Goal: Task Accomplishment & Management: Manage account settings

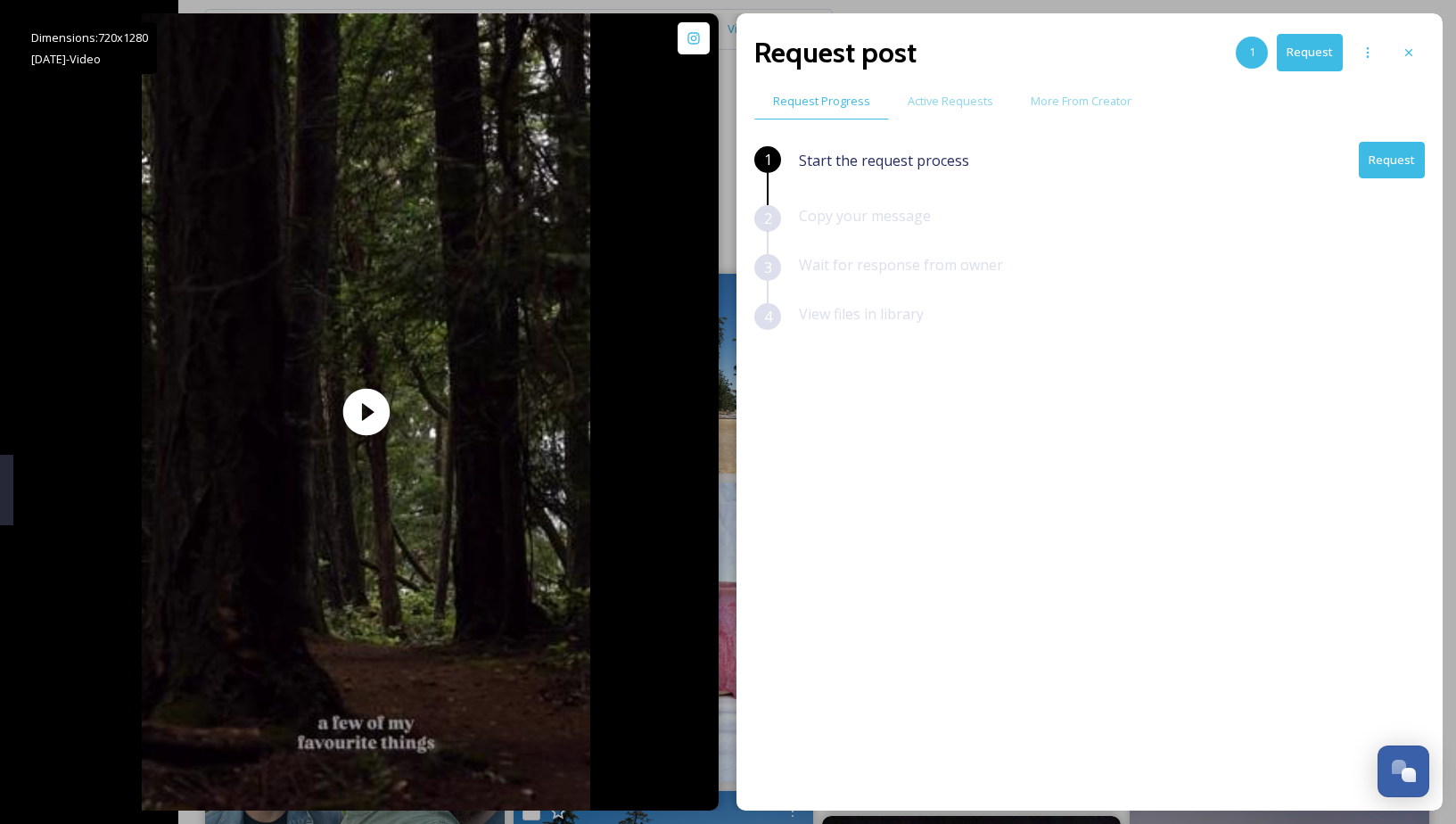
scroll to position [45, 0]
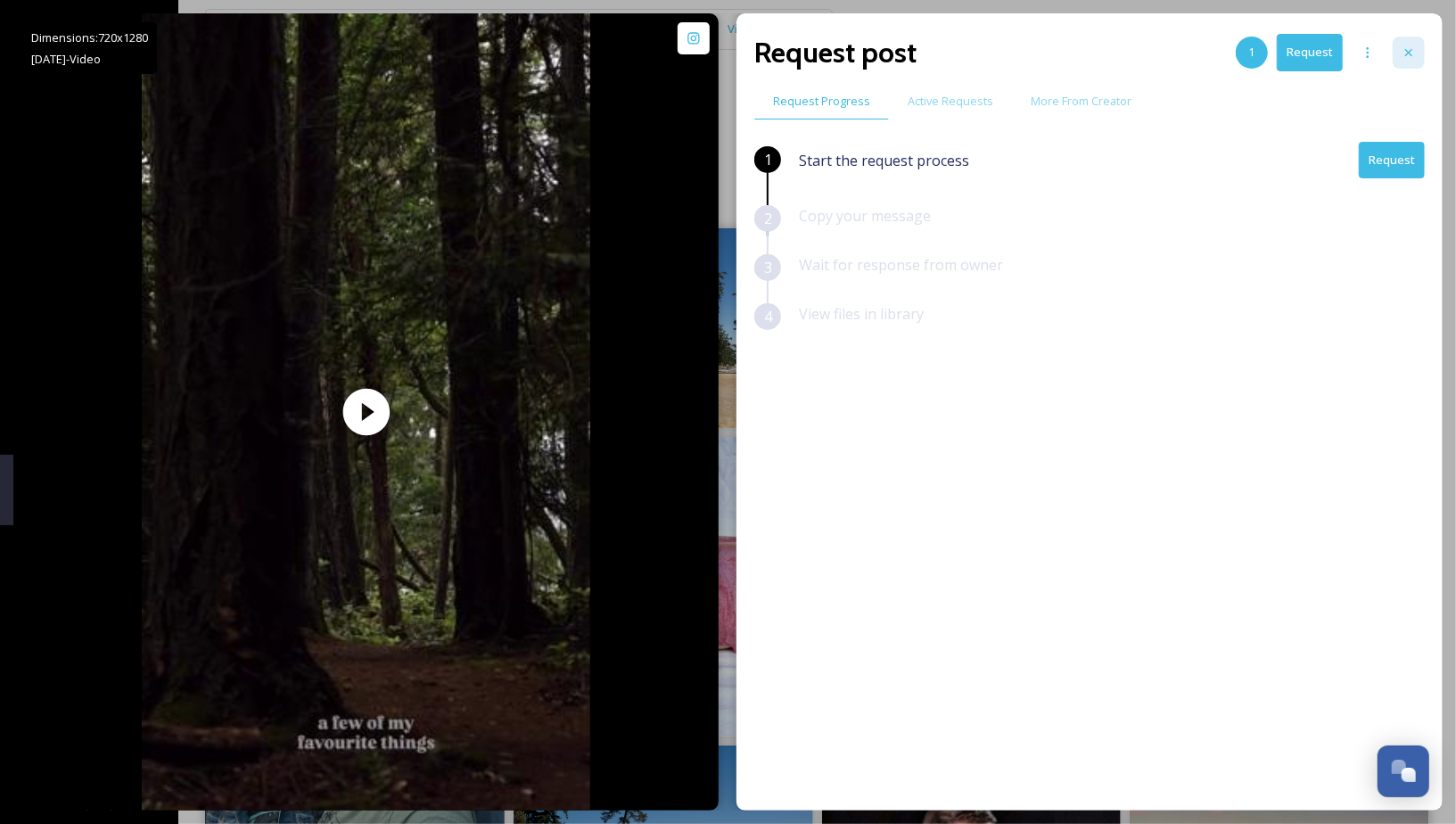
click at [1415, 50] on div at bounding box center [1409, 52] width 32 height 32
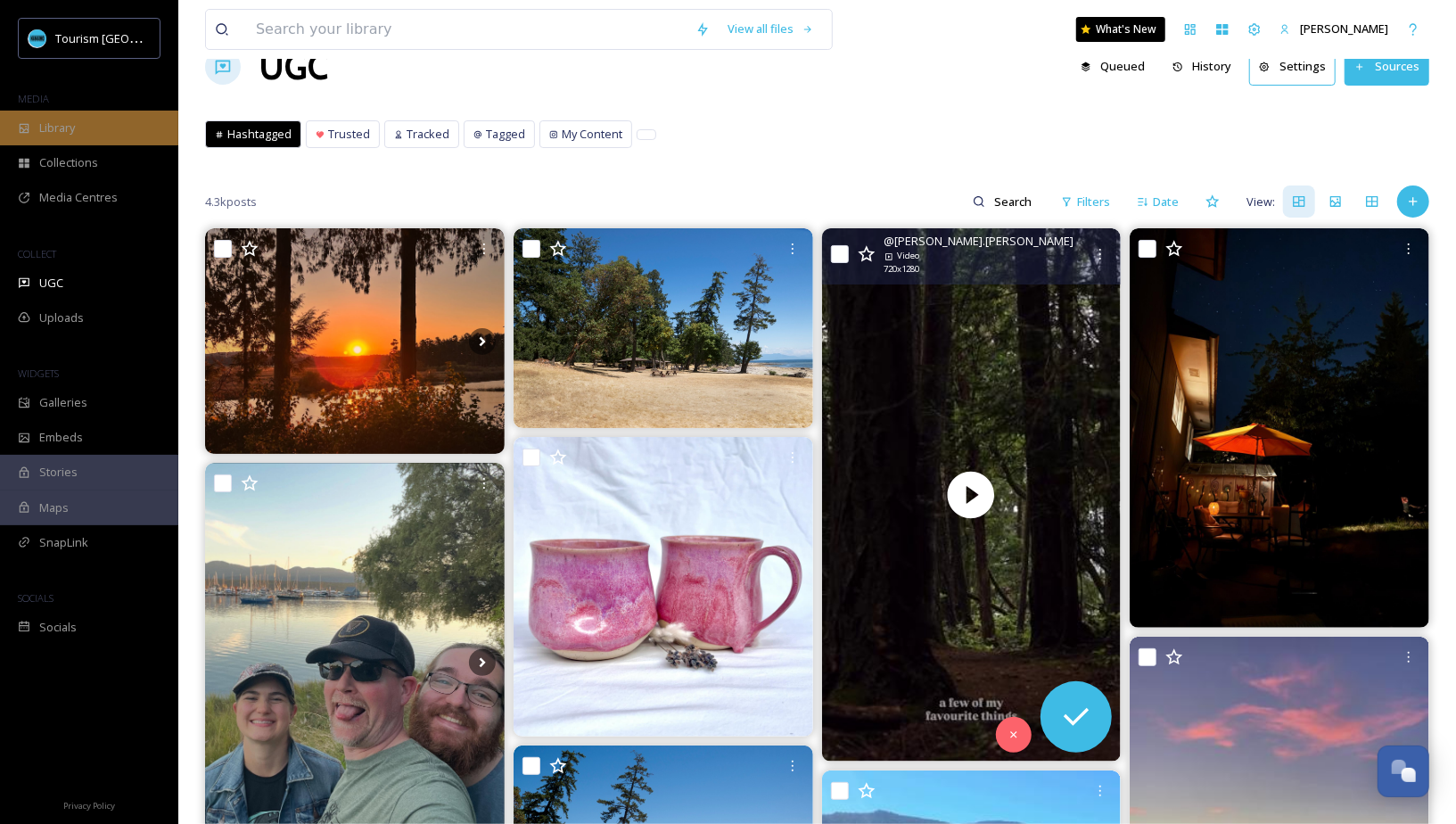
click at [131, 137] on div "Library" at bounding box center [89, 127] width 179 height 35
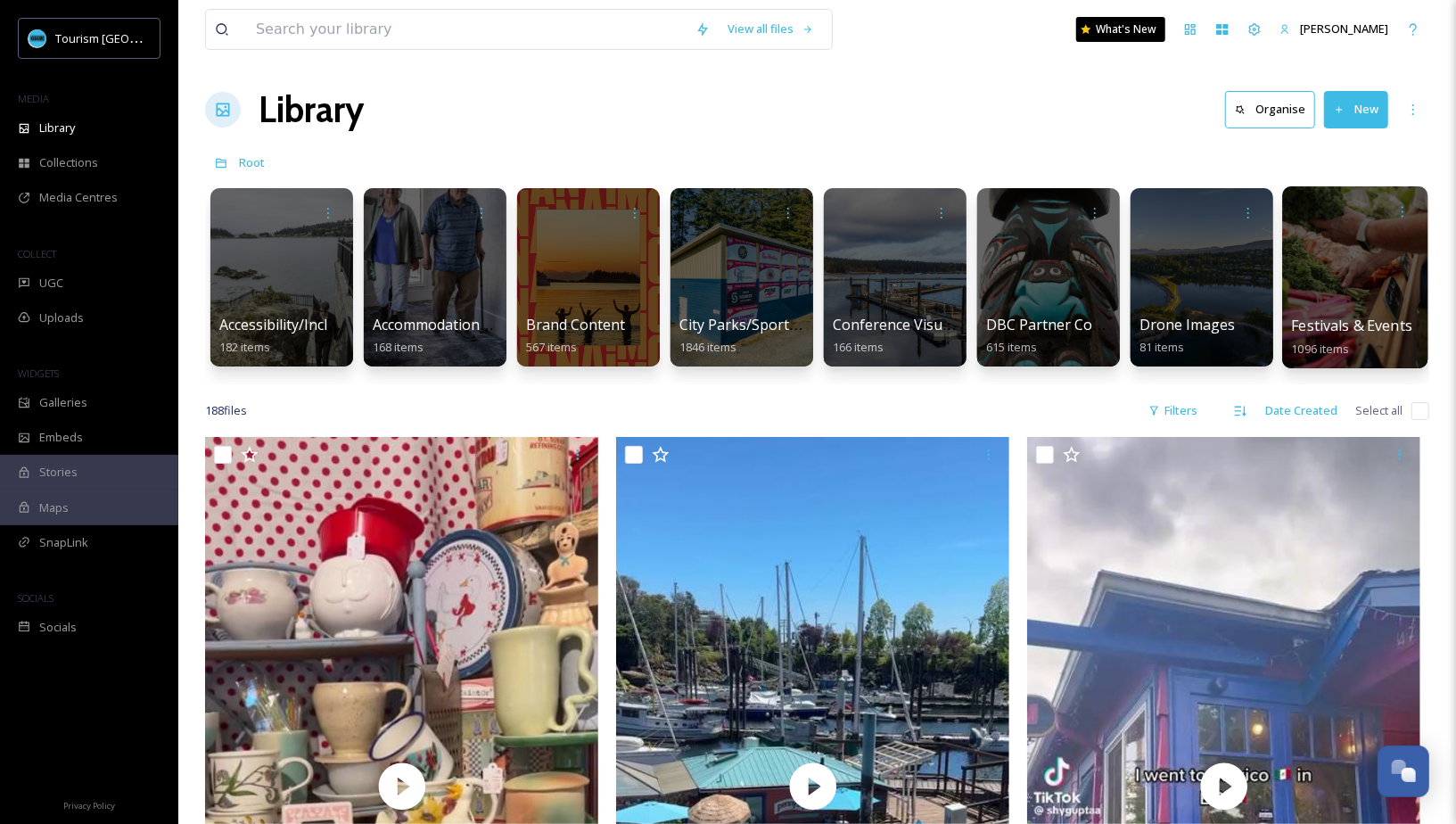
click at [1344, 319] on span "Festivals & Events" at bounding box center [1352, 326] width 121 height 20
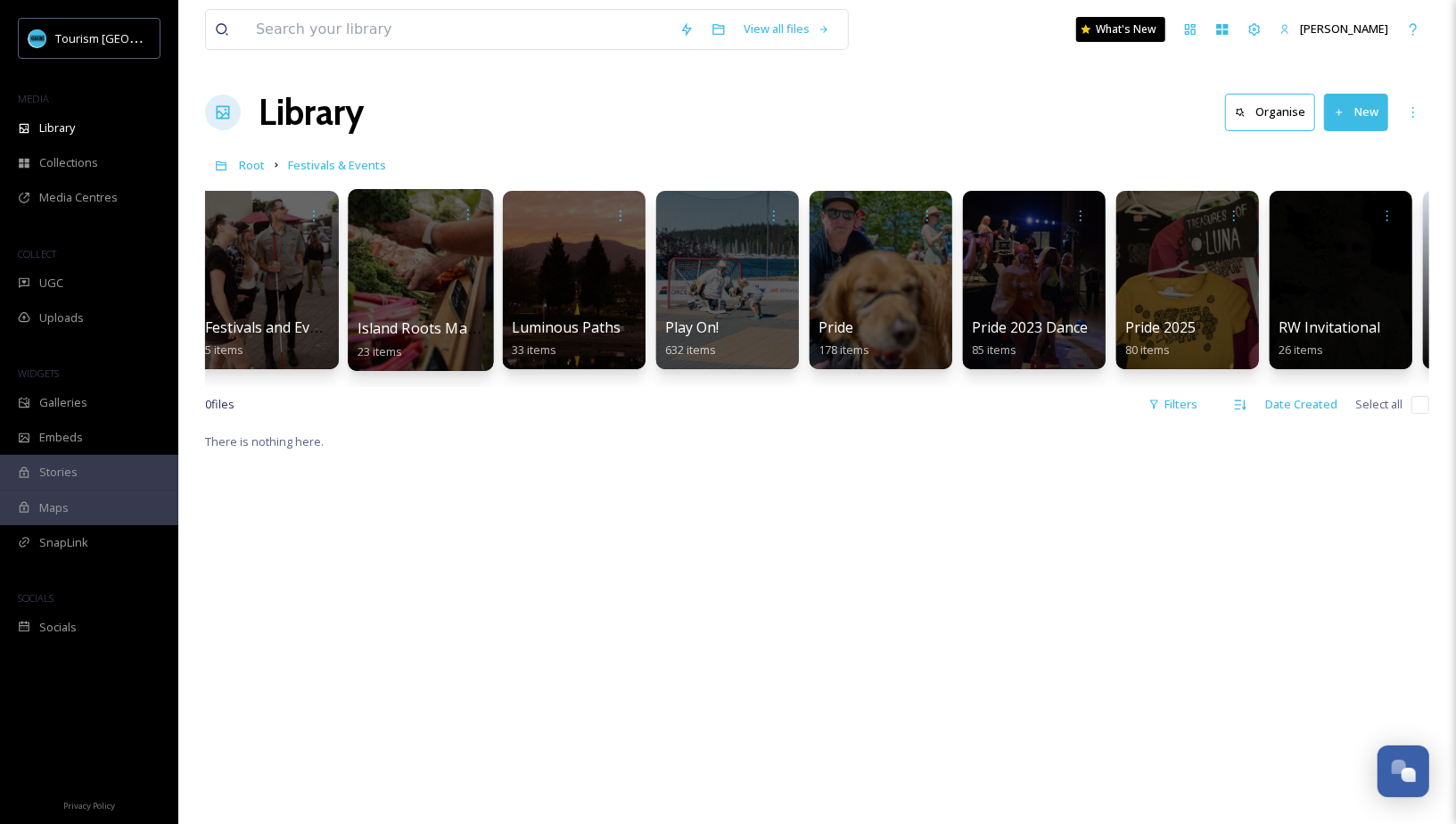
scroll to position [0, 309]
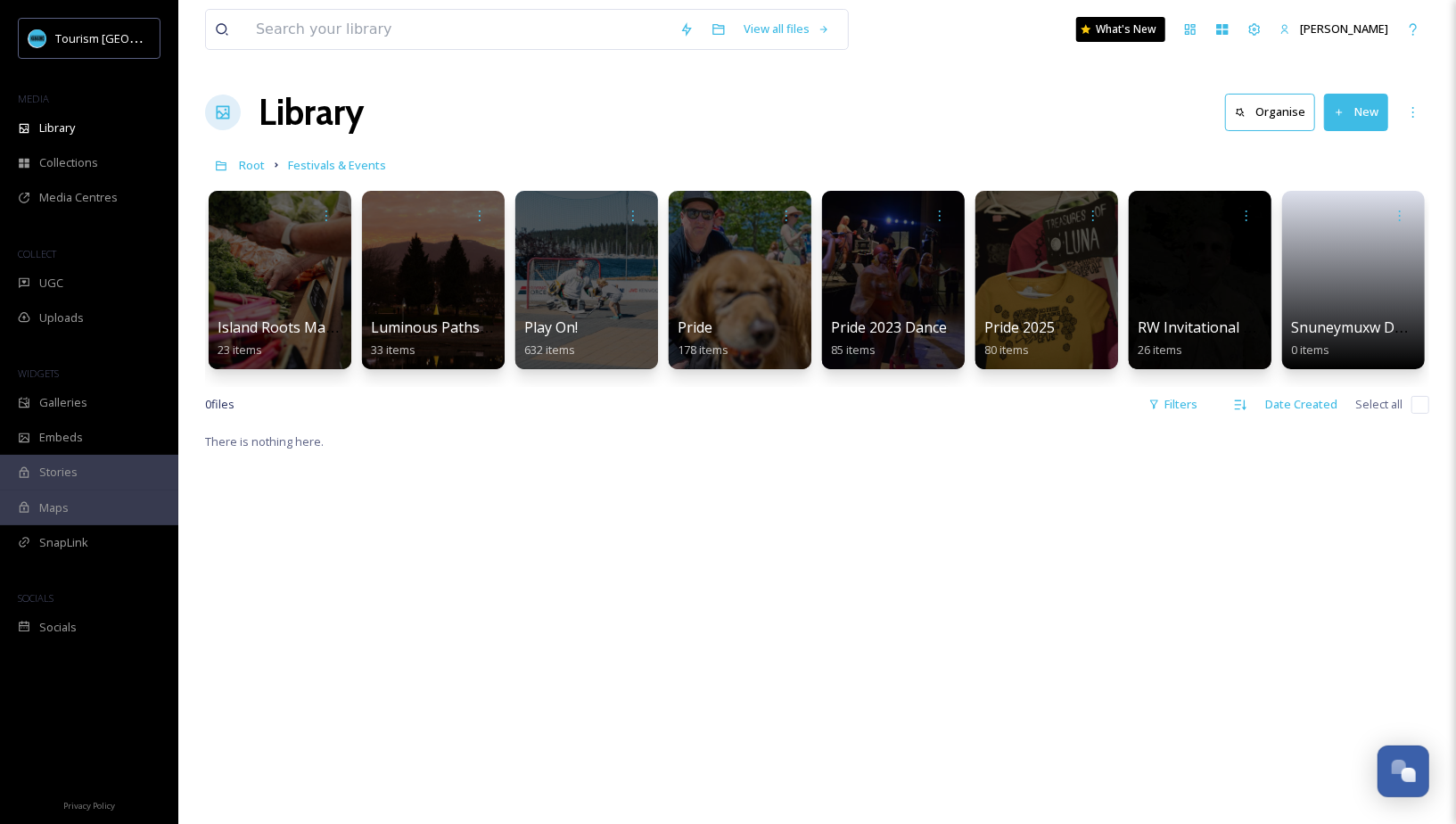
click at [737, 144] on div "View all files What's New Emma Wassmer Library Organise New Root Festivals & Ev…" at bounding box center [817, 626] width 1277 height 1254
click at [258, 161] on span "Root" at bounding box center [252, 165] width 26 height 16
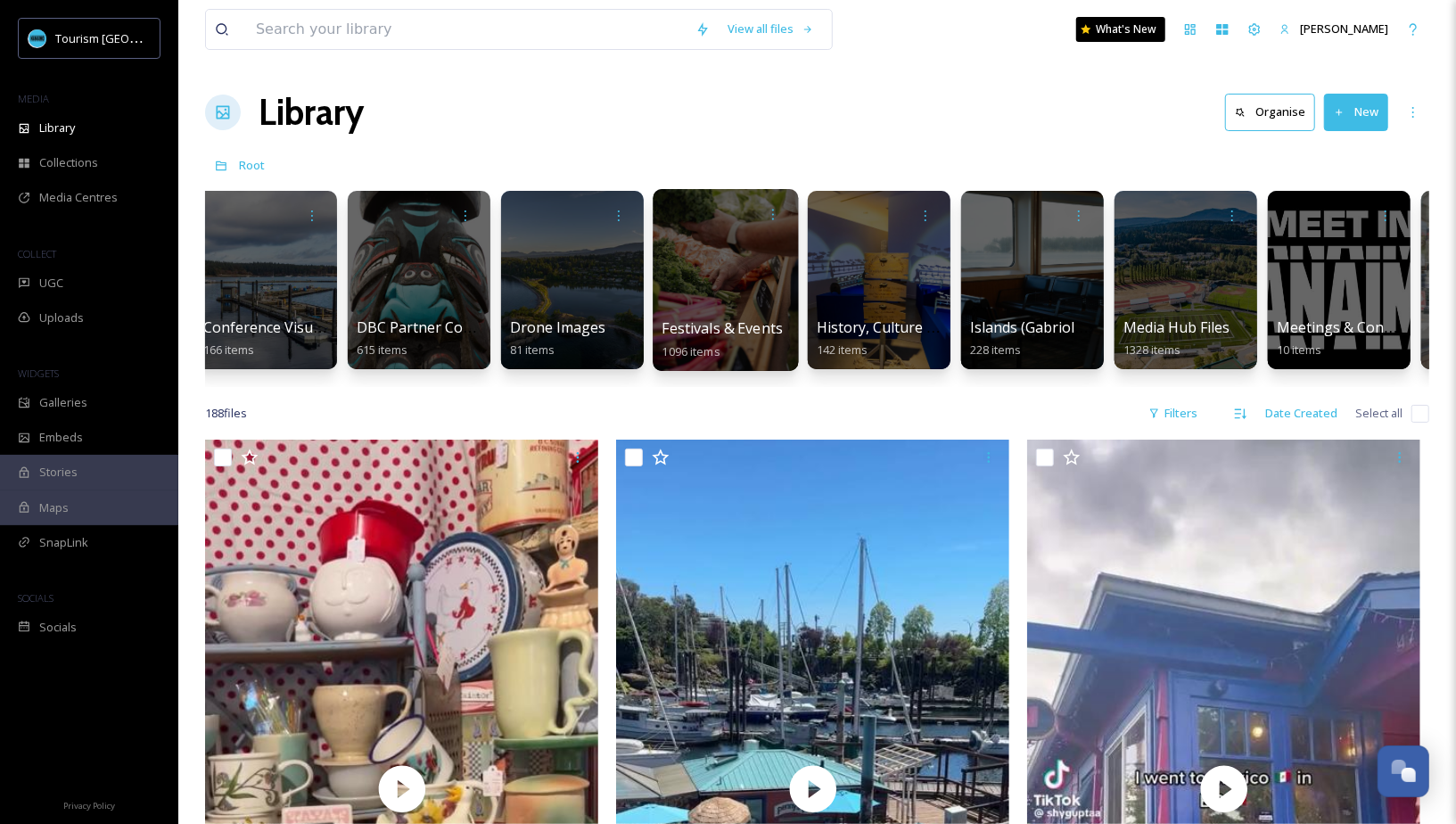
scroll to position [0, 159]
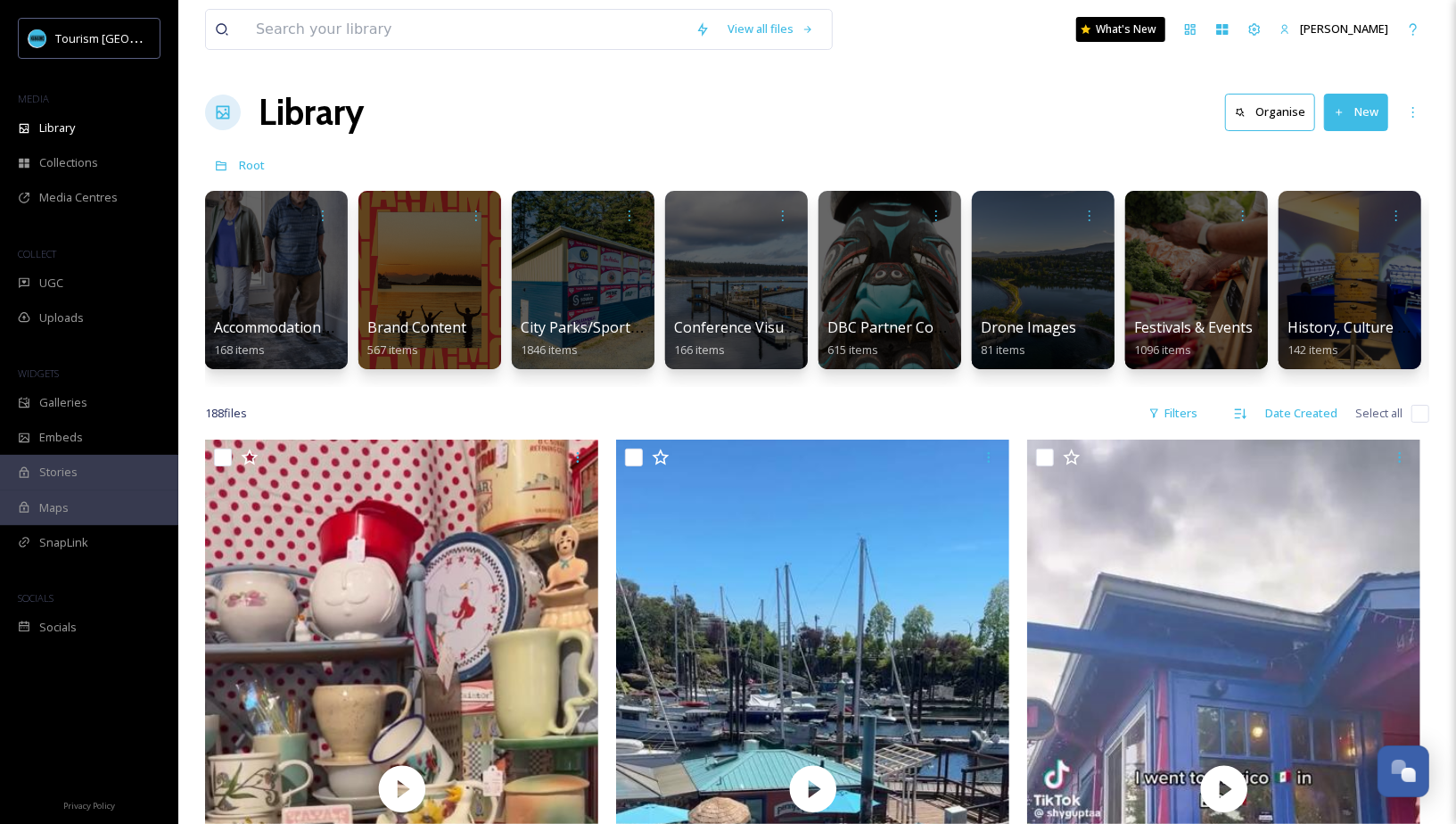
click at [1354, 97] on button "New" at bounding box center [1356, 112] width 64 height 36
click at [1339, 234] on div "Folder" at bounding box center [1337, 223] width 101 height 35
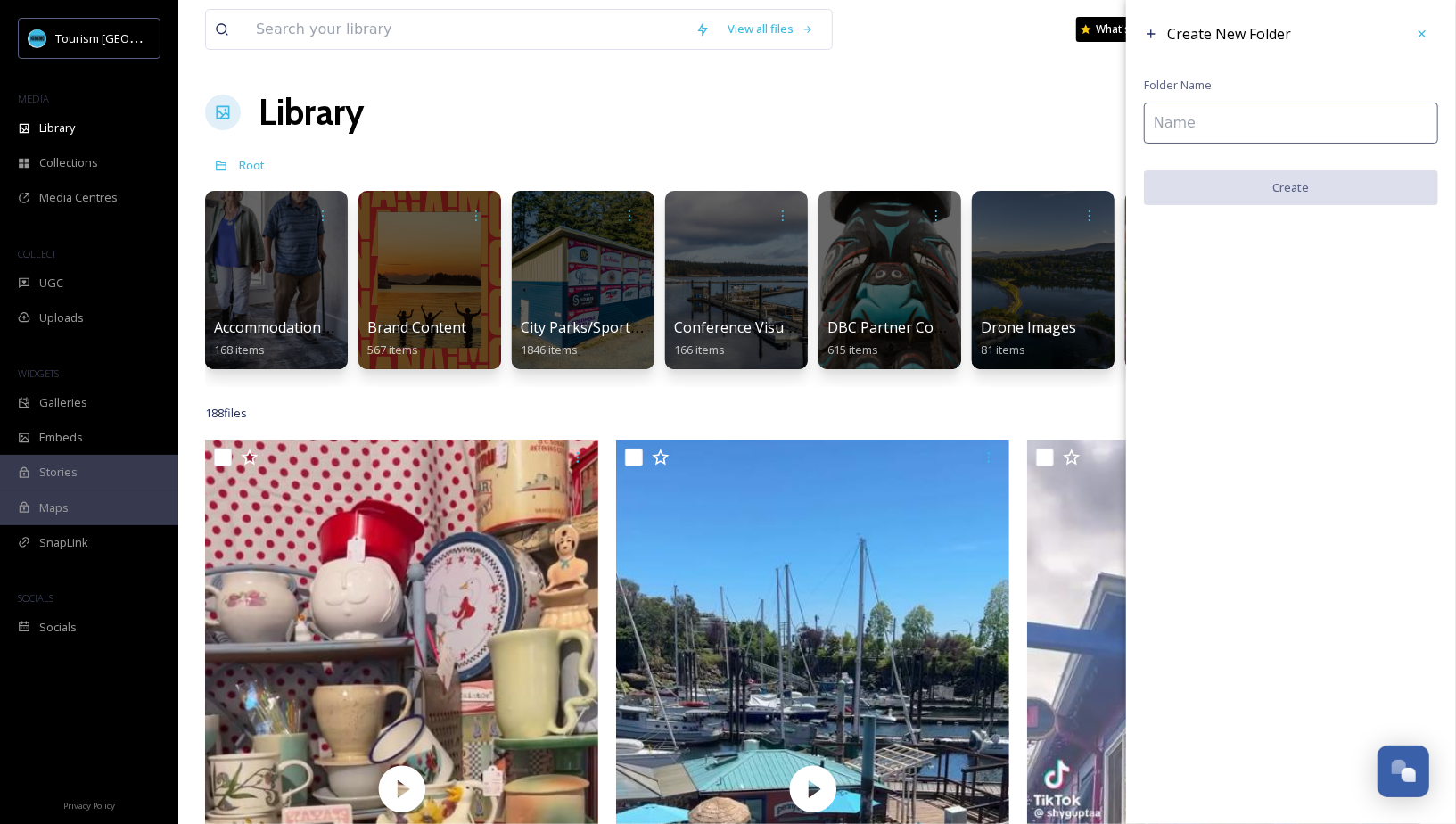
click at [1229, 106] on input at bounding box center [1291, 123] width 294 height 41
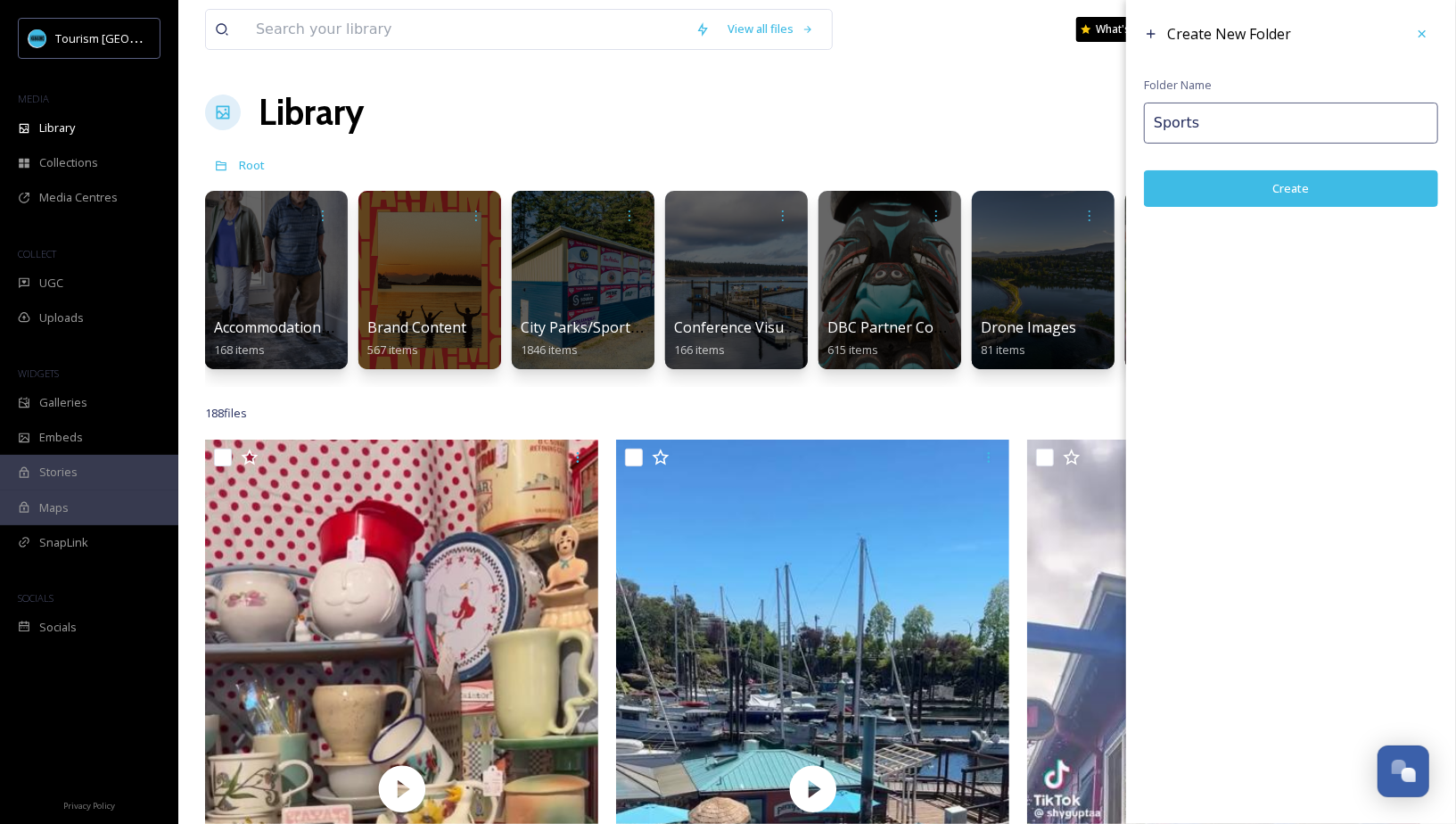
type input "Sports"
click at [1275, 191] on button "Create" at bounding box center [1291, 189] width 294 height 36
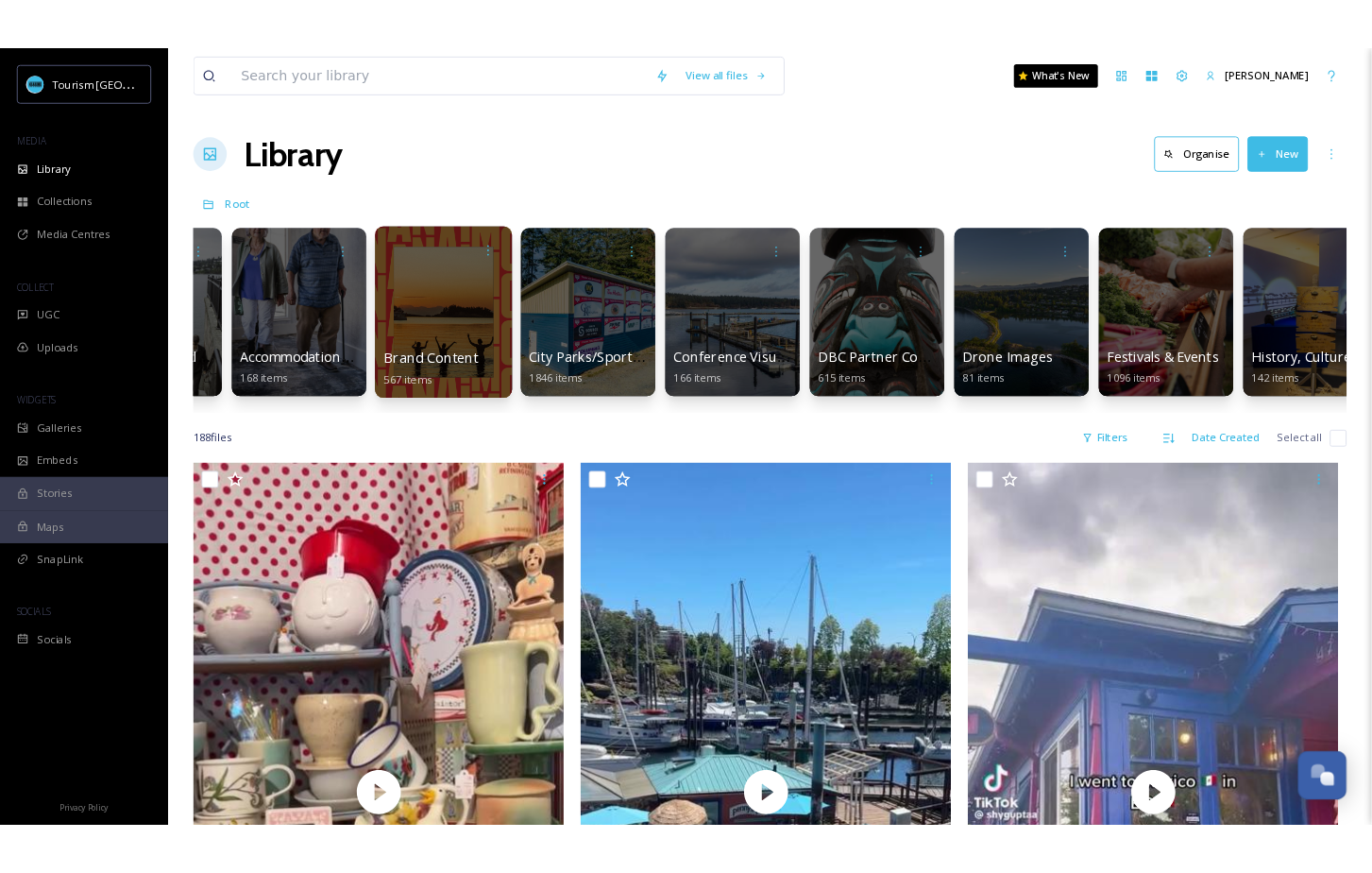
scroll to position [0, 0]
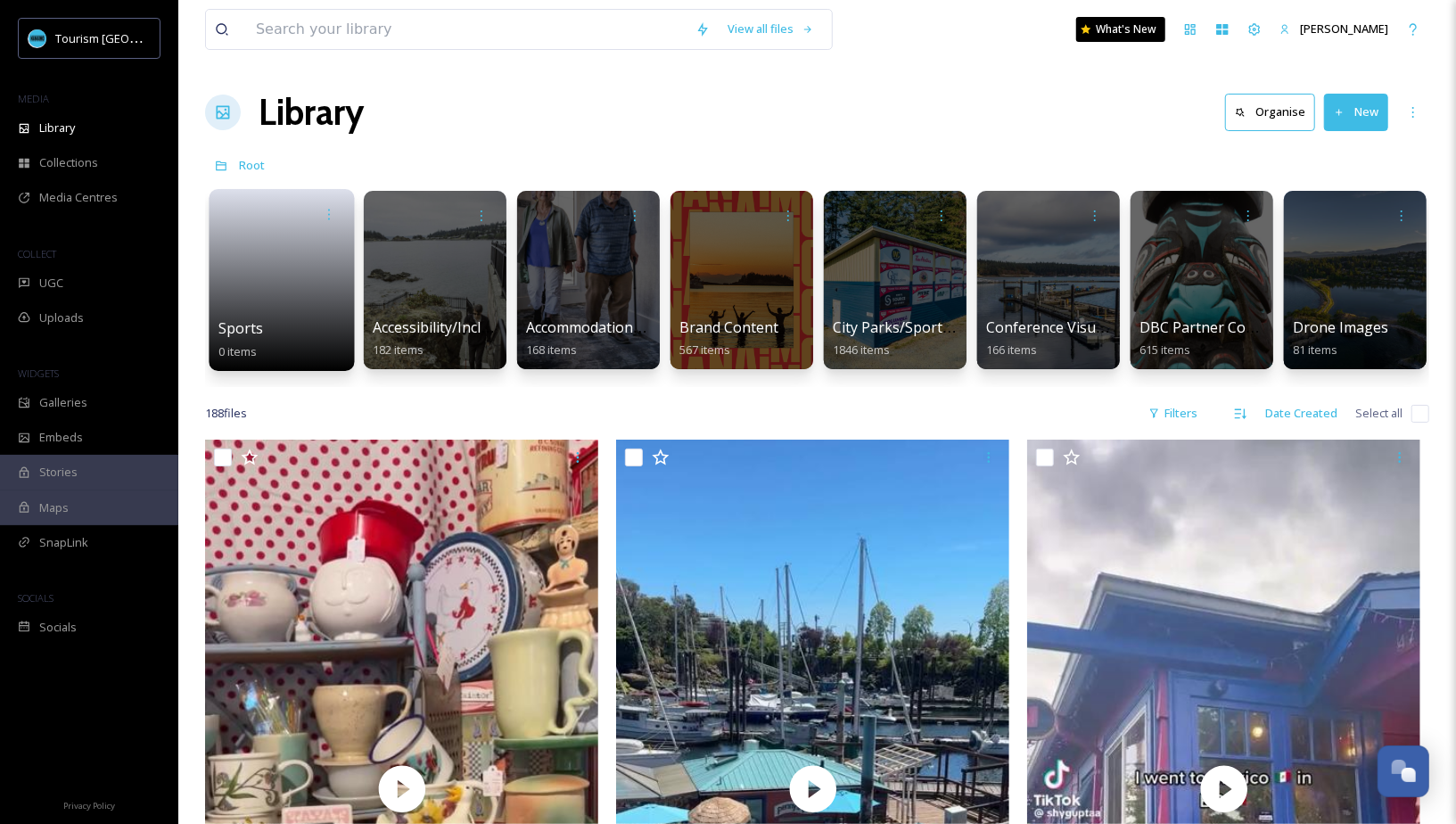
click at [263, 322] on div "Sports 0 items" at bounding box center [282, 339] width 127 height 44
click at [305, 238] on link at bounding box center [282, 274] width 127 height 87
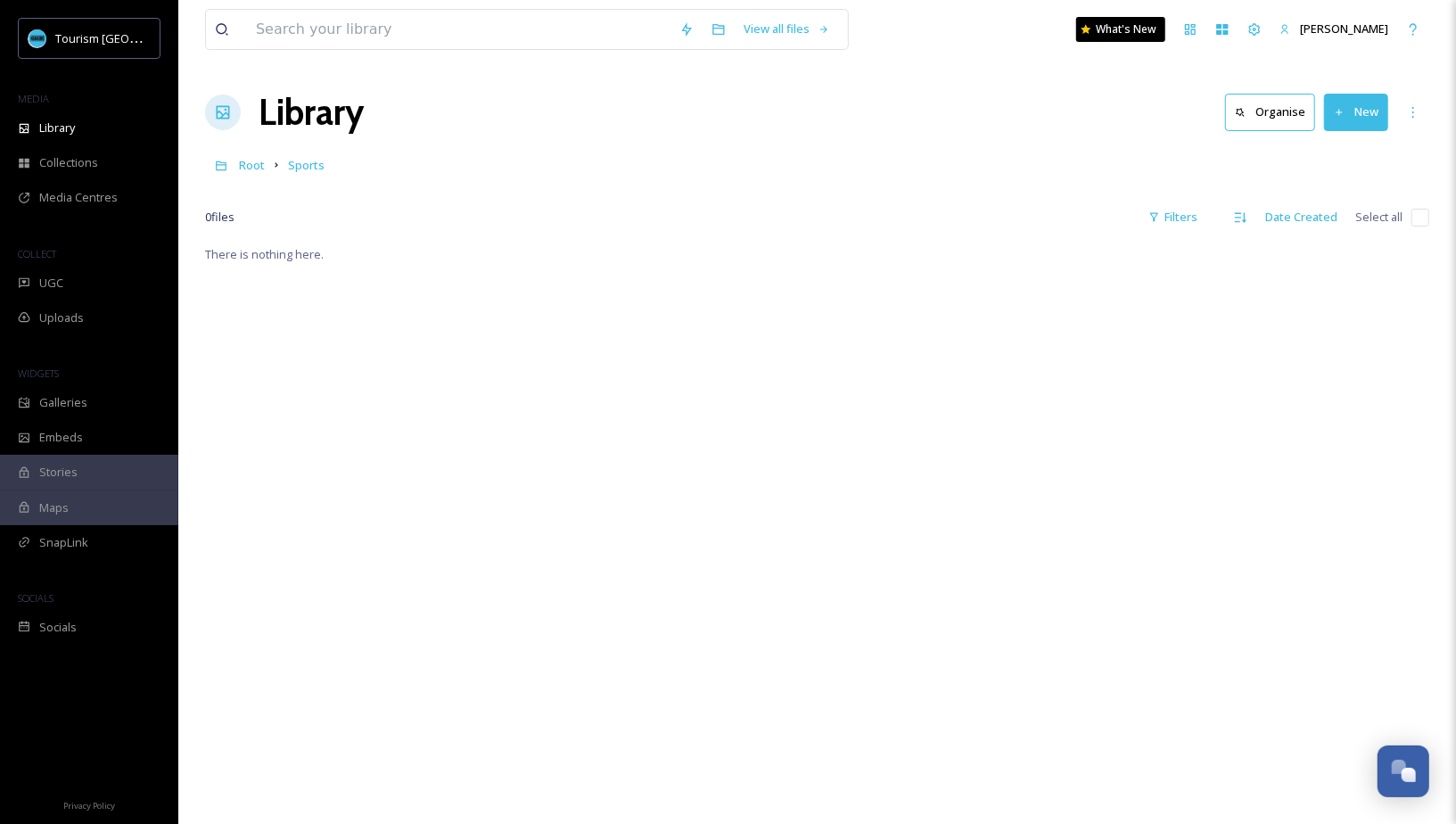
click at [1359, 108] on button "New" at bounding box center [1356, 112] width 64 height 36
click at [1326, 224] on span "Folder" at bounding box center [1336, 223] width 34 height 17
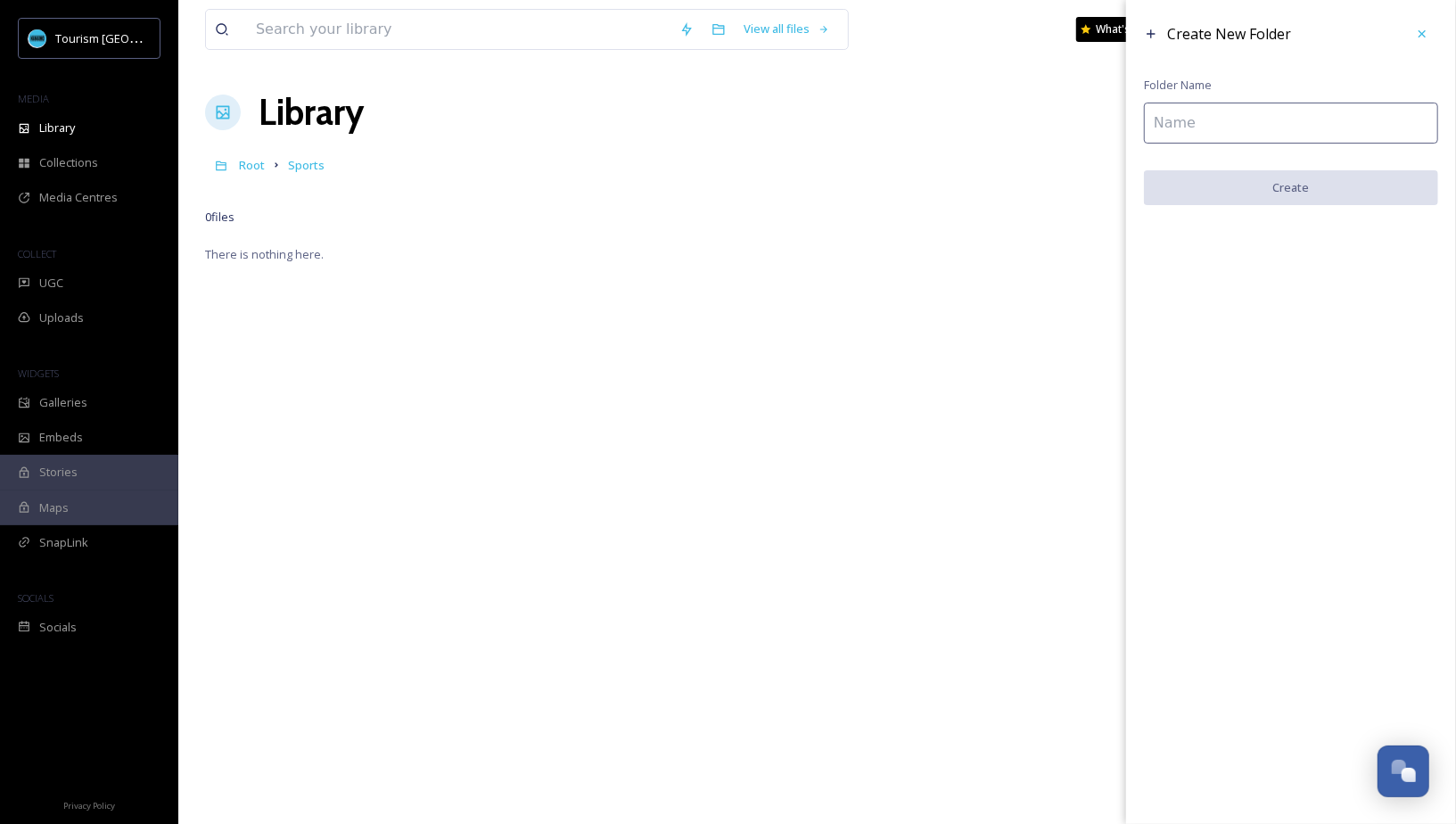
click at [1311, 131] on input at bounding box center [1291, 123] width 294 height 41
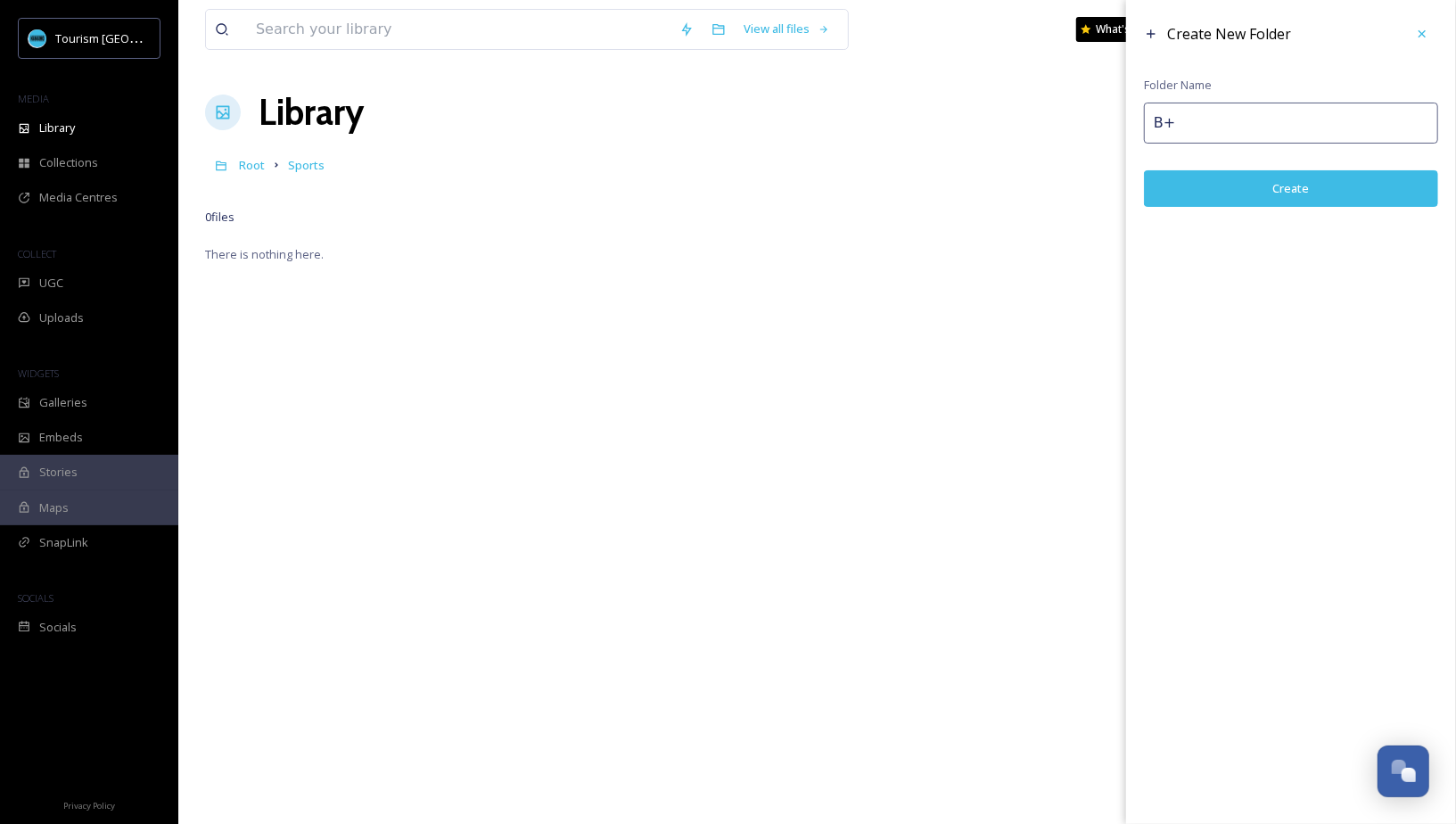
type input "B"
type input "Nanaimo Ballroom Dance Society"
click at [1319, 202] on button "Create" at bounding box center [1291, 189] width 294 height 36
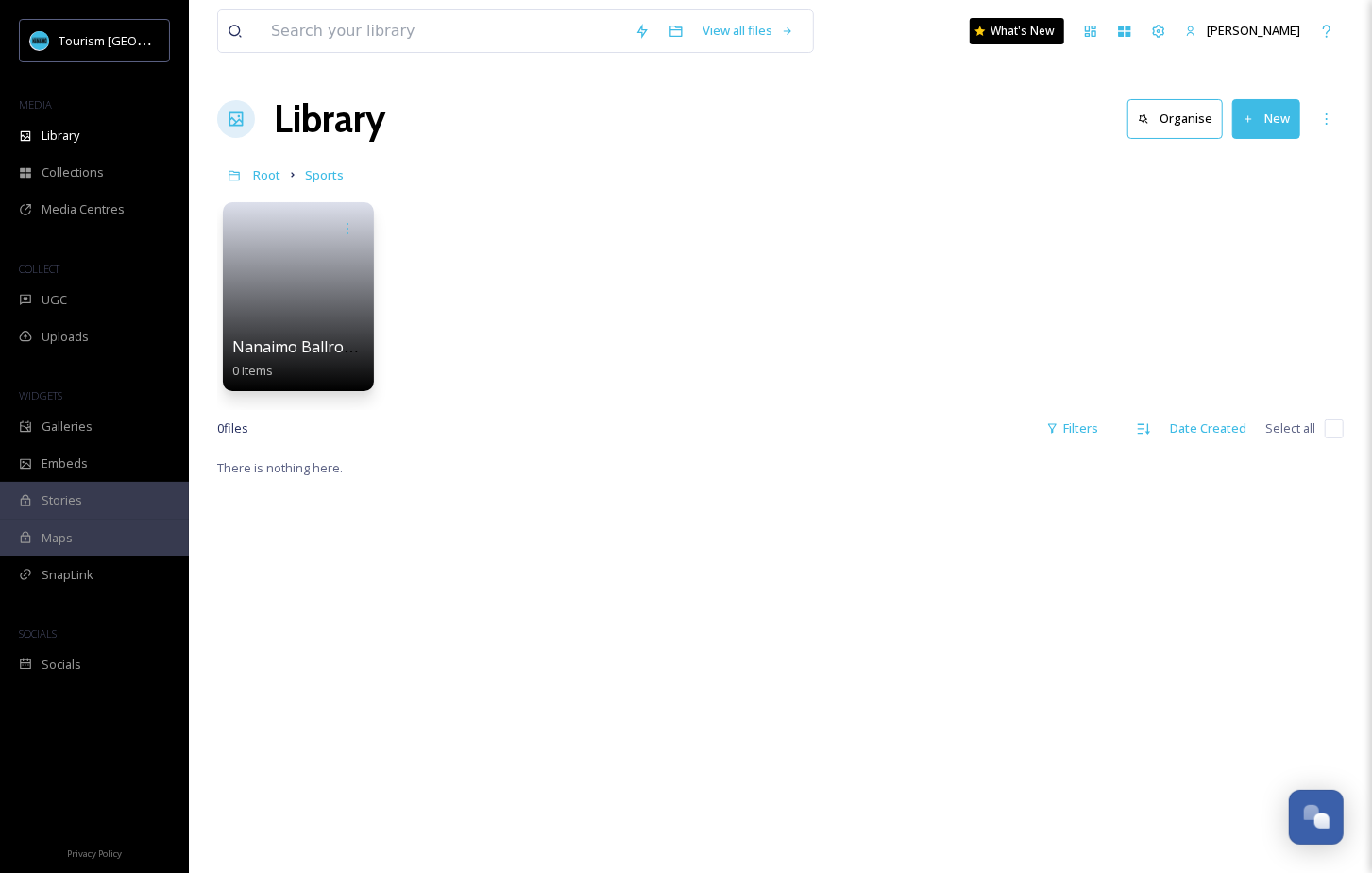
click at [1279, 120] on button "New" at bounding box center [1266, 119] width 68 height 38
click at [1238, 167] on span "File Upload" at bounding box center [1257, 163] width 62 height 18
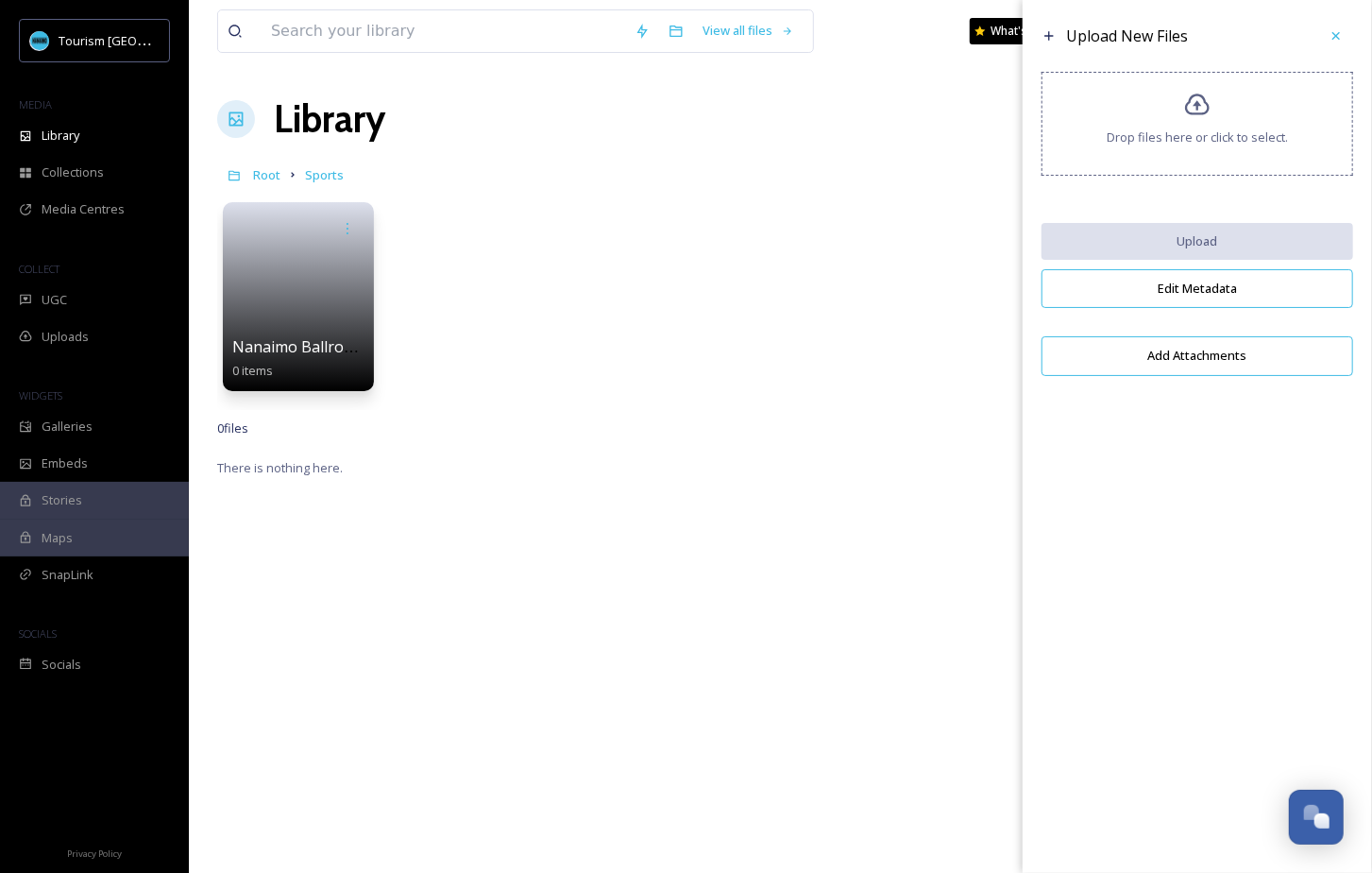
click at [1230, 134] on span "Drop files here or click to select." at bounding box center [1197, 137] width 182 height 18
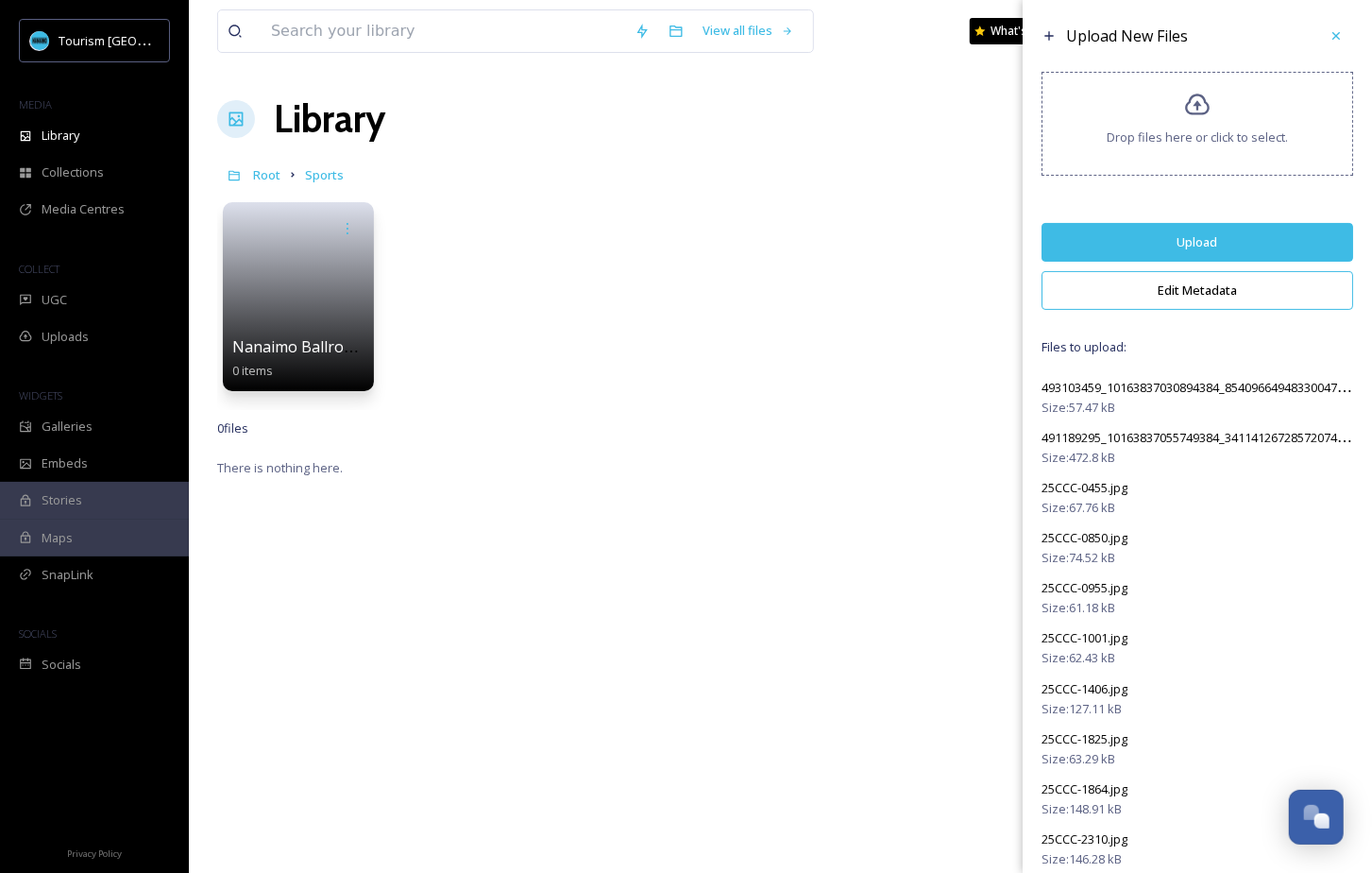
click at [1232, 284] on button "Edit Metadata" at bounding box center [1197, 290] width 312 height 38
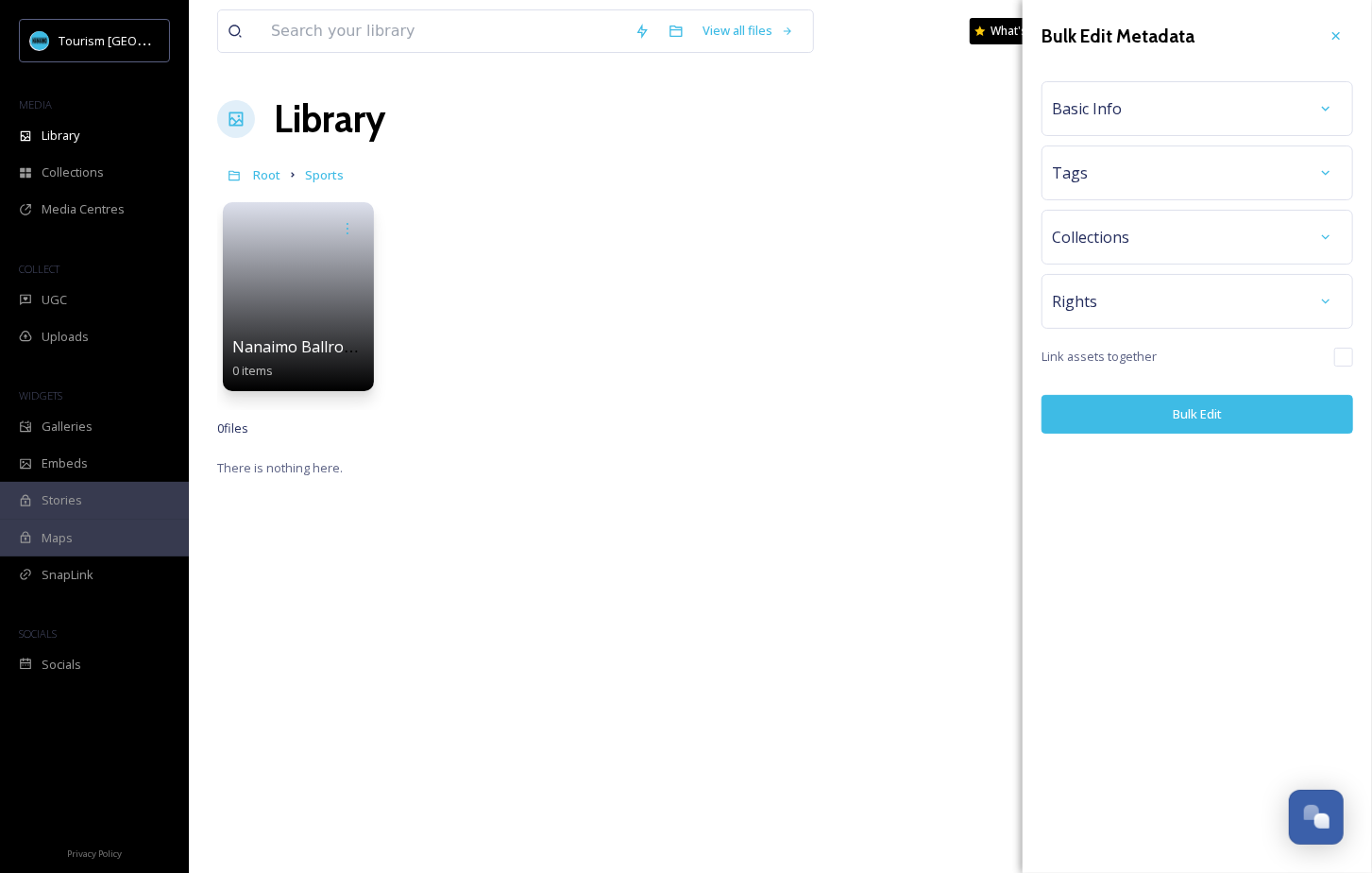
click at [1163, 108] on div "Basic Info" at bounding box center [1197, 109] width 291 height 34
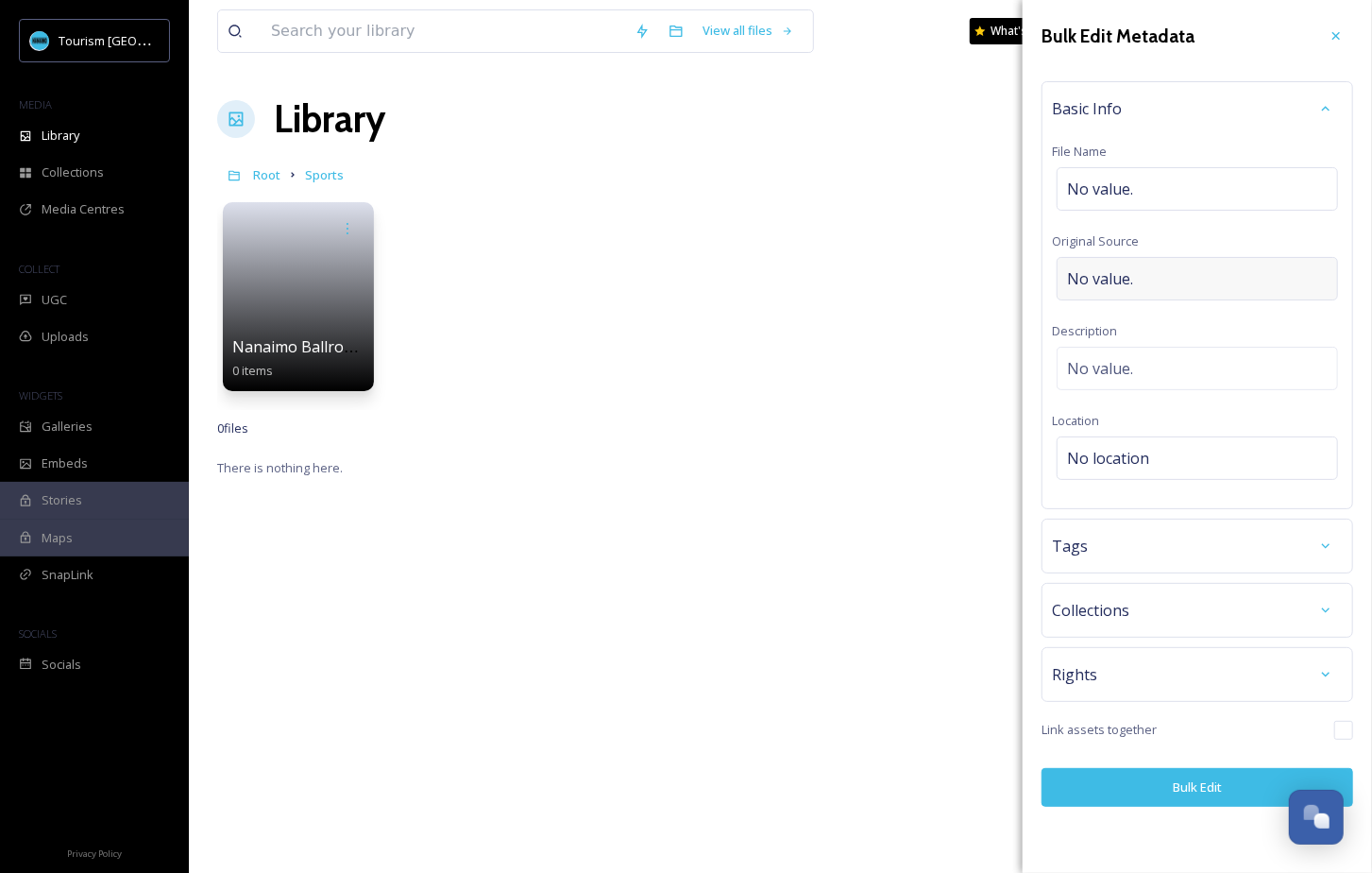
click at [1134, 284] on div "No value." at bounding box center [1197, 278] width 281 height 43
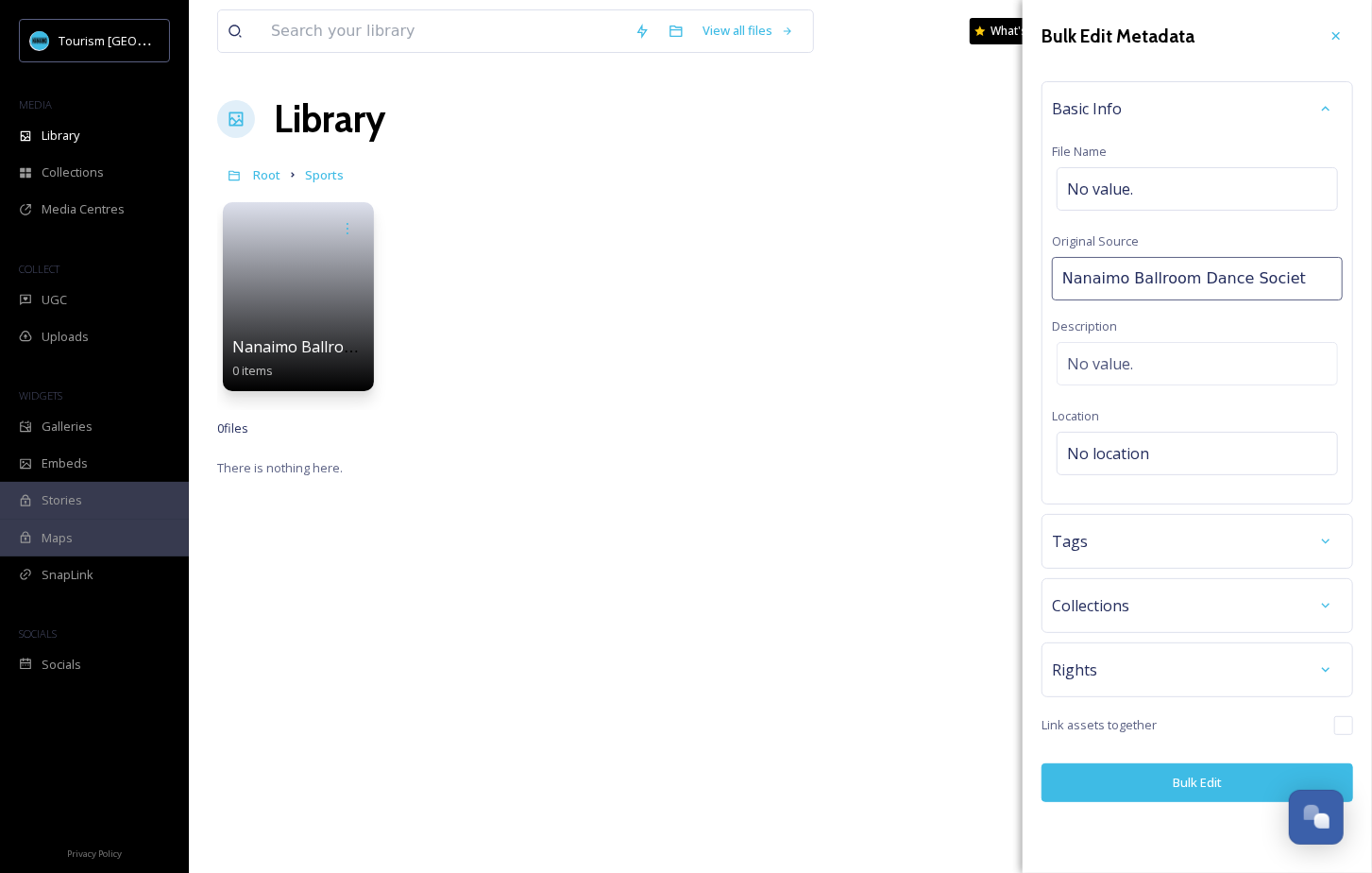
type input "Nanaimo Ballroom Dance Society"
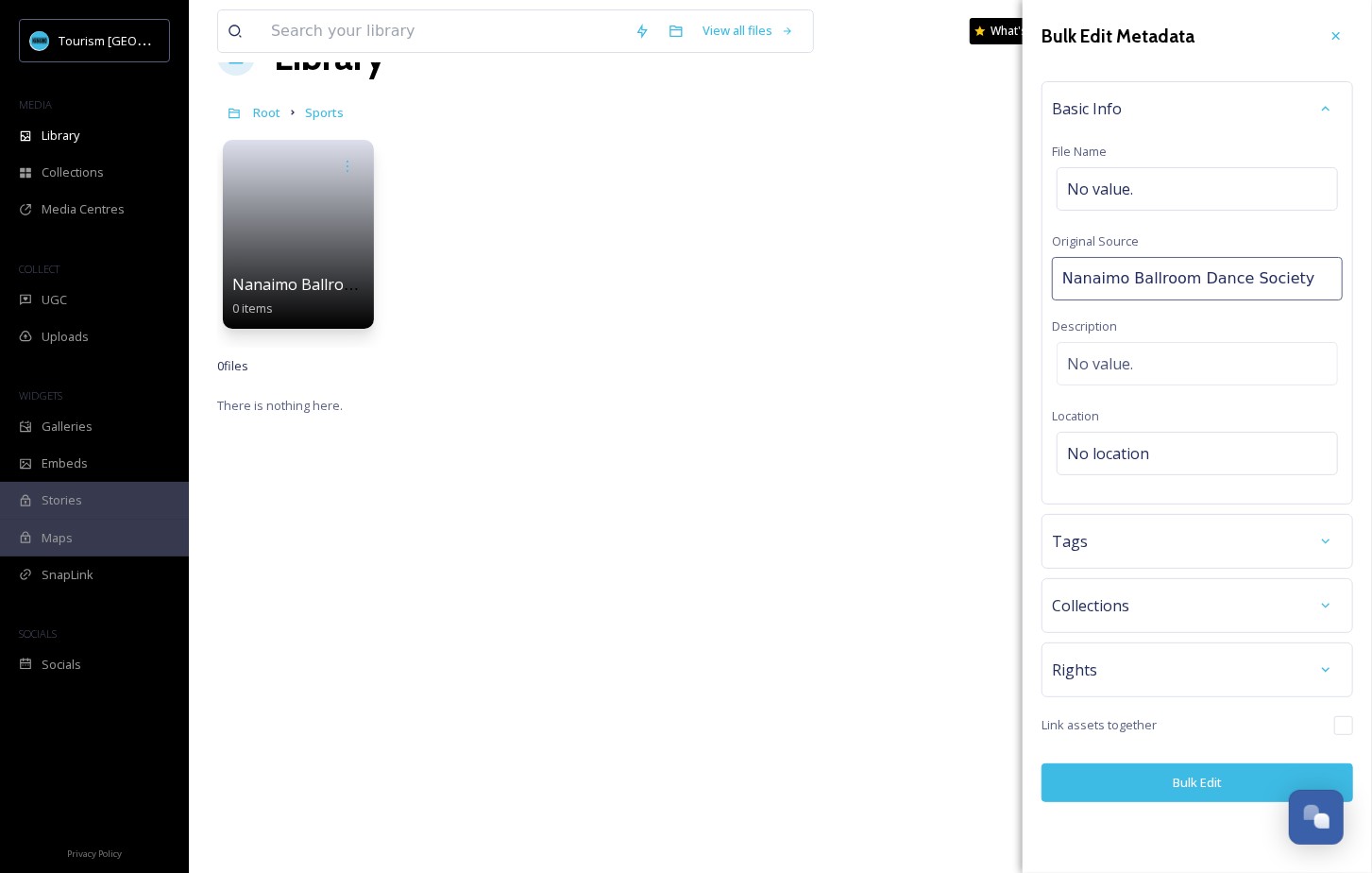
scroll to position [144, 0]
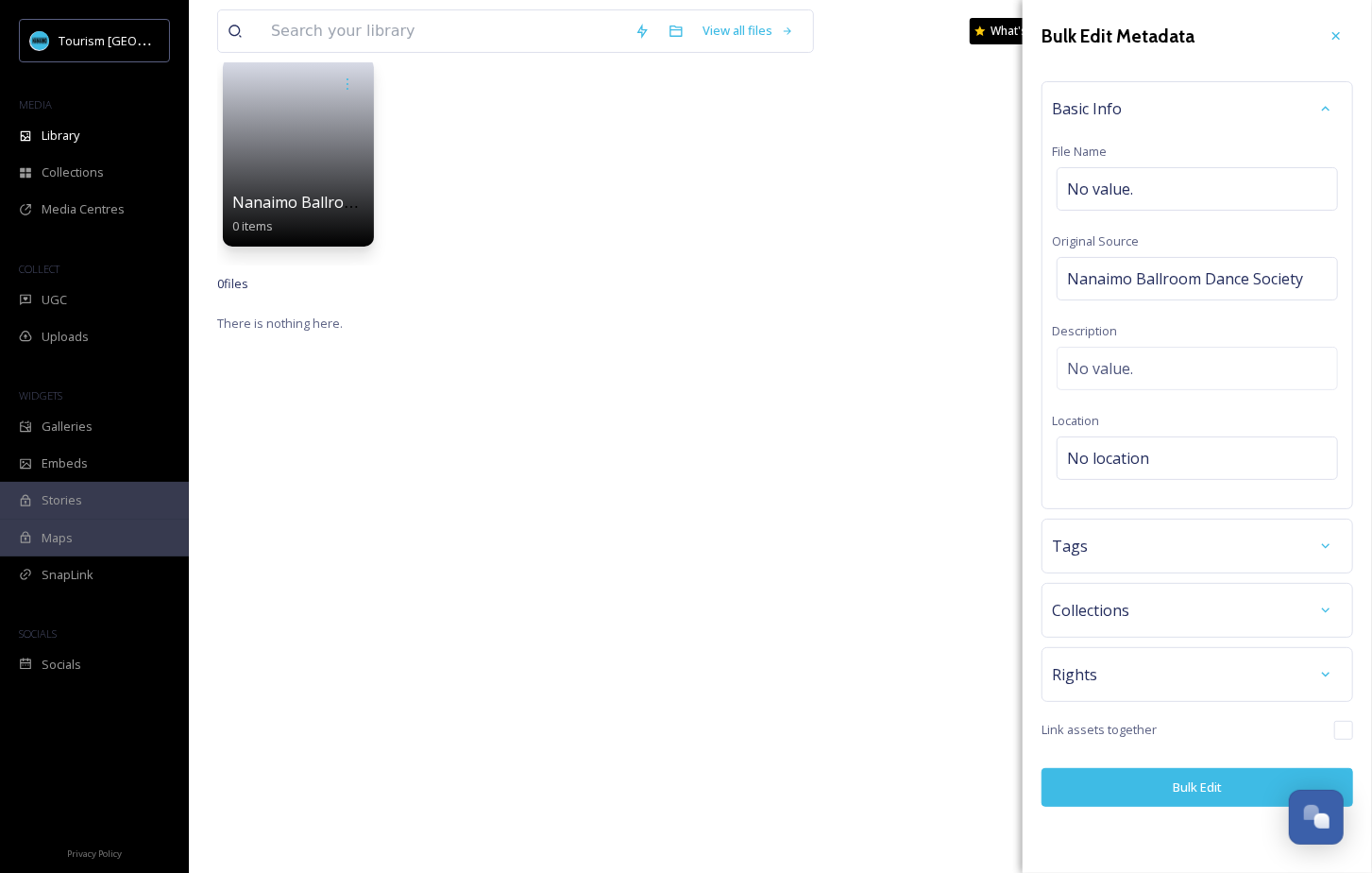
click at [1184, 782] on button "Bulk Edit" at bounding box center [1197, 787] width 312 height 38
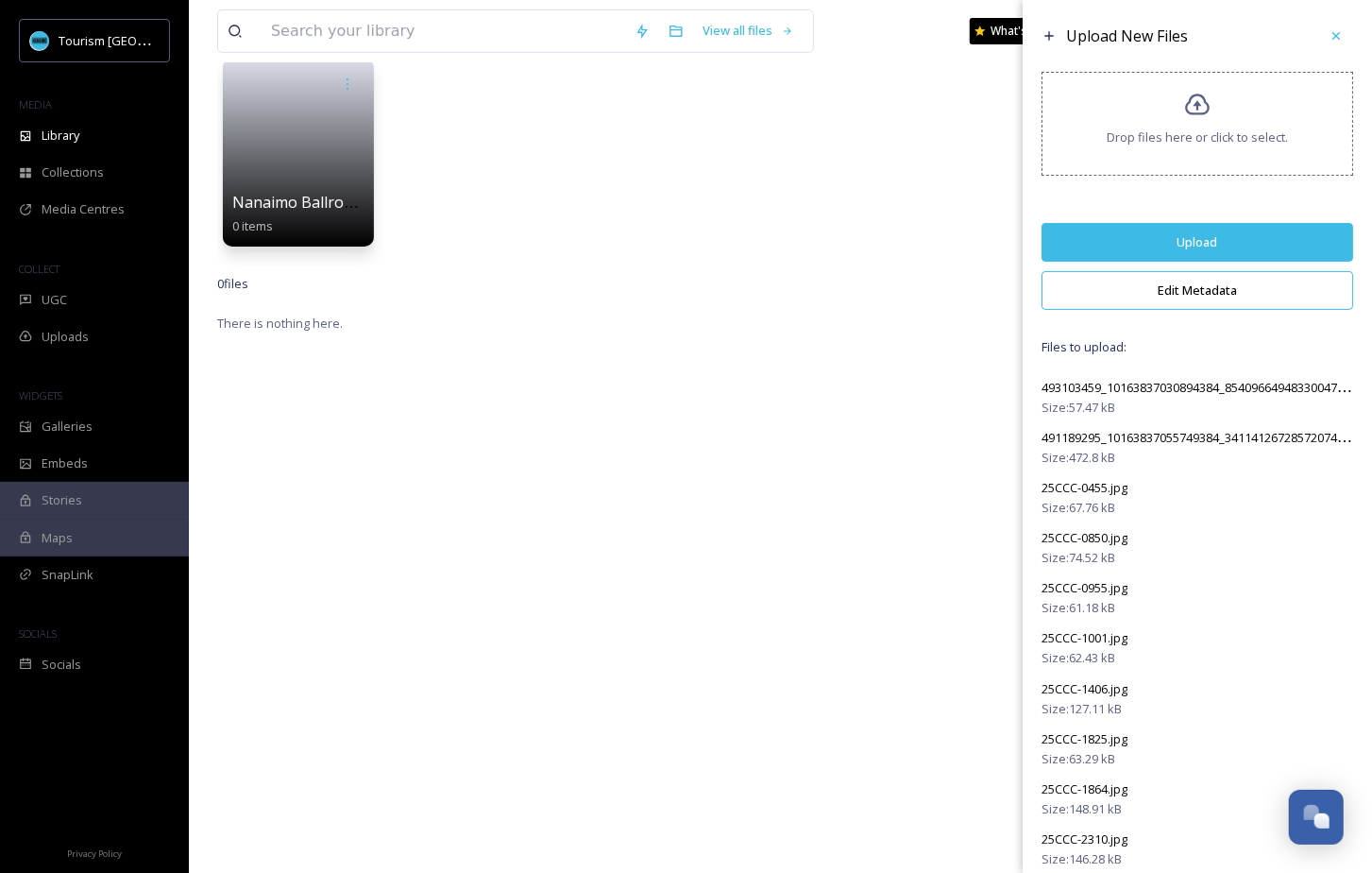
scroll to position [740, 0]
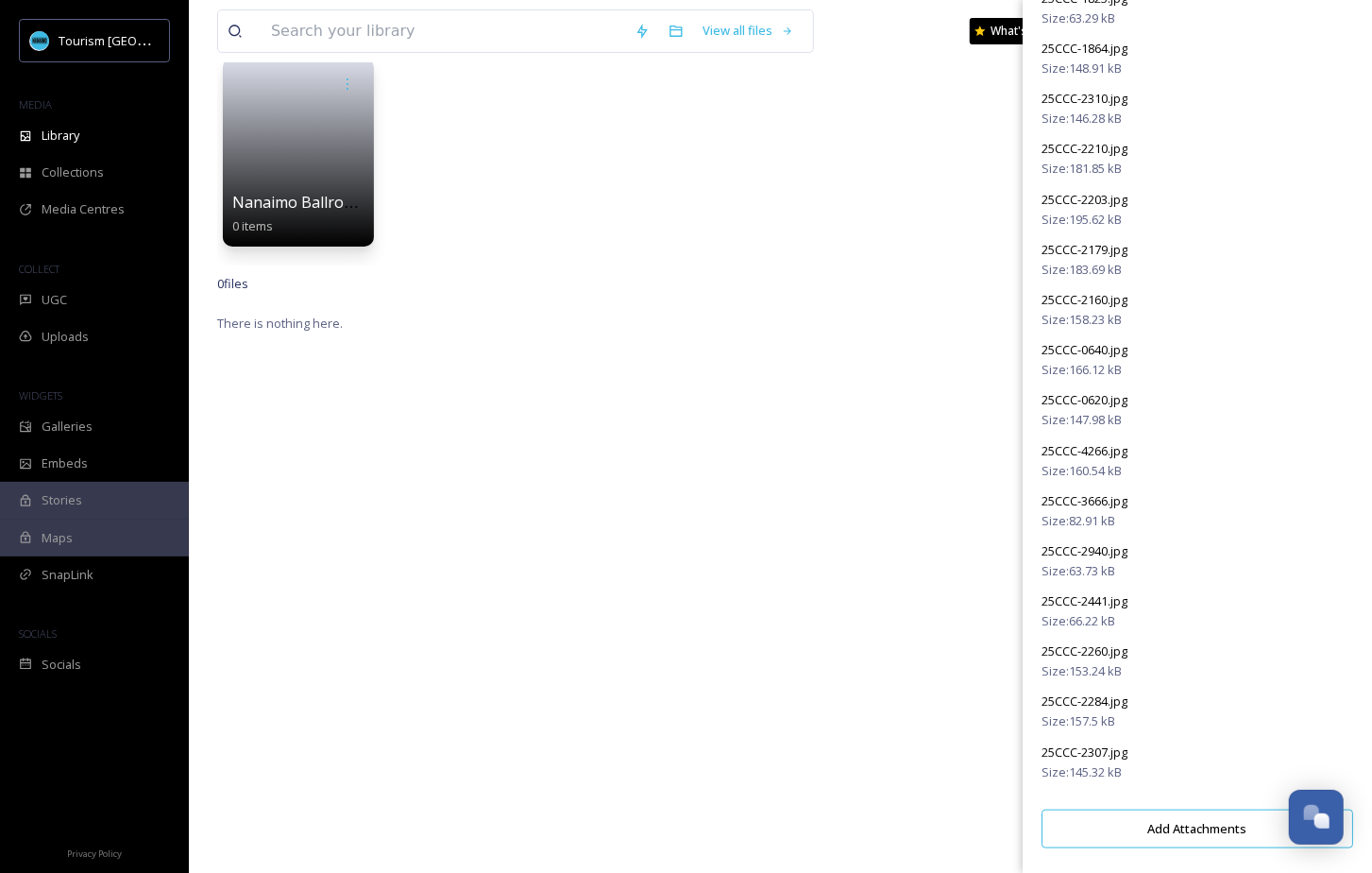
click at [1171, 826] on button "Add Attachments" at bounding box center [1197, 828] width 312 height 38
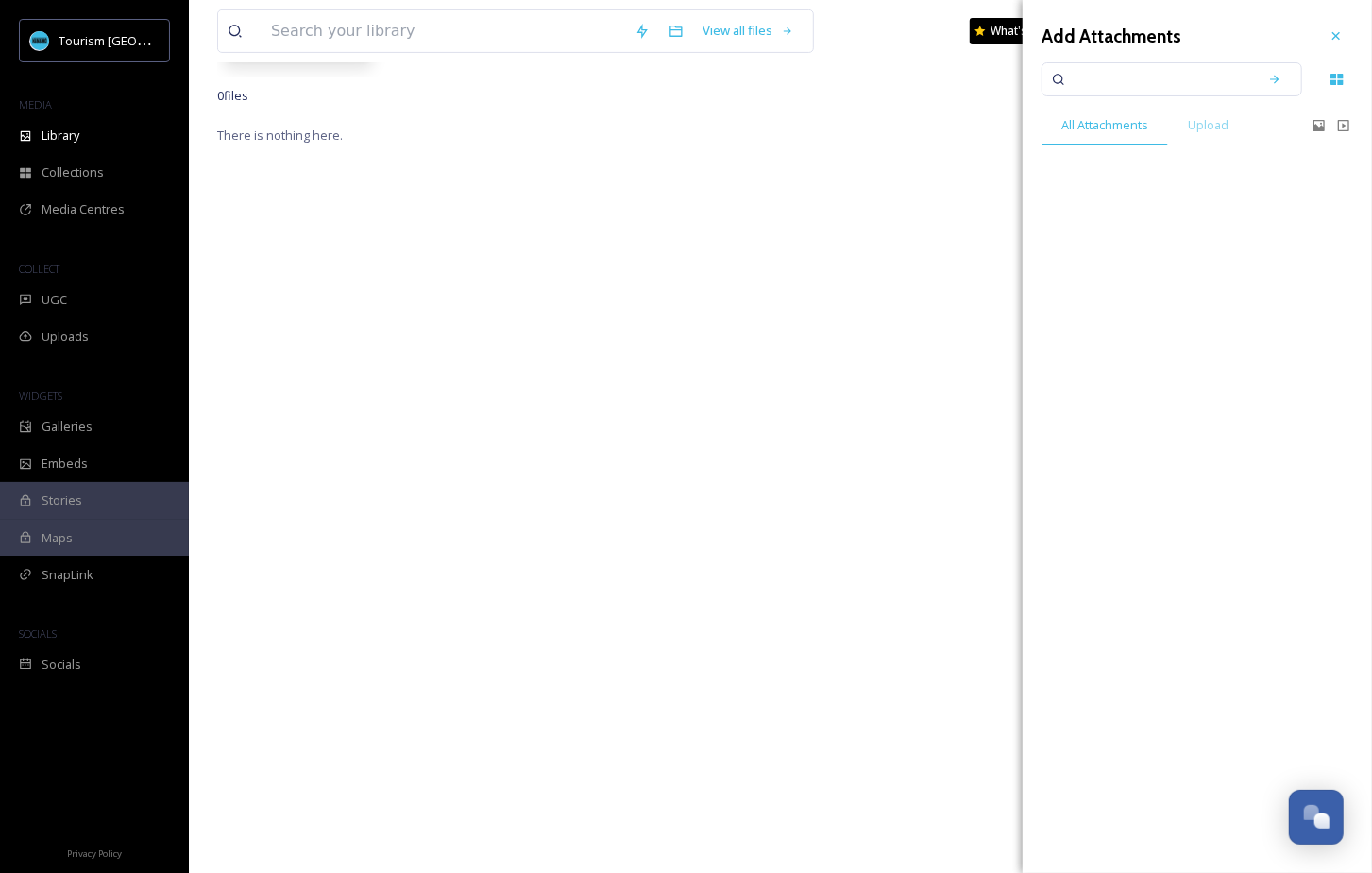
scroll to position [417, 0]
click at [1118, 131] on span "All Attachments" at bounding box center [1104, 124] width 87 height 18
click at [1196, 125] on span "Upload" at bounding box center [1208, 124] width 40 height 18
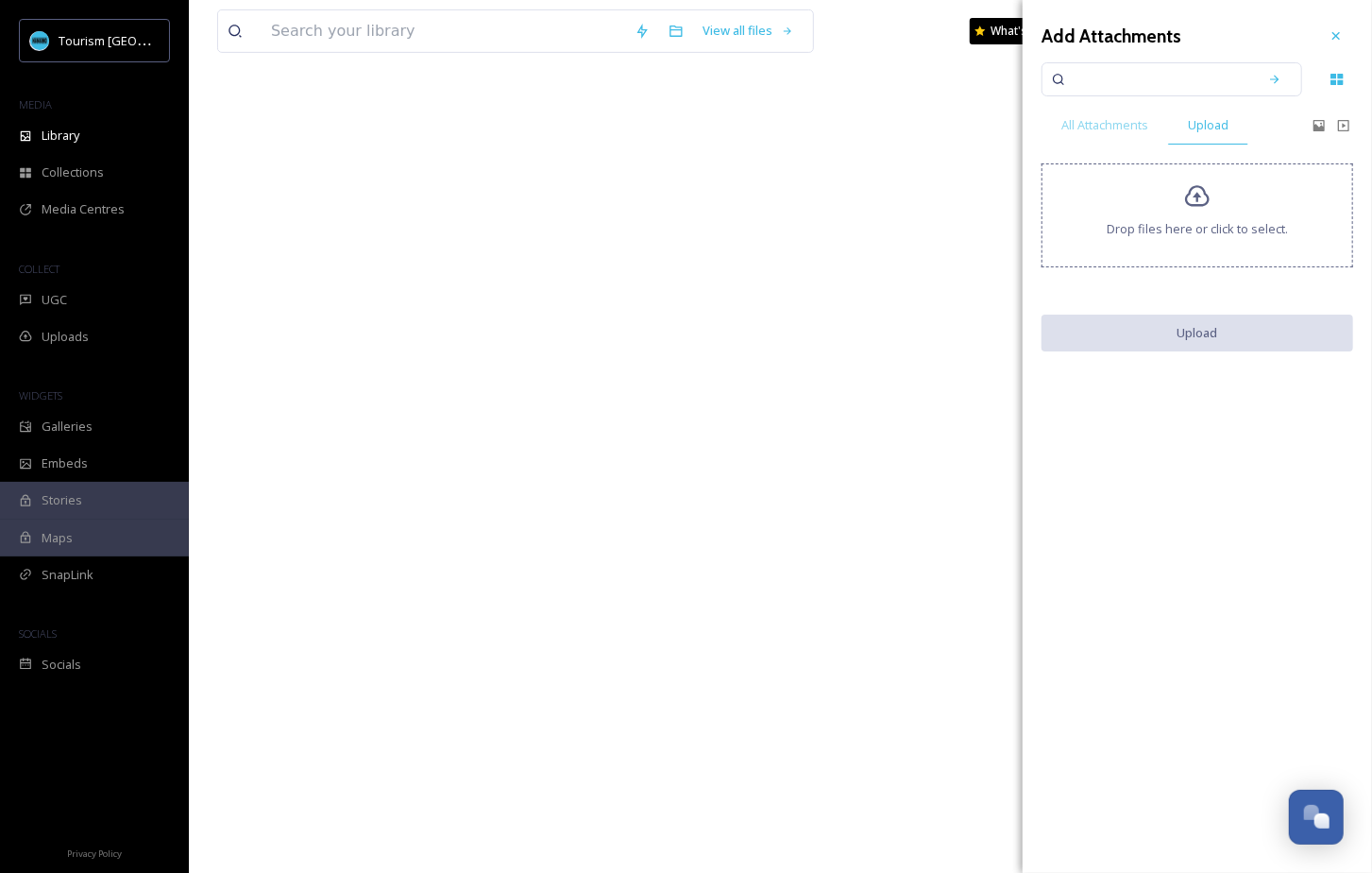
click at [1218, 214] on div "Drop files here or click to select." at bounding box center [1197, 215] width 312 height 104
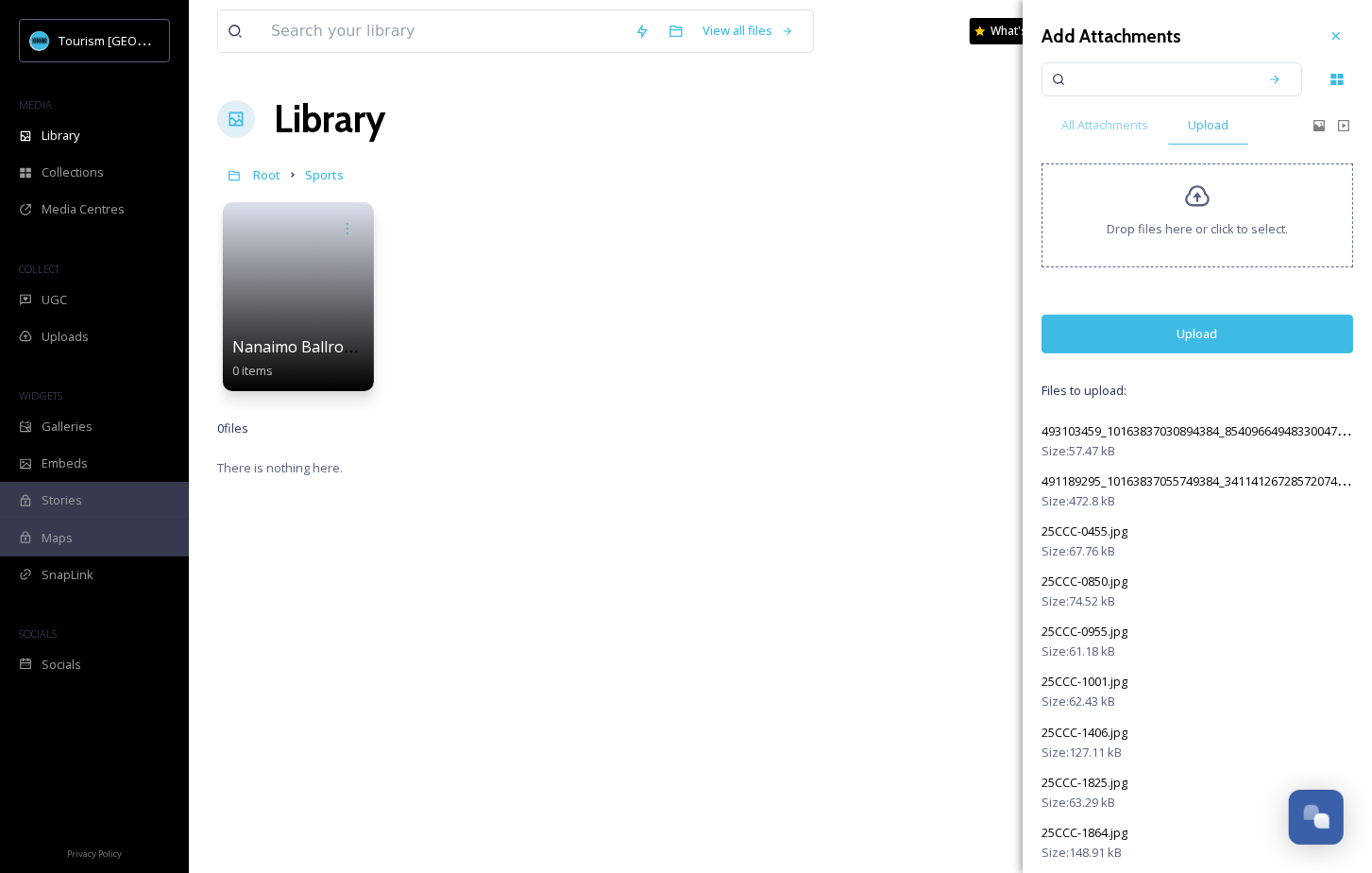
scroll to position [2, 0]
click at [1213, 339] on button "Upload" at bounding box center [1197, 332] width 312 height 38
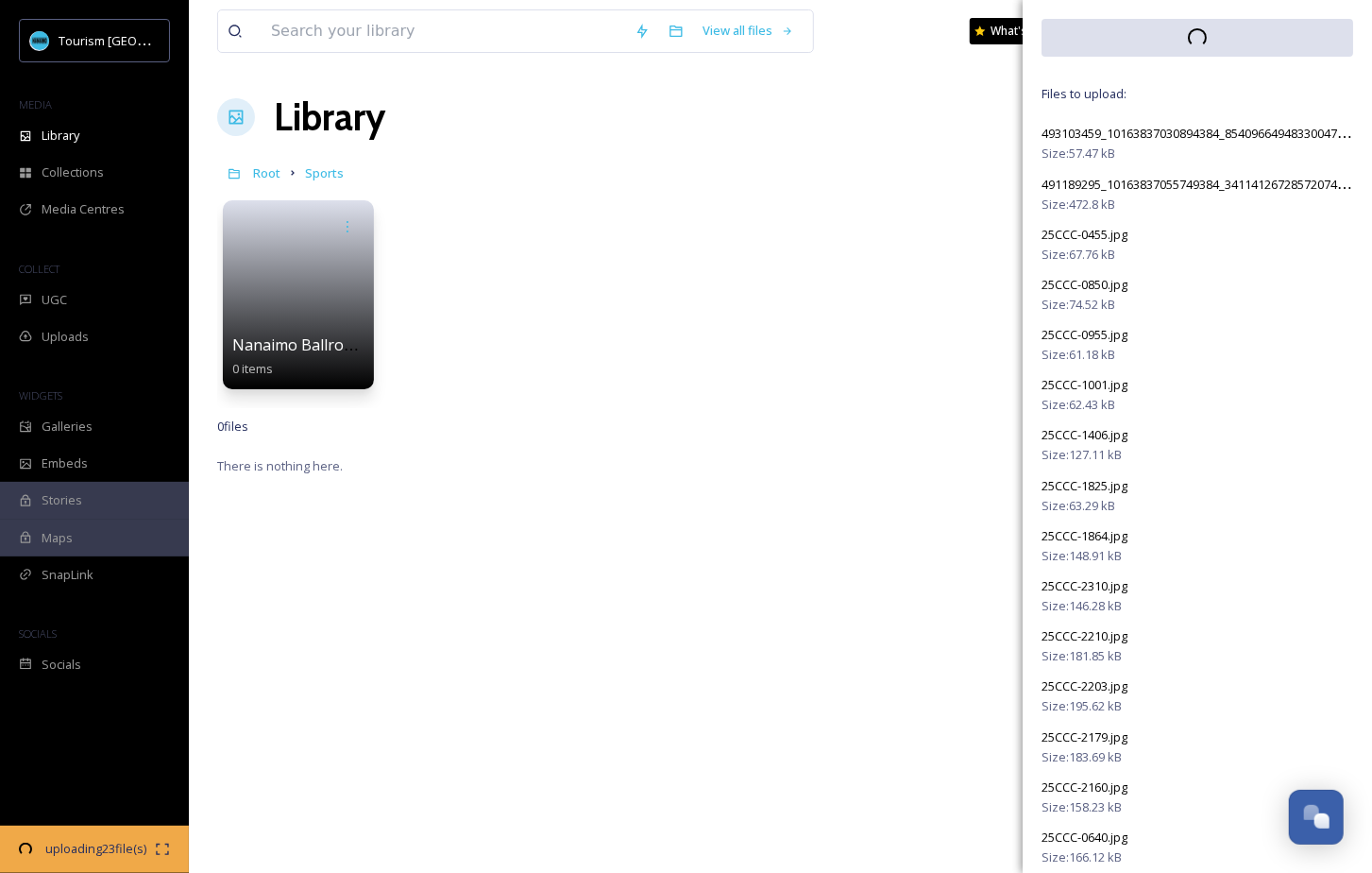
scroll to position [0, 0]
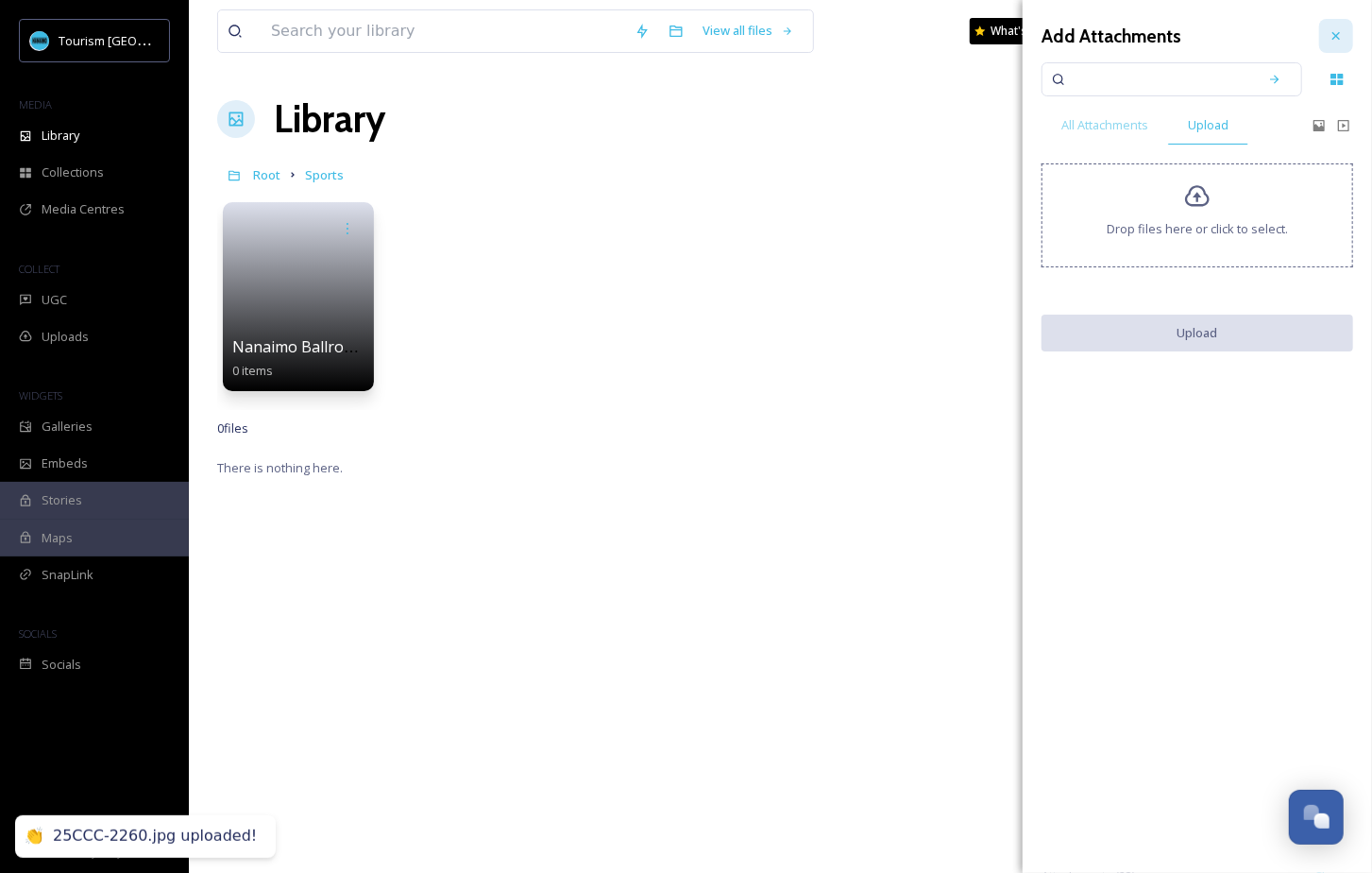
click at [1329, 42] on icon at bounding box center [1336, 36] width 15 height 15
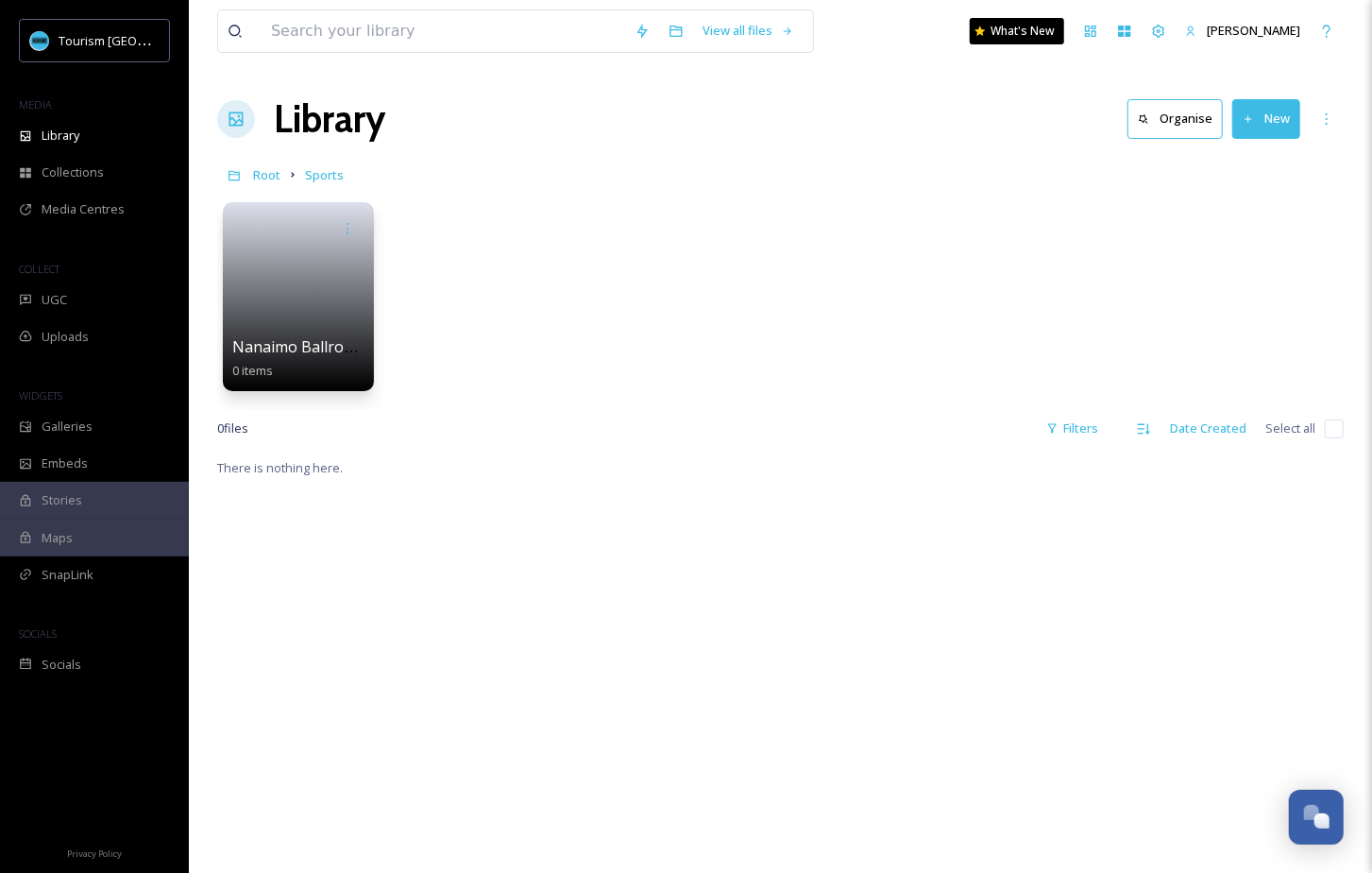
click at [511, 438] on div "0 file s Filters Date Created Select all" at bounding box center [780, 428] width 1126 height 37
click at [264, 173] on span "Root" at bounding box center [267, 175] width 28 height 17
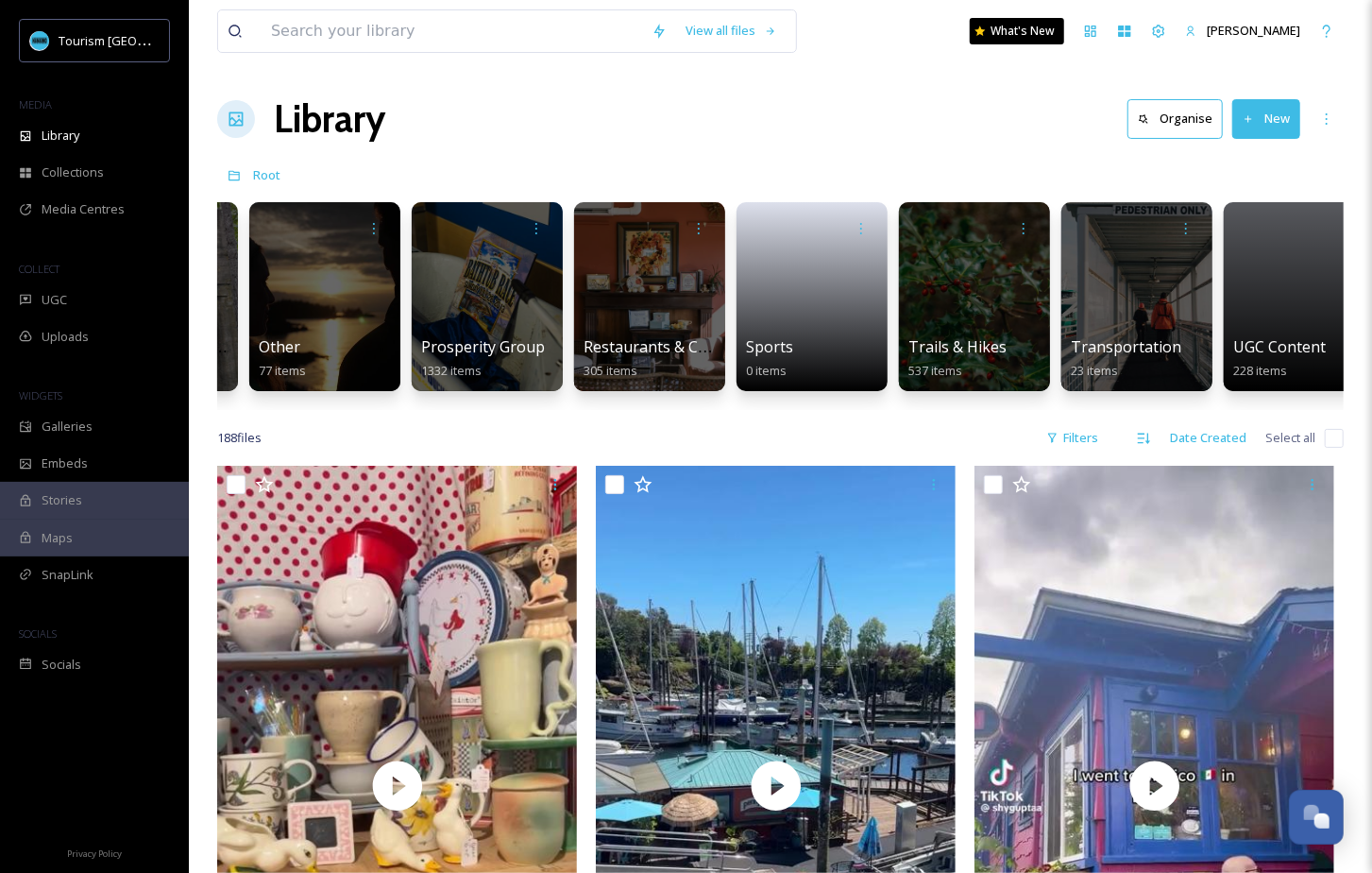
scroll to position [0, 2465]
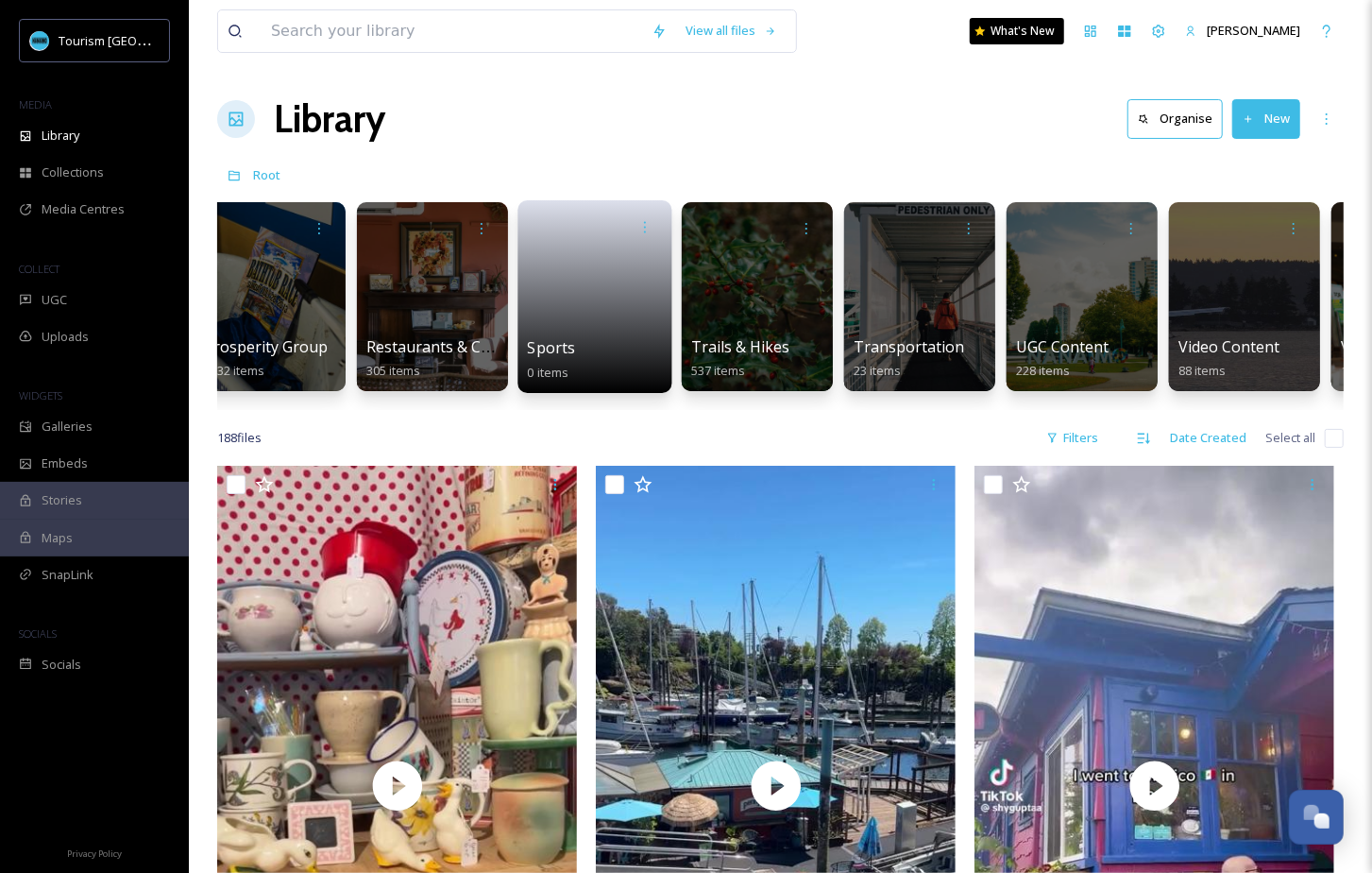
click at [596, 341] on div "Sports 0 items" at bounding box center [595, 360] width 135 height 47
click at [600, 303] on link at bounding box center [595, 291] width 135 height 92
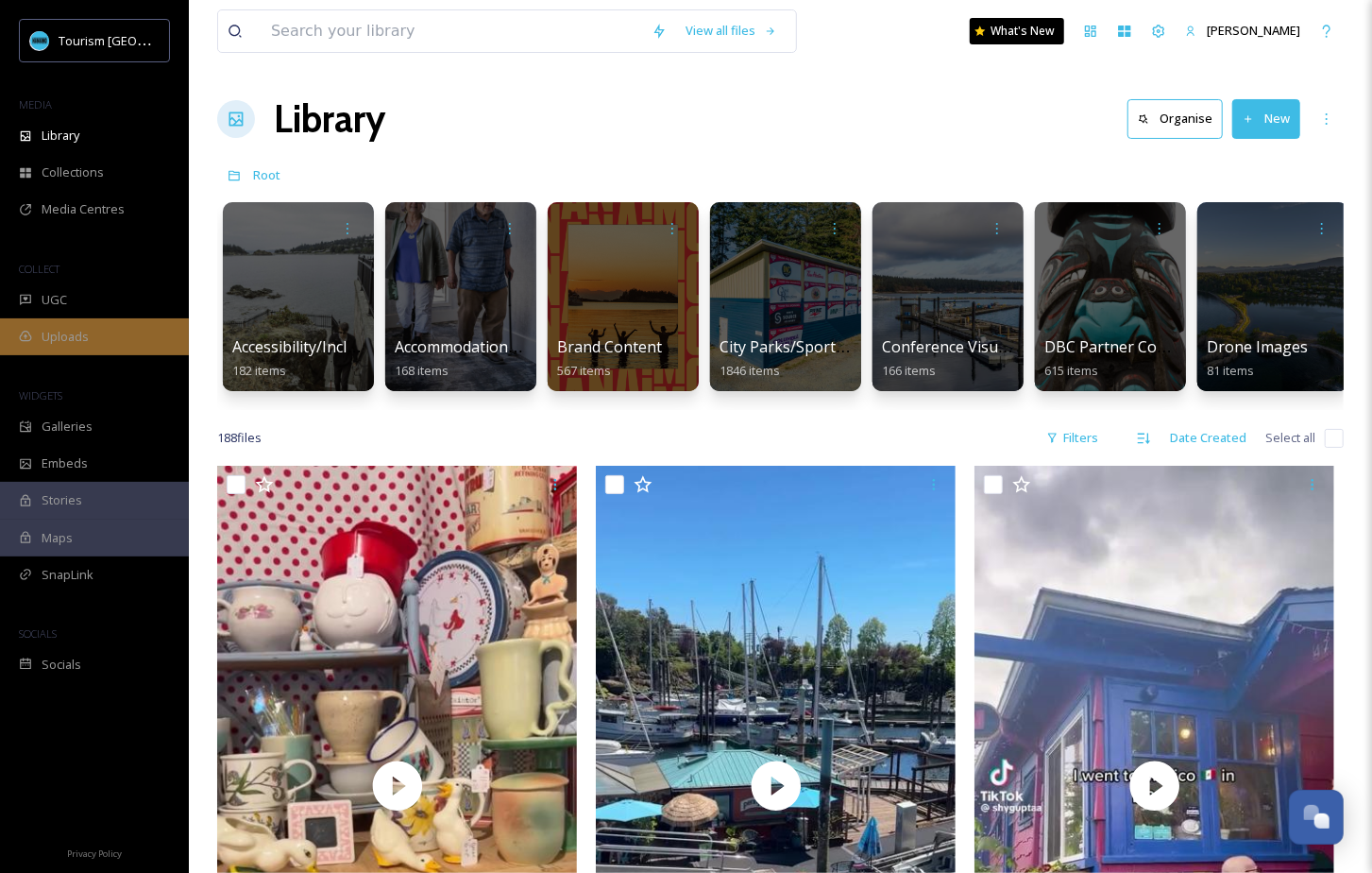
click at [76, 338] on span "Uploads" at bounding box center [64, 337] width 47 height 18
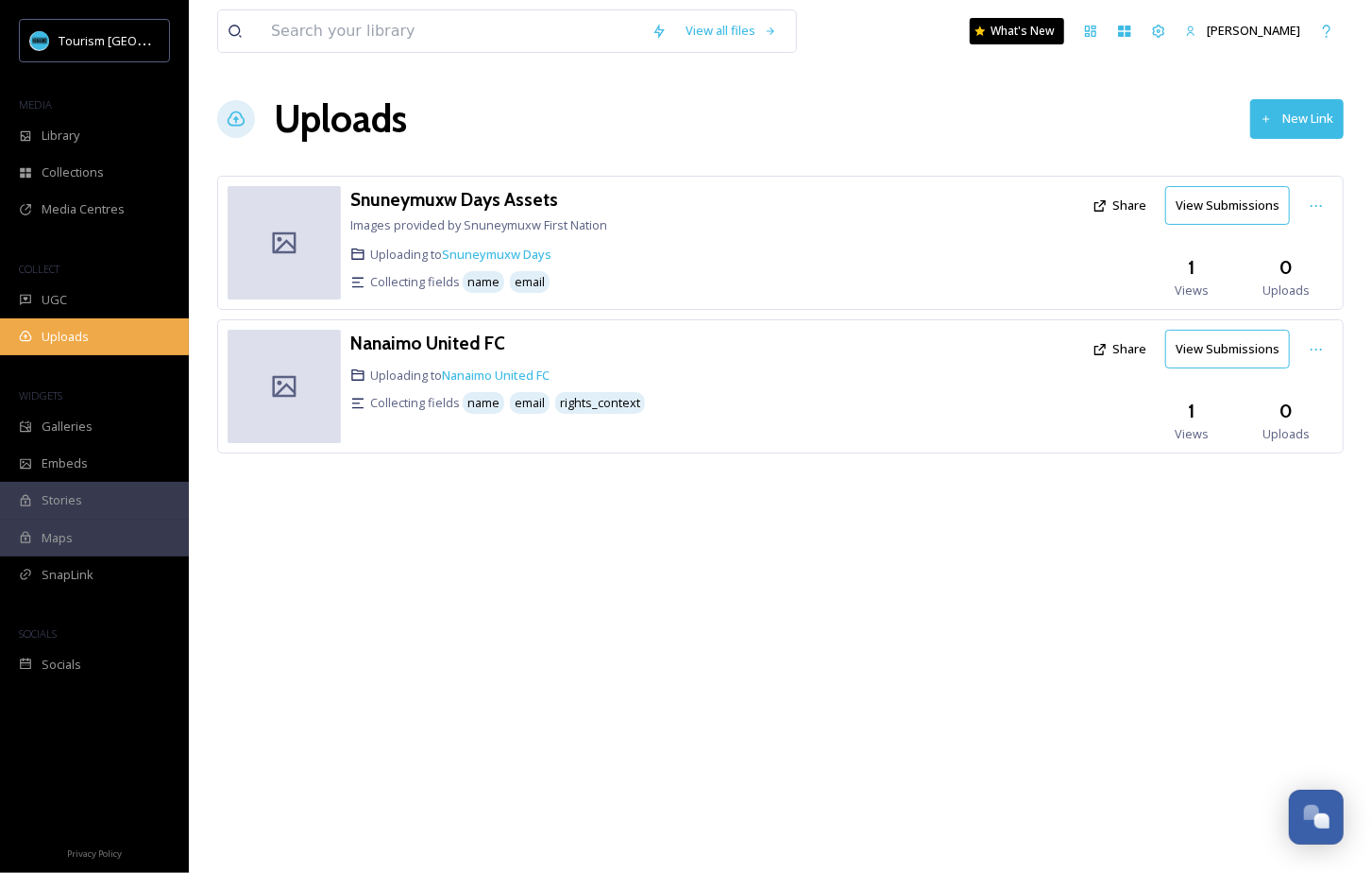
click at [122, 343] on div "Uploads" at bounding box center [95, 337] width 189 height 37
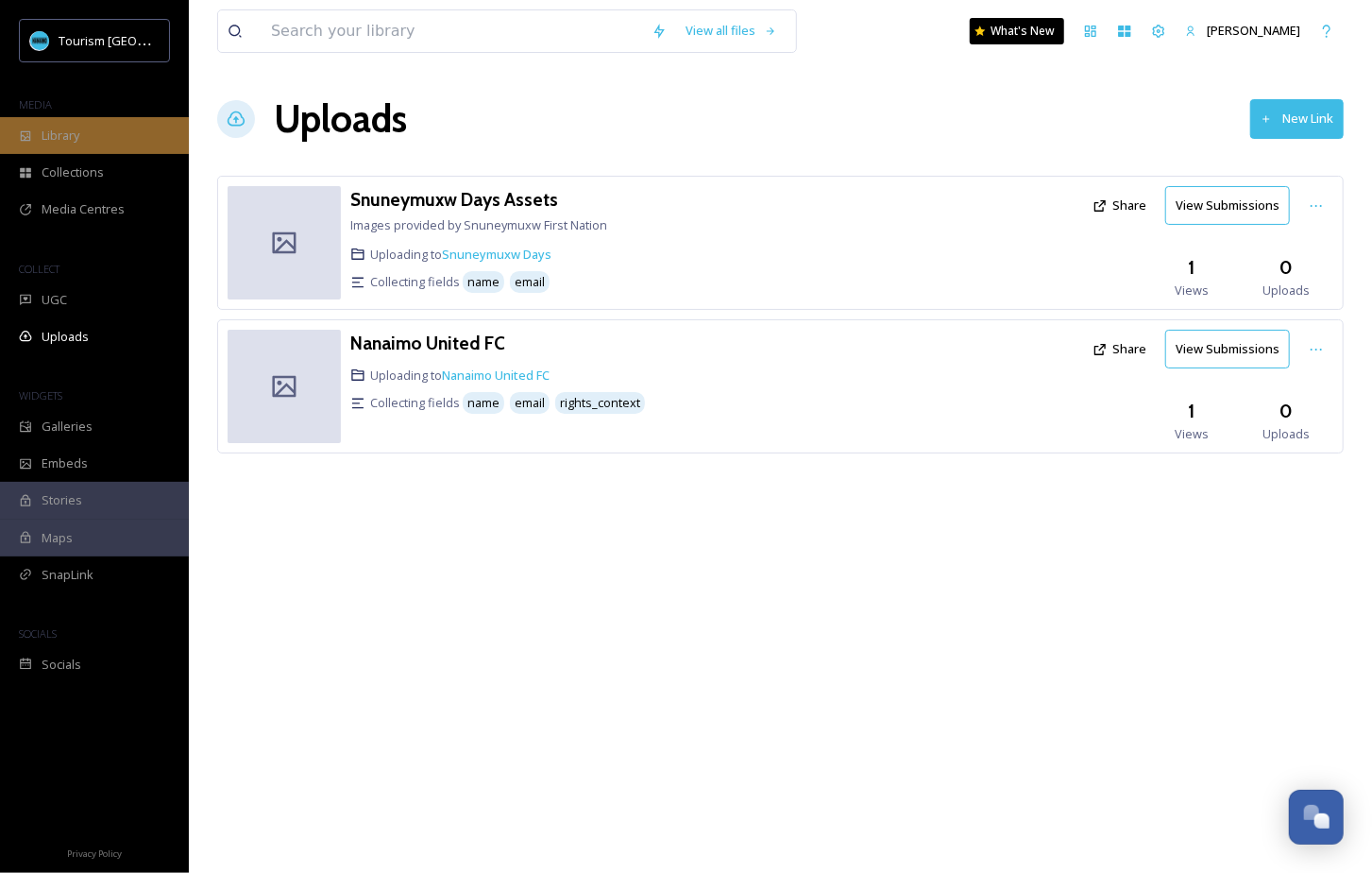
click at [95, 135] on div "Library" at bounding box center [95, 135] width 189 height 37
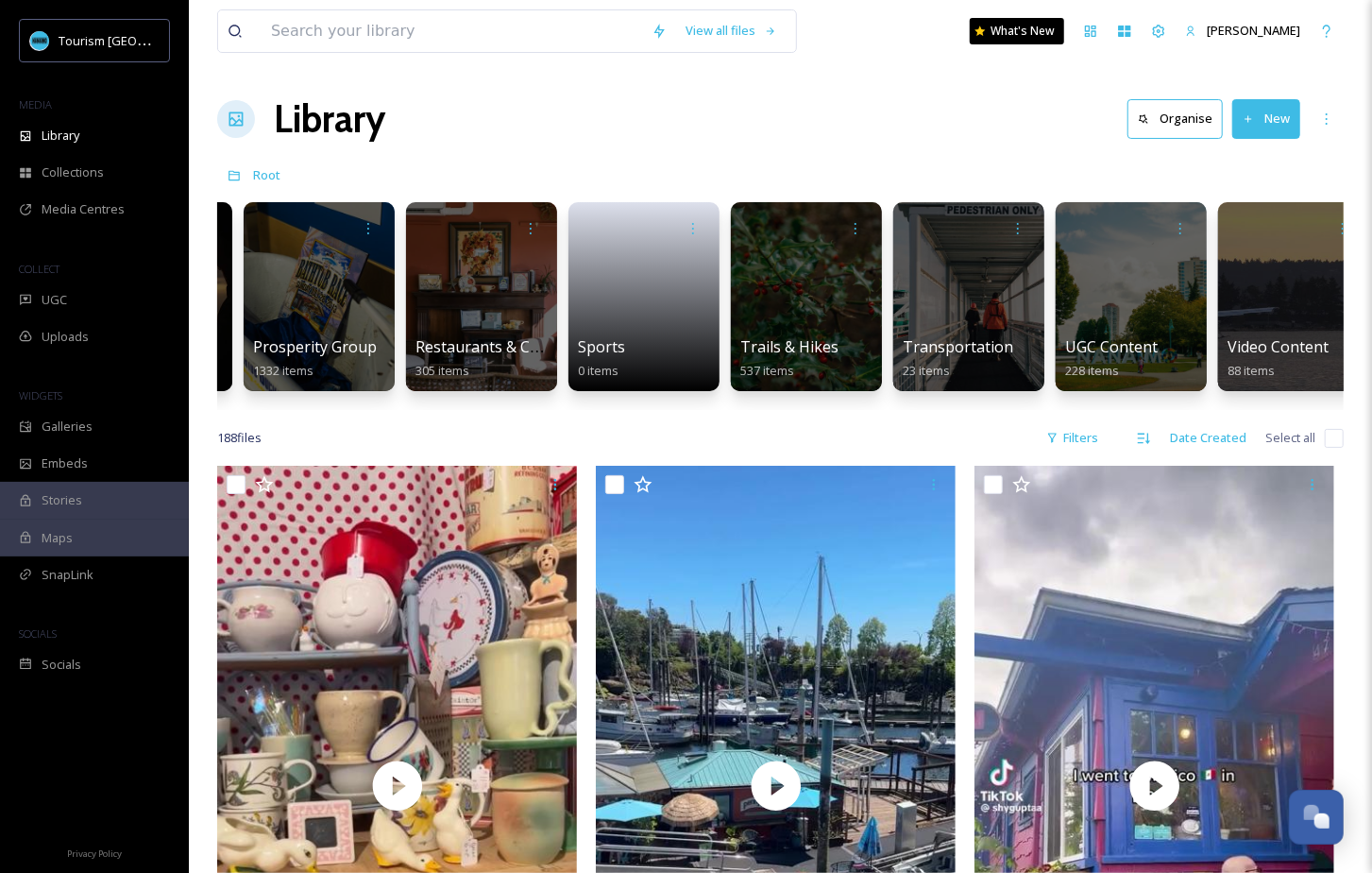
scroll to position [0, 2485]
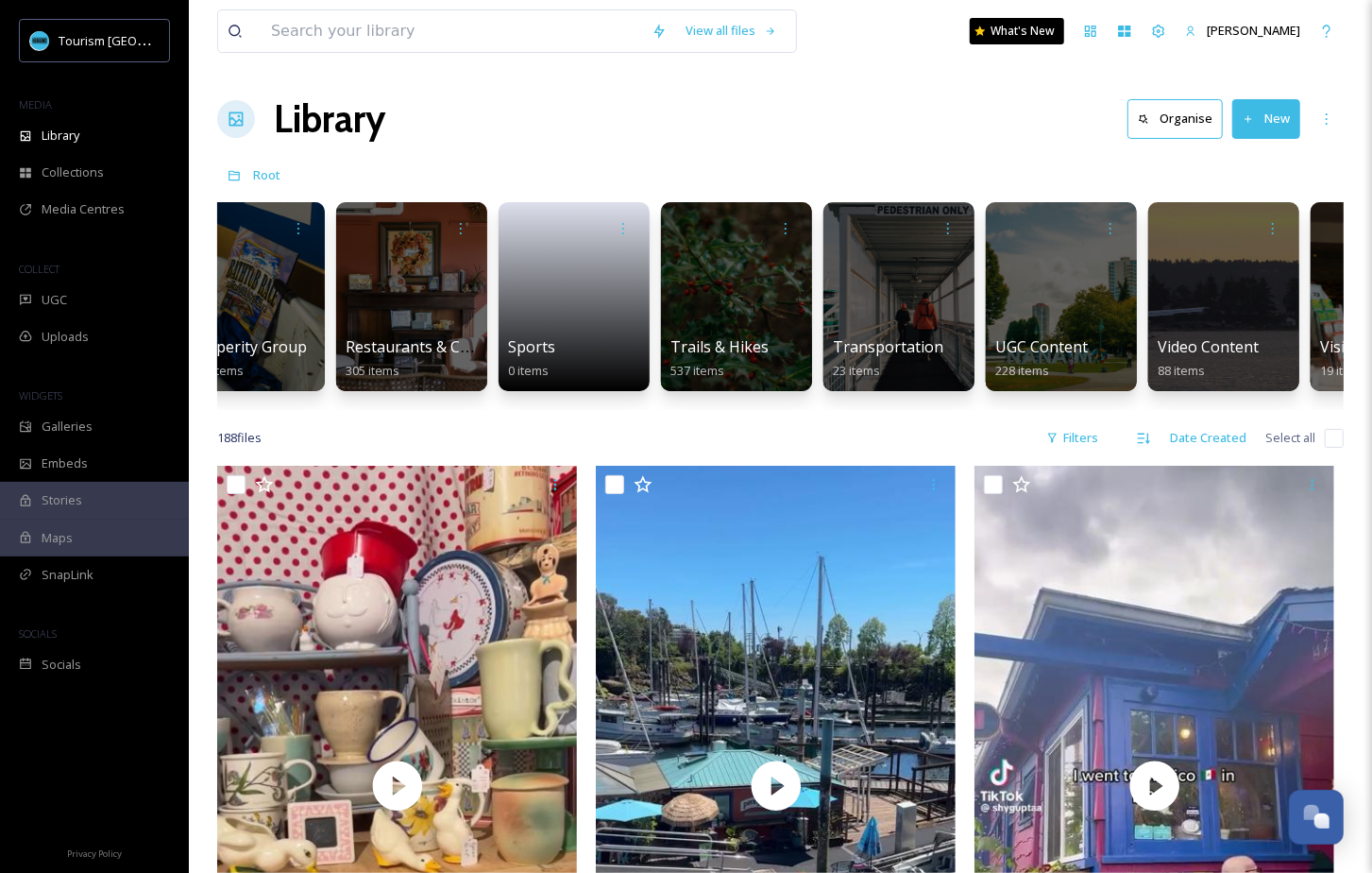
click at [956, 125] on div "Library Organise New" at bounding box center [780, 119] width 1126 height 56
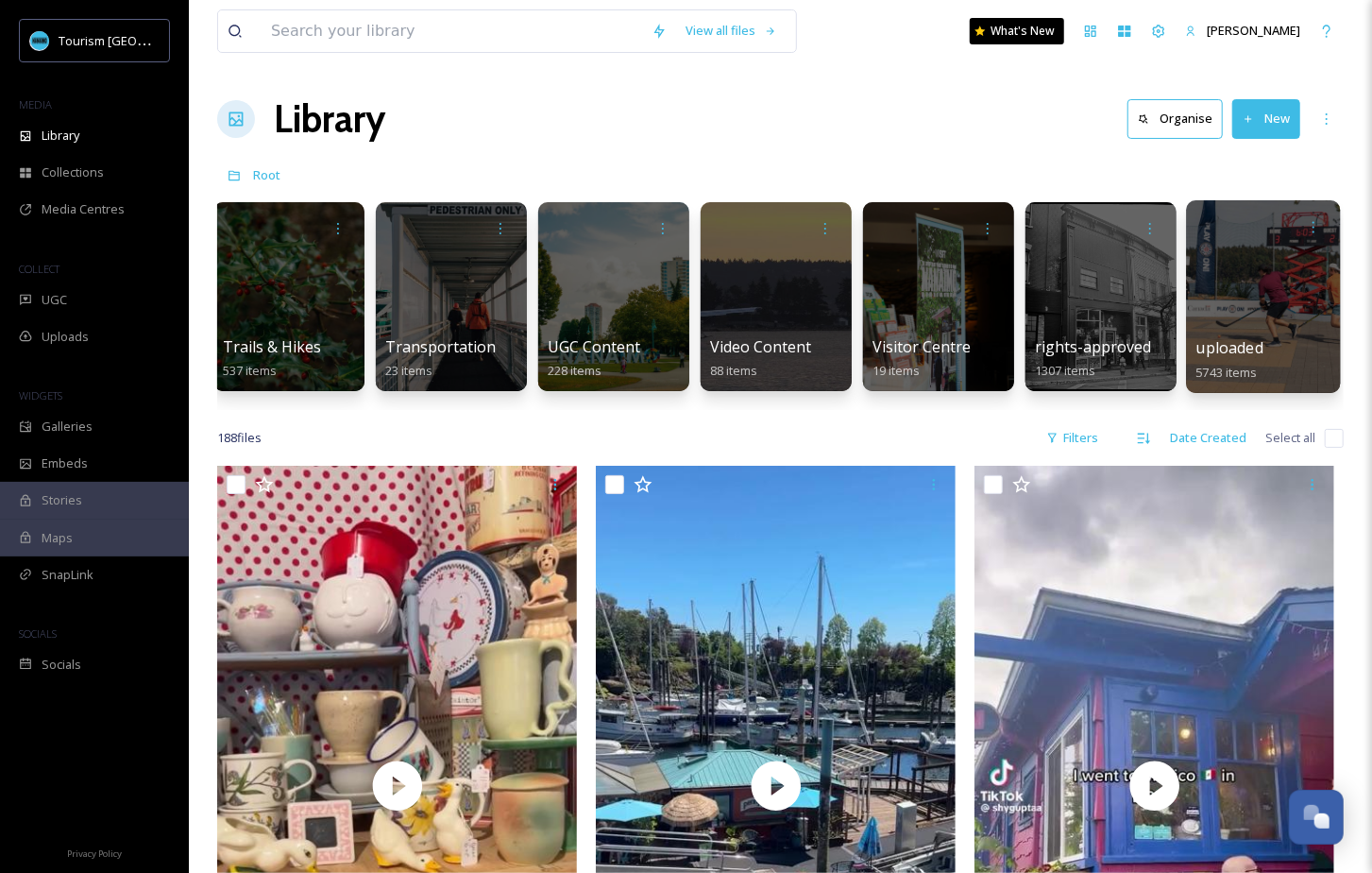
click at [1226, 344] on span "uploaded" at bounding box center [1230, 348] width 67 height 21
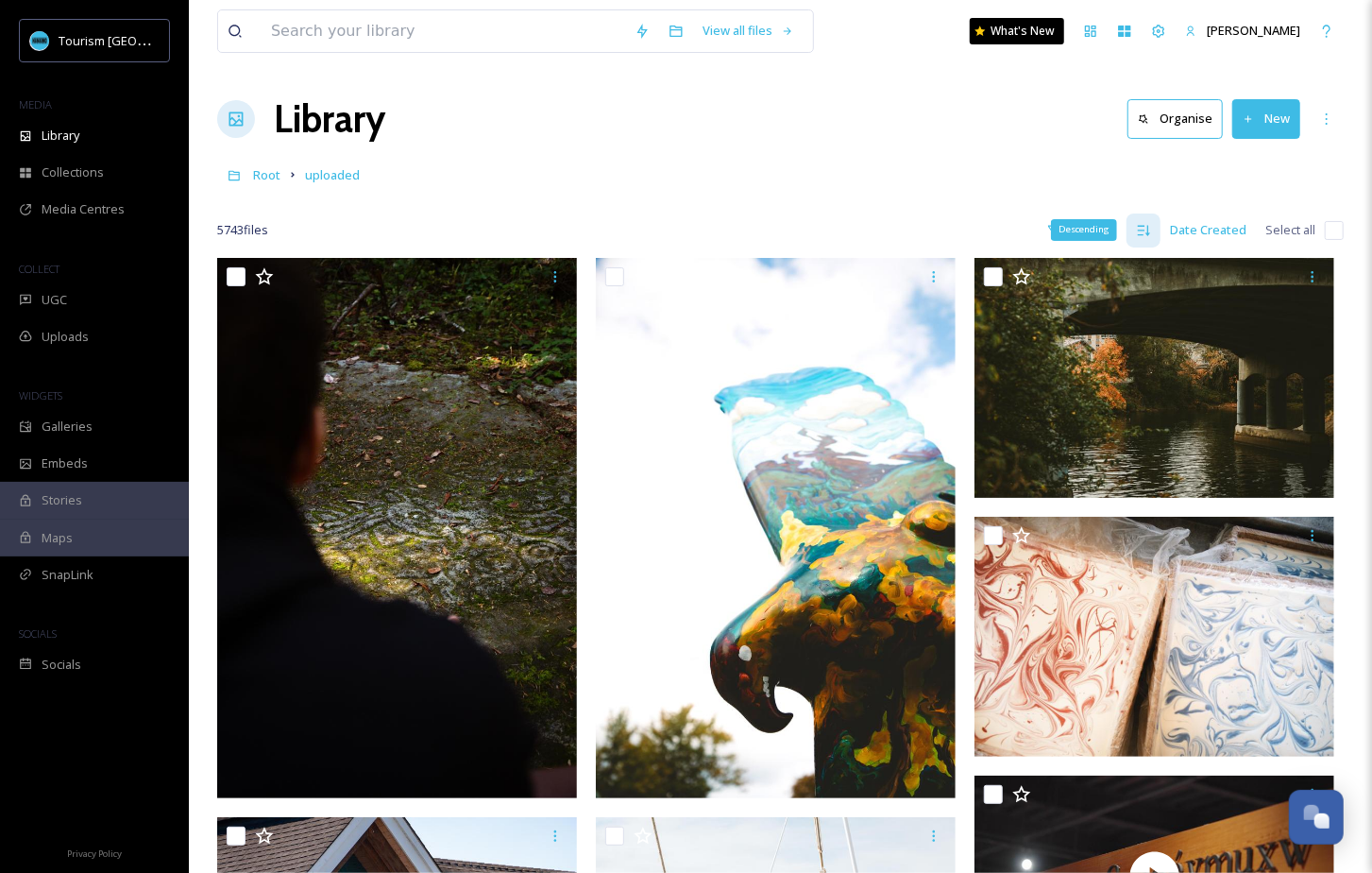
click at [1156, 228] on div "Descending" at bounding box center [1143, 230] width 34 height 34
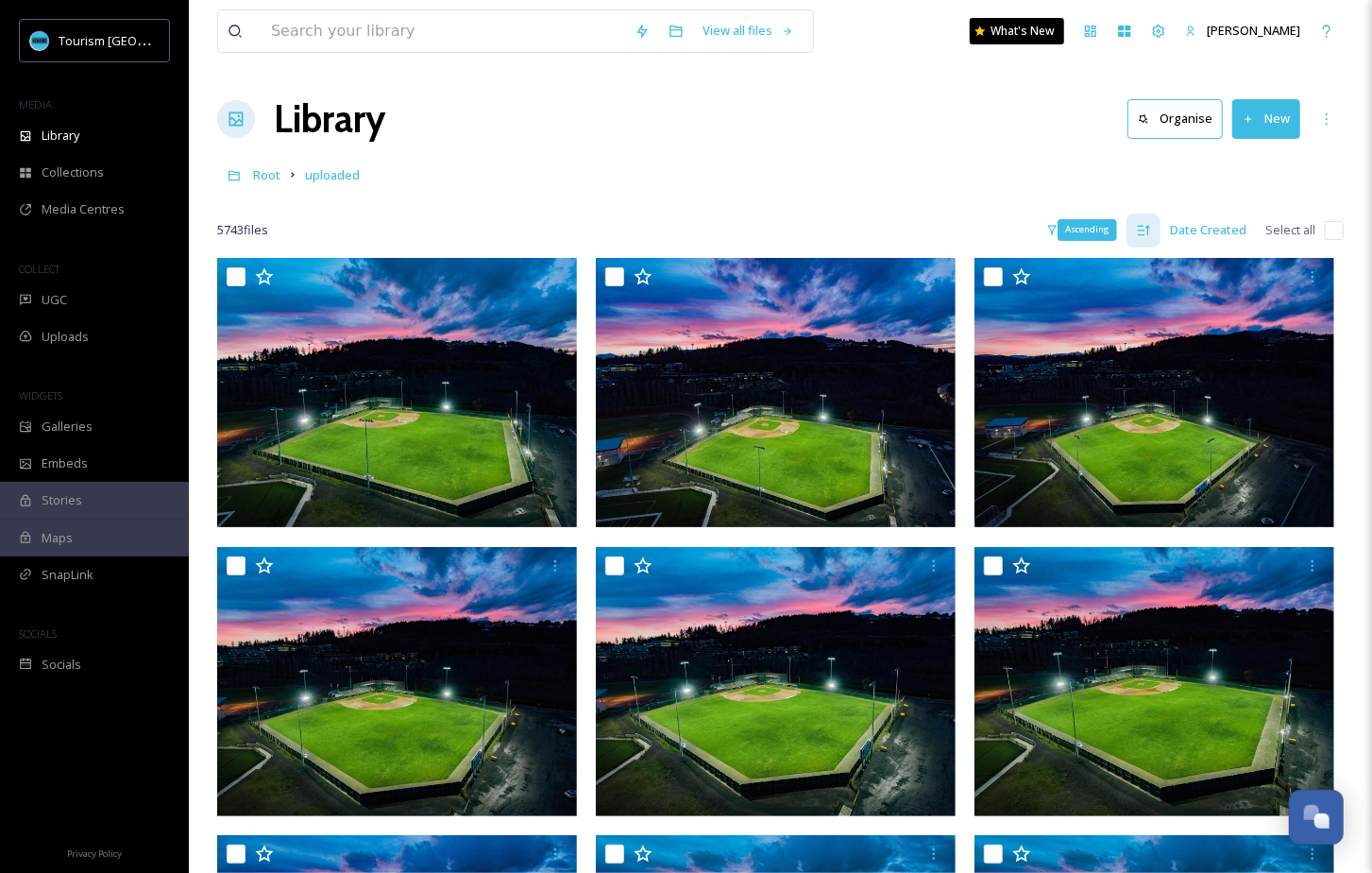
click at [1141, 232] on icon at bounding box center [1143, 230] width 15 height 15
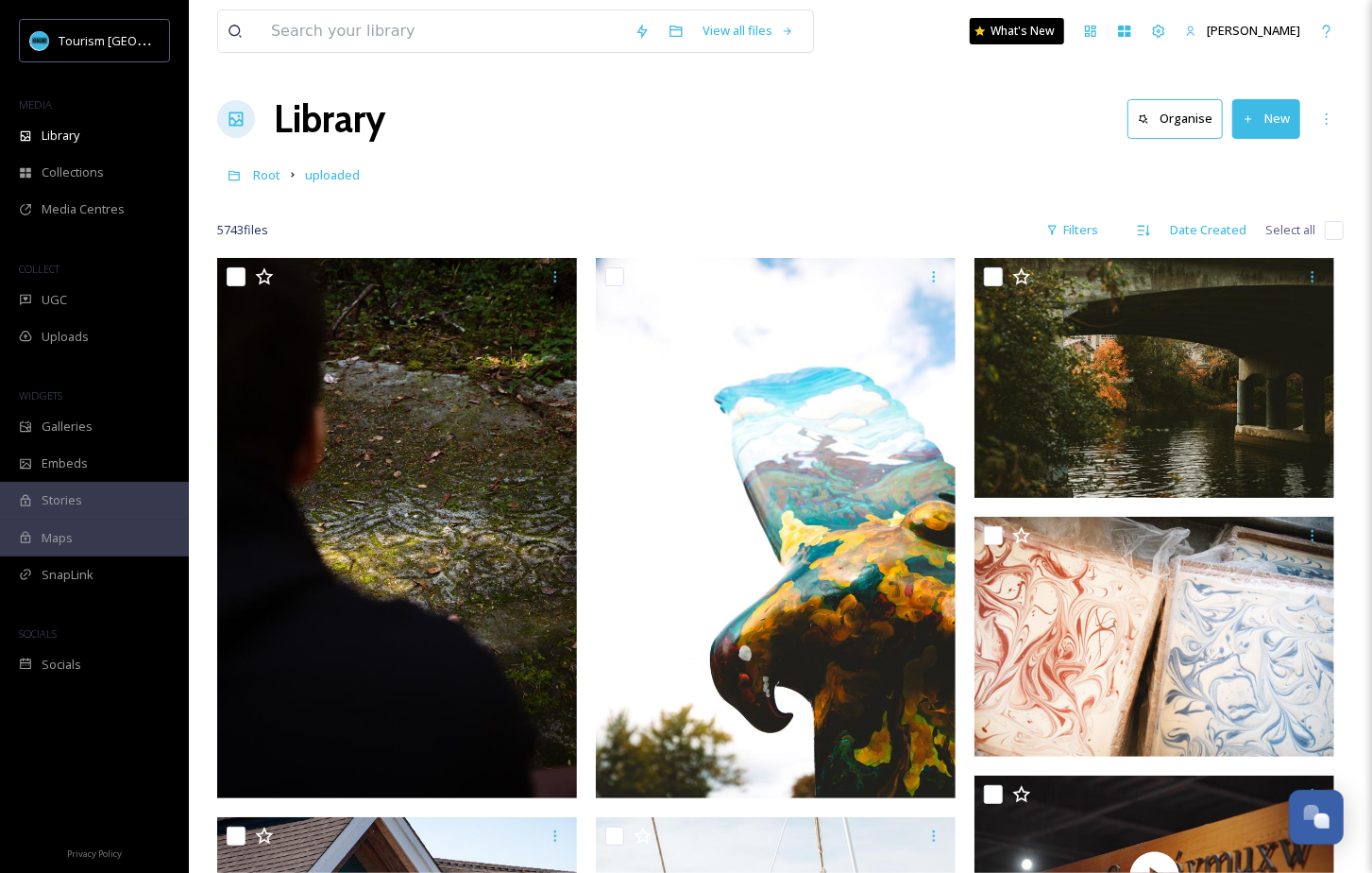
click at [915, 123] on div "Library Organise New" at bounding box center [780, 119] width 1126 height 56
click at [273, 173] on span "Root" at bounding box center [267, 175] width 28 height 17
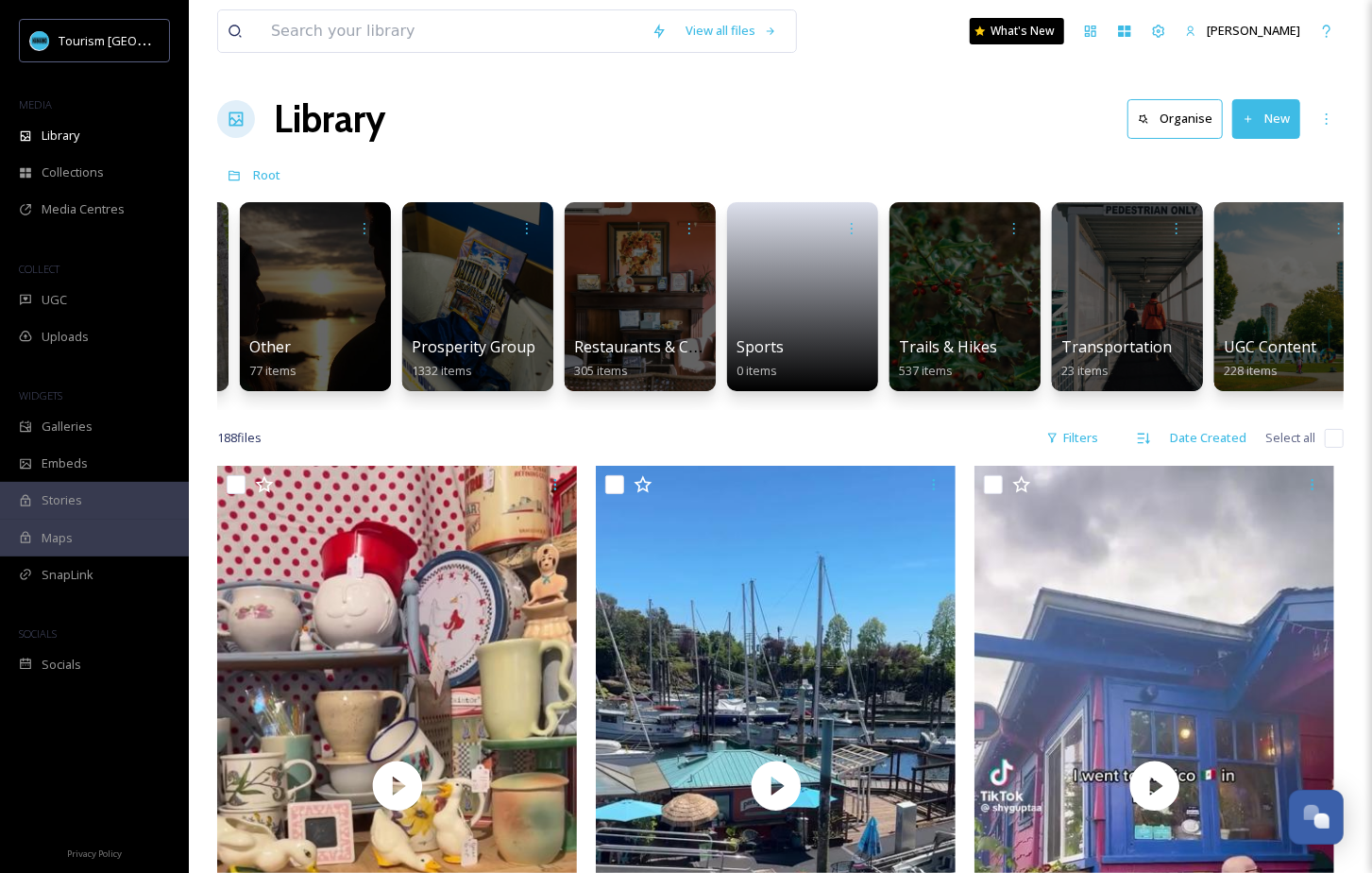
scroll to position [0, 2281]
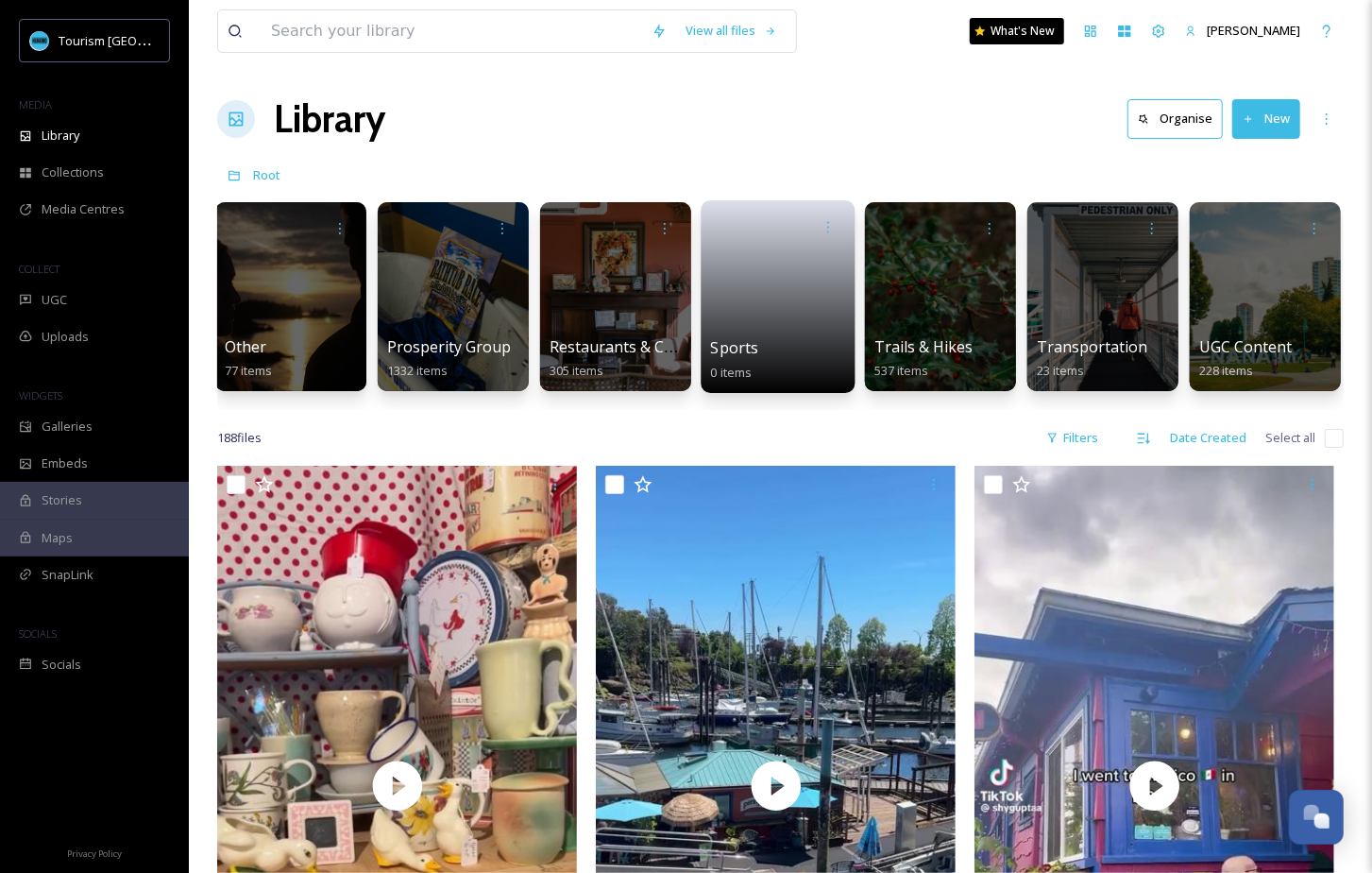
click at [766, 322] on link at bounding box center [778, 291] width 135 height 92
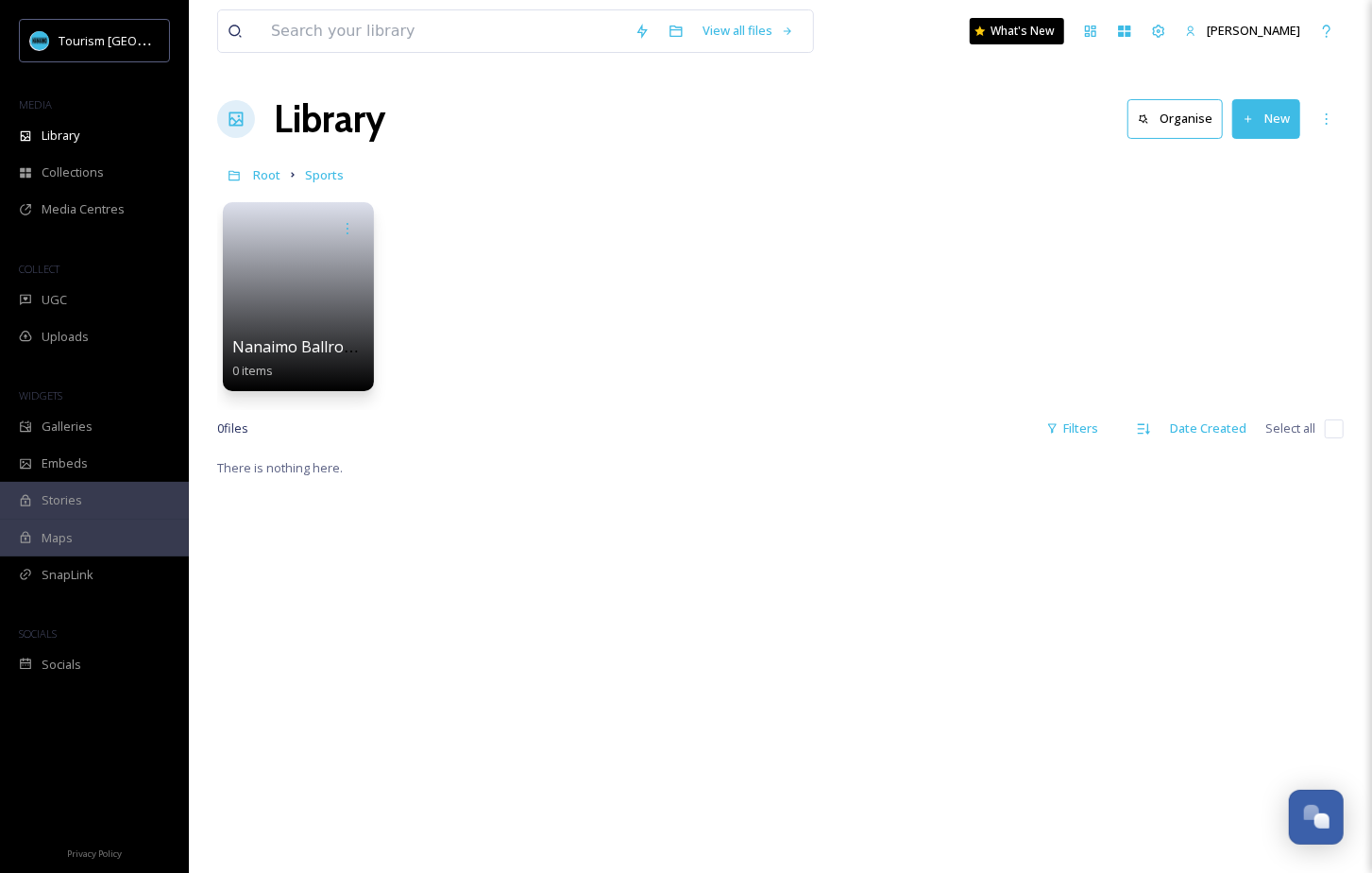
click at [1269, 119] on button "New" at bounding box center [1266, 119] width 68 height 38
click at [1230, 160] on span "File Upload" at bounding box center [1257, 163] width 62 height 18
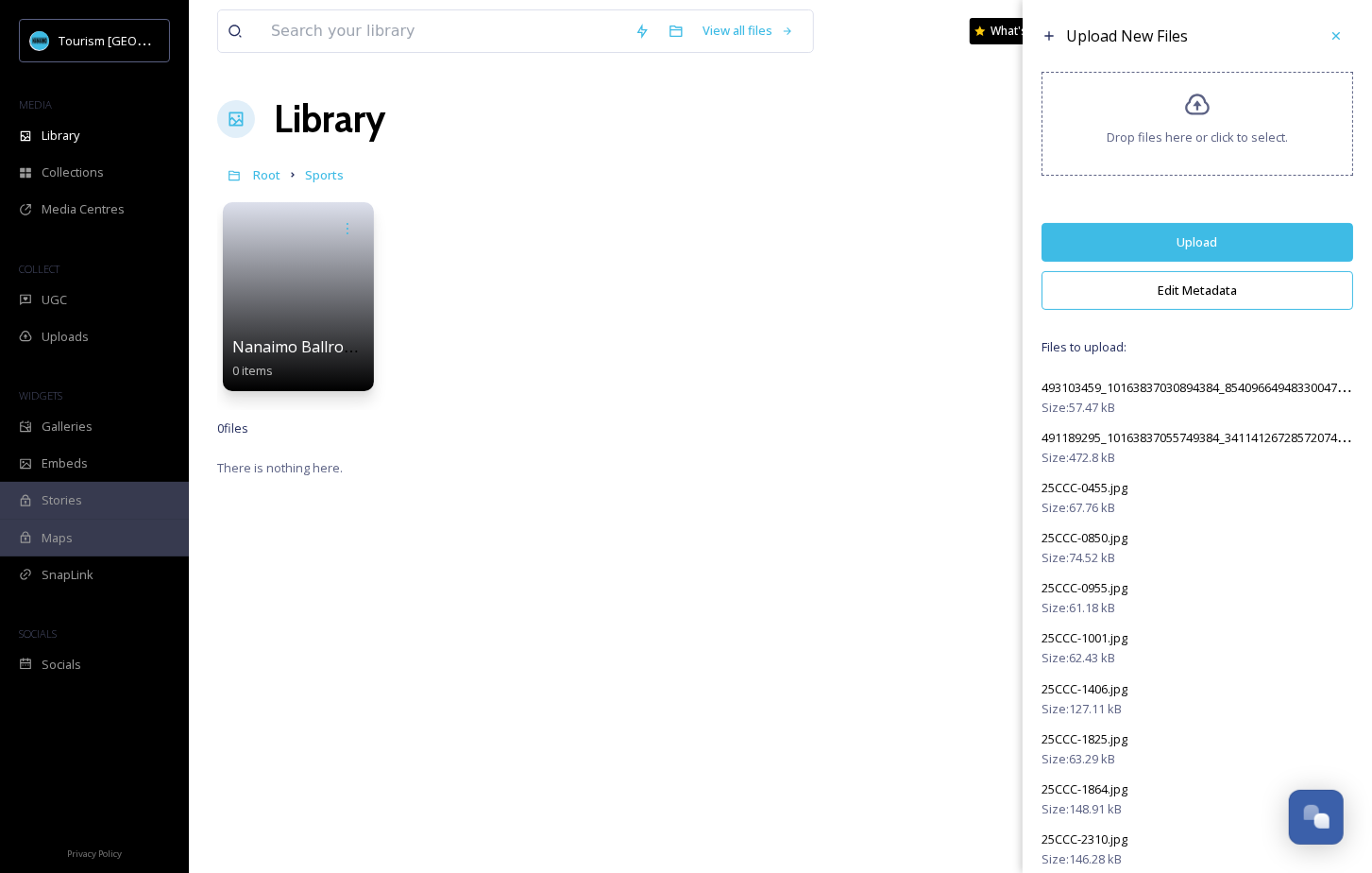
click at [1192, 288] on button "Edit Metadata" at bounding box center [1197, 290] width 312 height 38
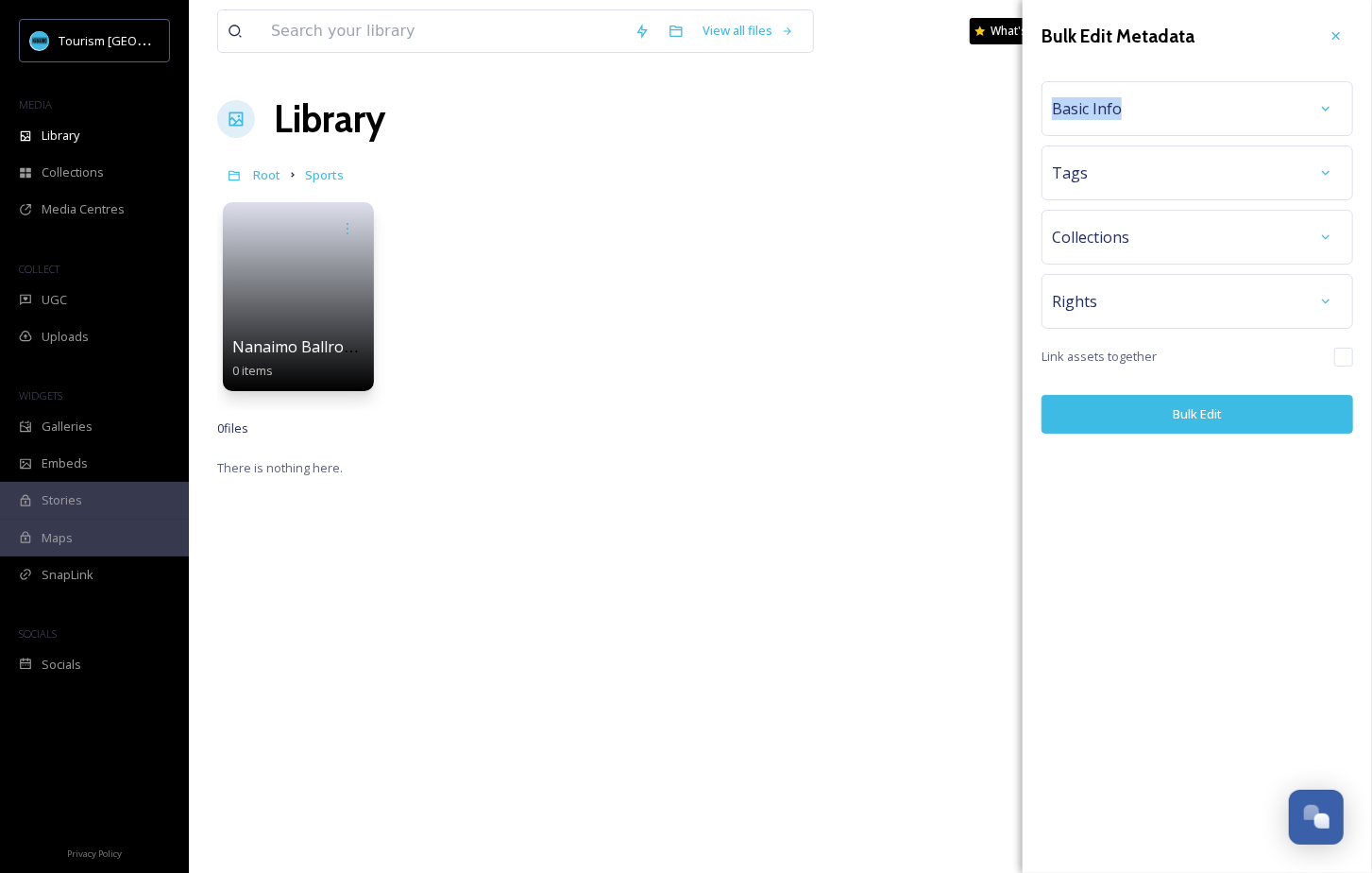
click at [1198, 97] on div "Basic Info" at bounding box center [1197, 109] width 291 height 34
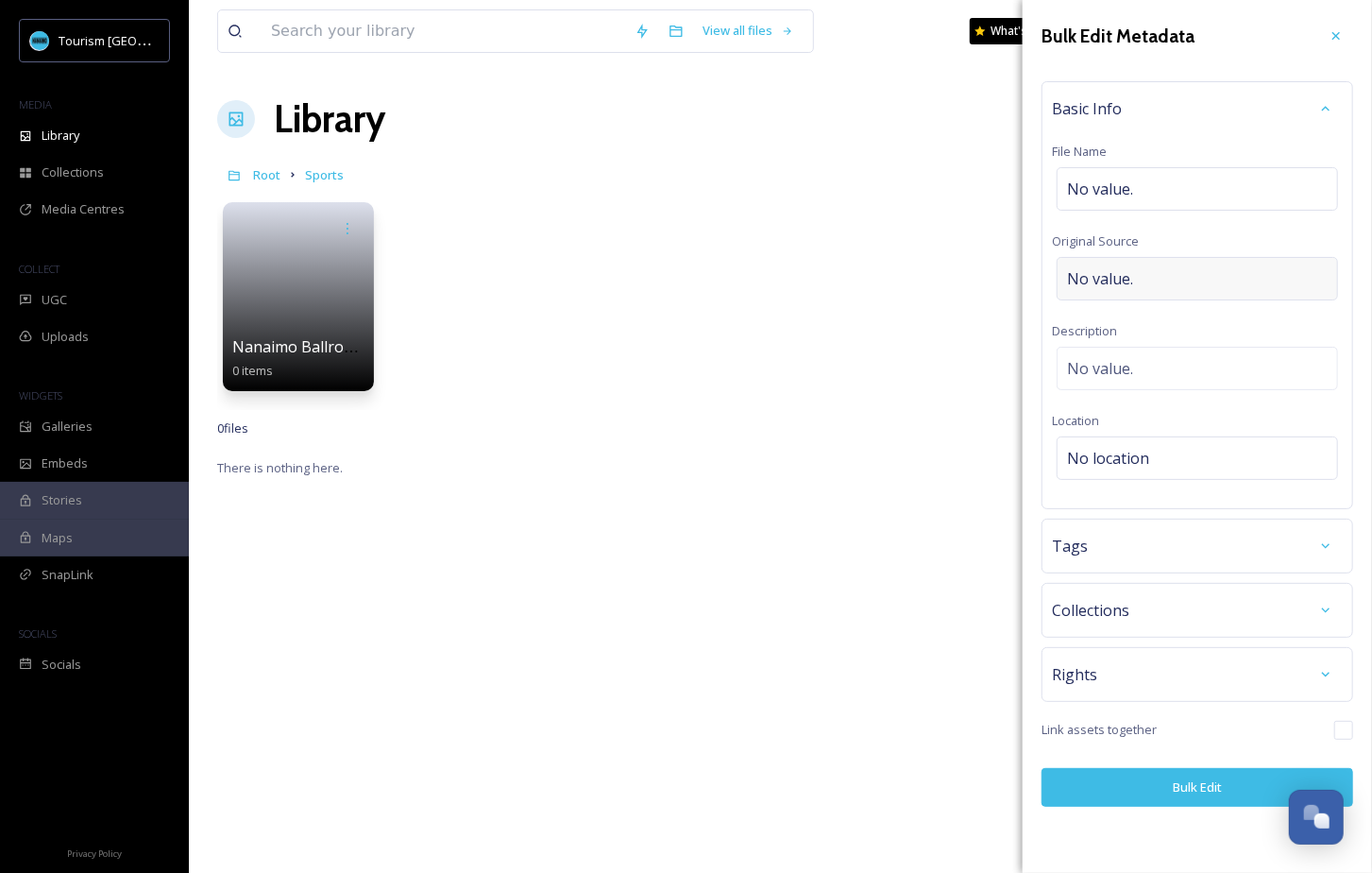
click at [1122, 273] on span "No value." at bounding box center [1100, 278] width 66 height 23
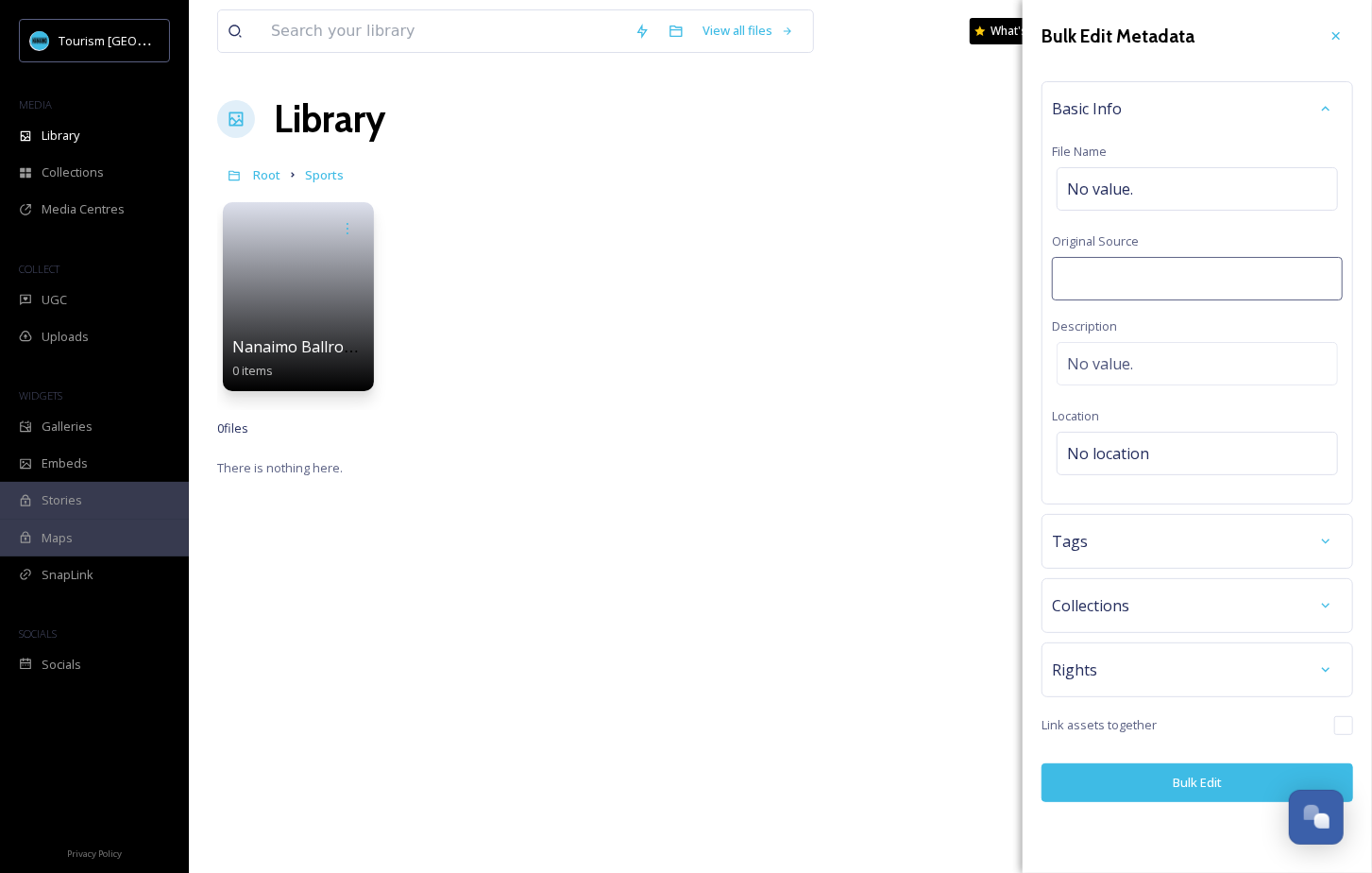
type input "Nanaimo Ballroom Dance Society"
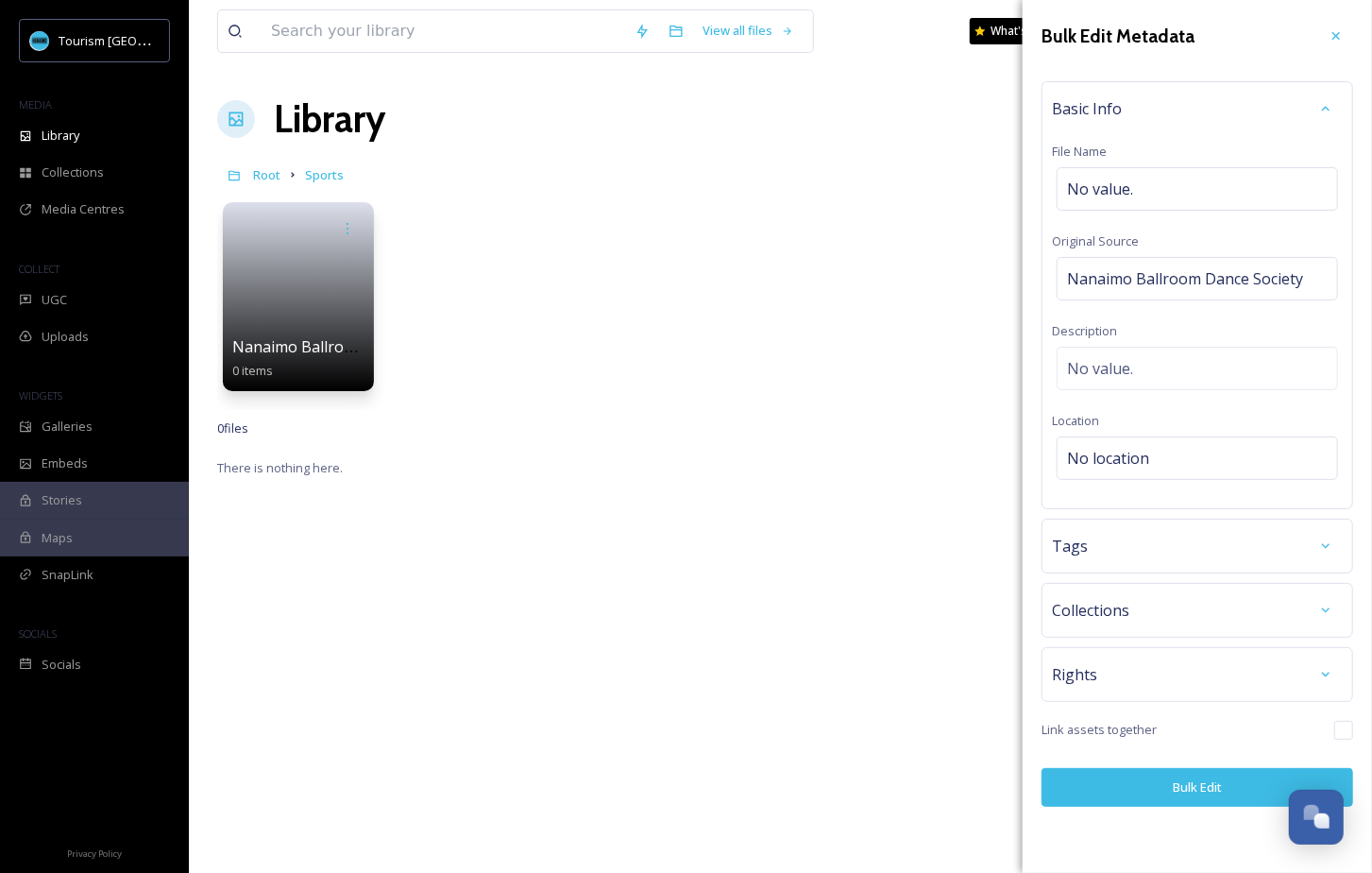
click at [1153, 780] on button "Bulk Edit" at bounding box center [1197, 787] width 312 height 38
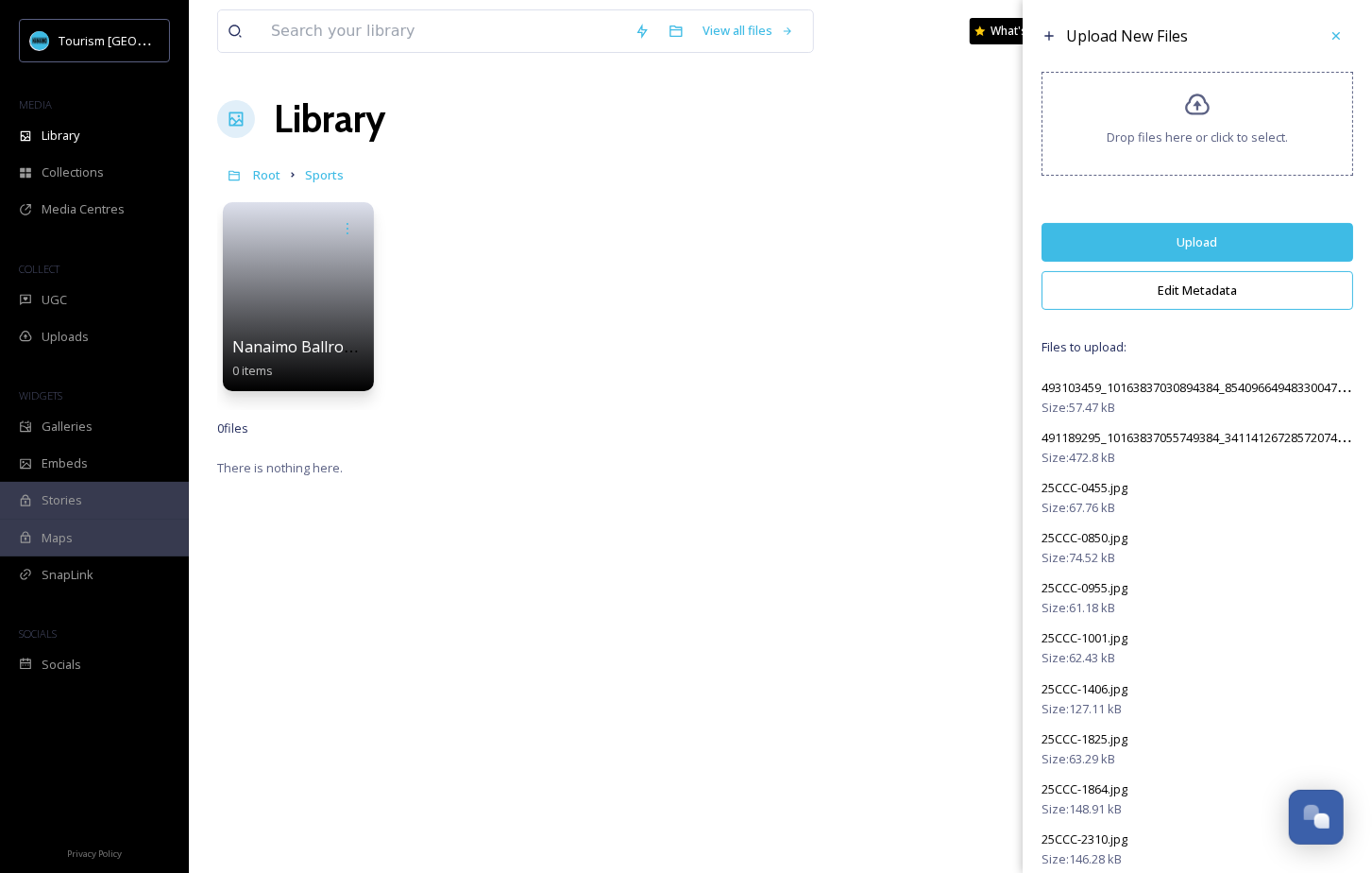
click at [1254, 235] on button "Upload" at bounding box center [1197, 242] width 312 height 38
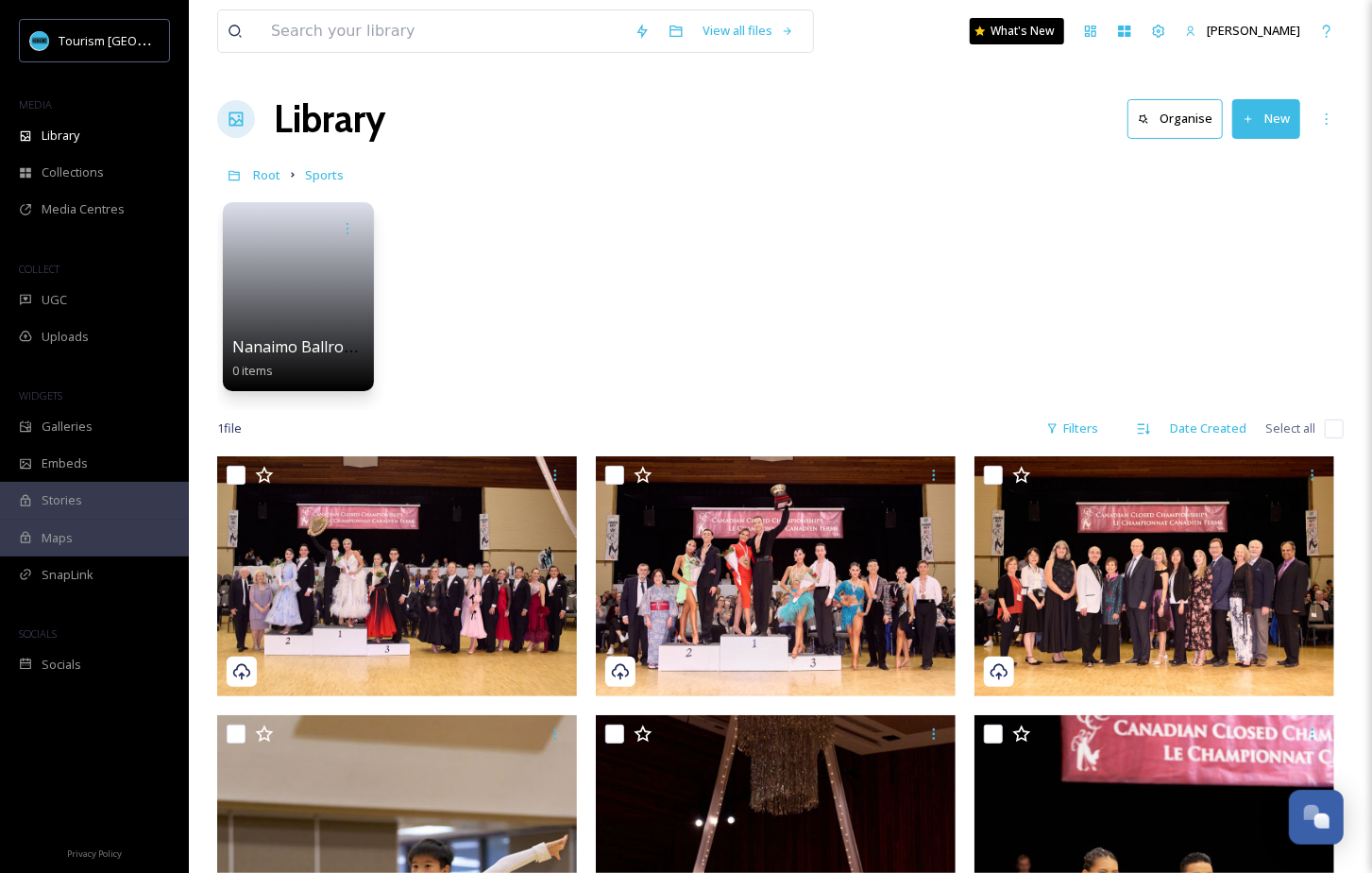
click at [869, 293] on div "Nanaimo Ballroom Dance Society 0 items" at bounding box center [780, 300] width 1126 height 217
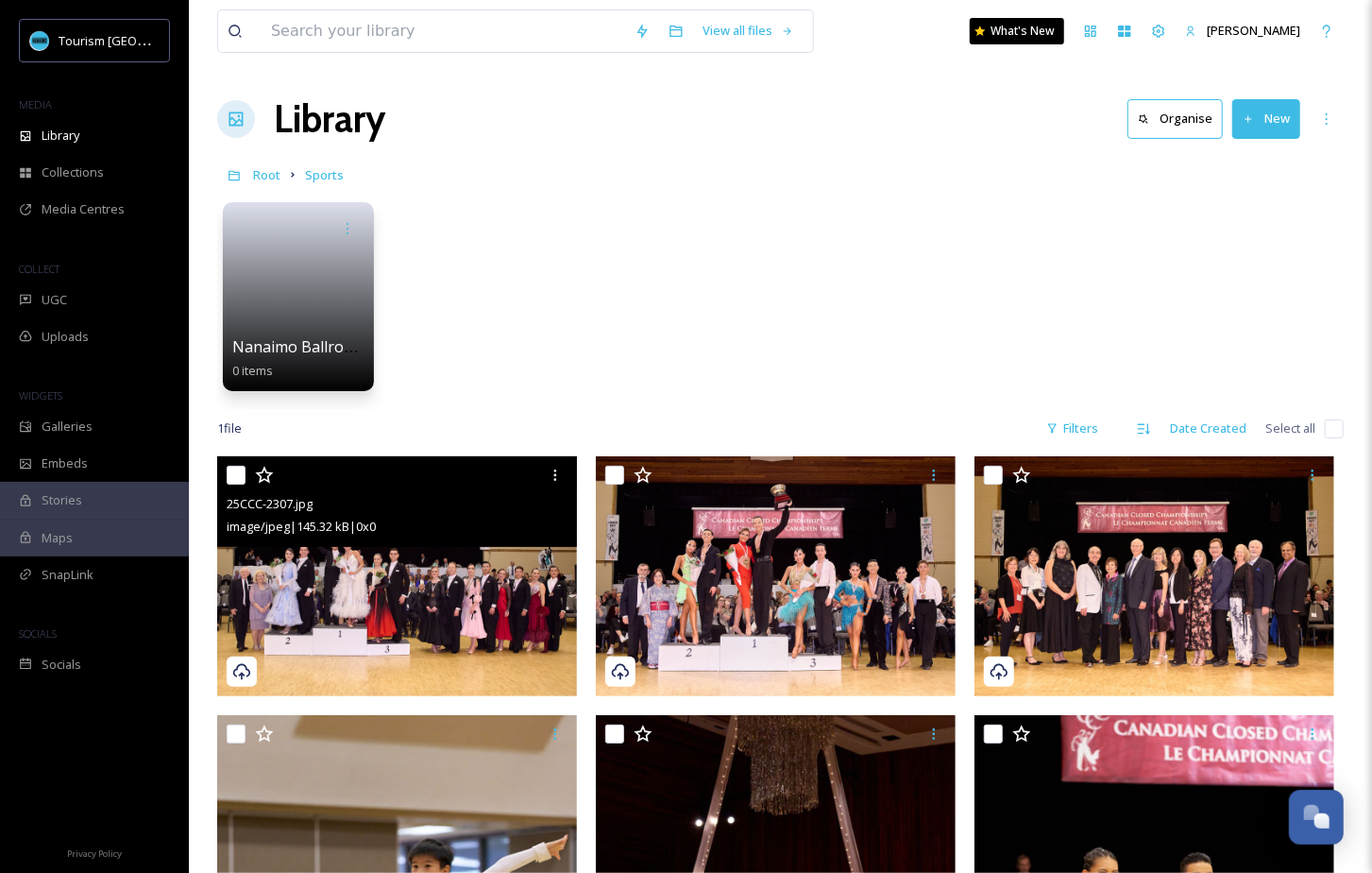
click at [238, 477] on input "checkbox" at bounding box center [236, 475] width 19 height 19
checkbox input "true"
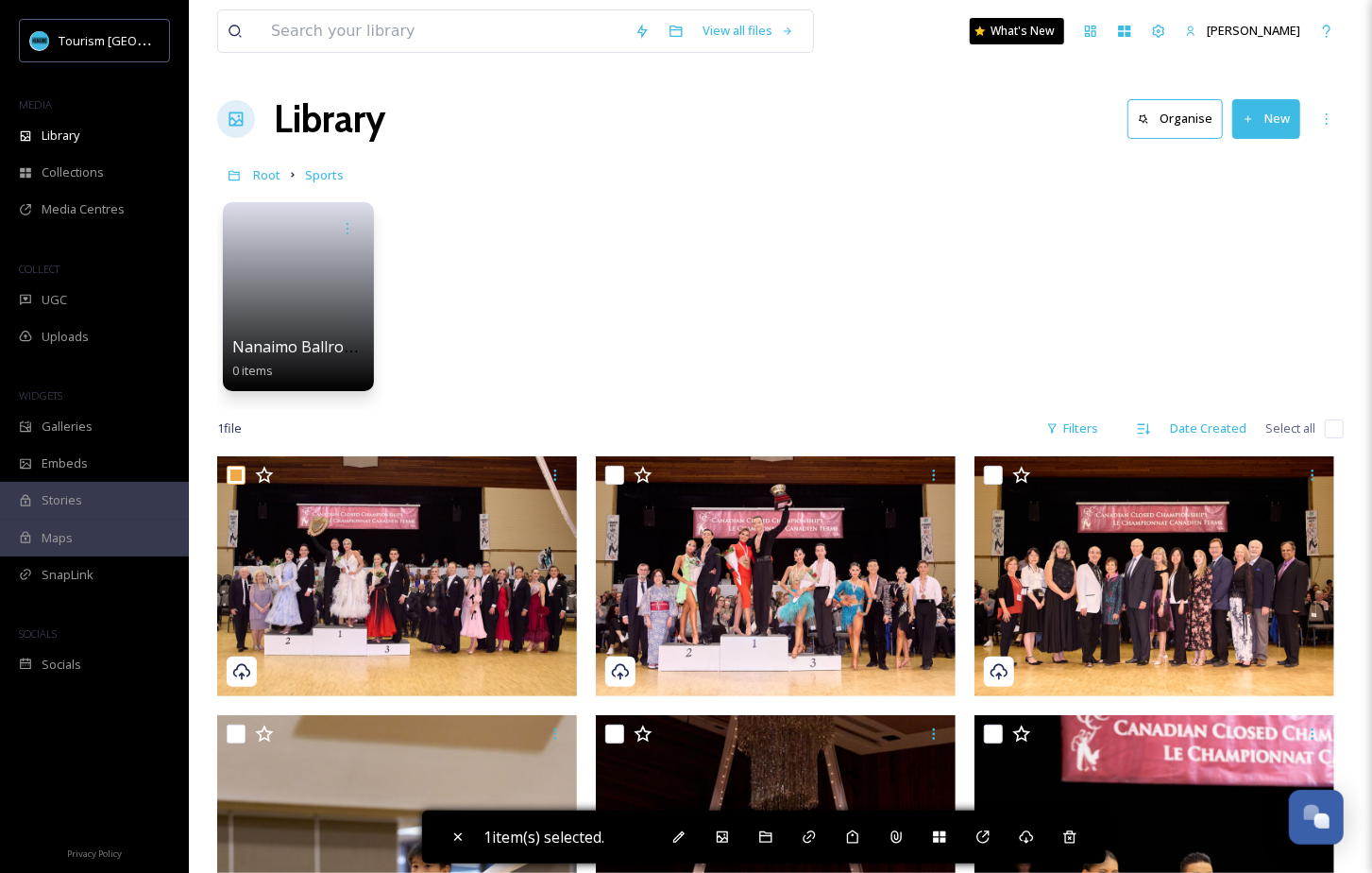
click at [1333, 426] on input "checkbox" at bounding box center [1335, 428] width 19 height 19
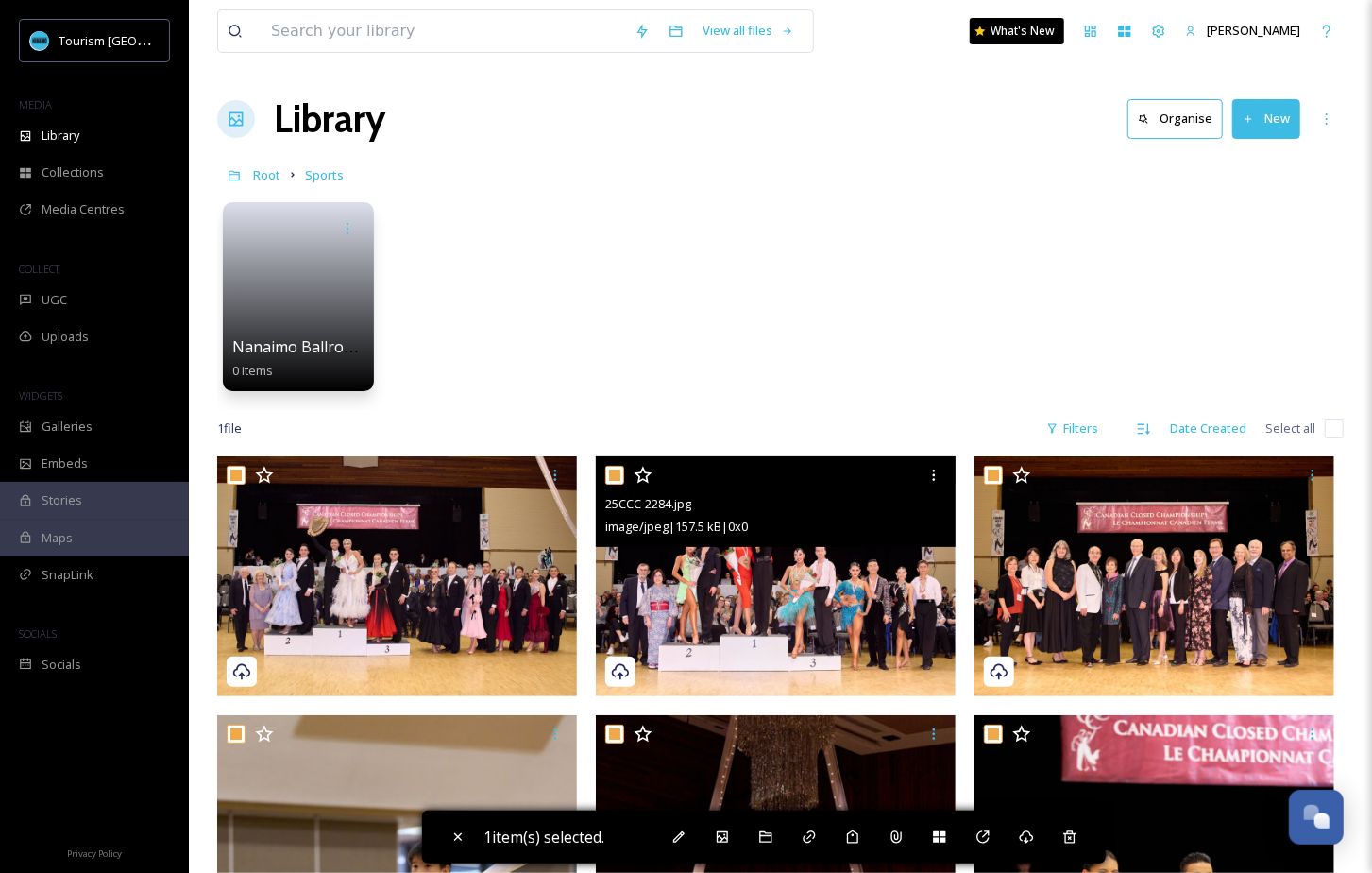
checkbox input "true"
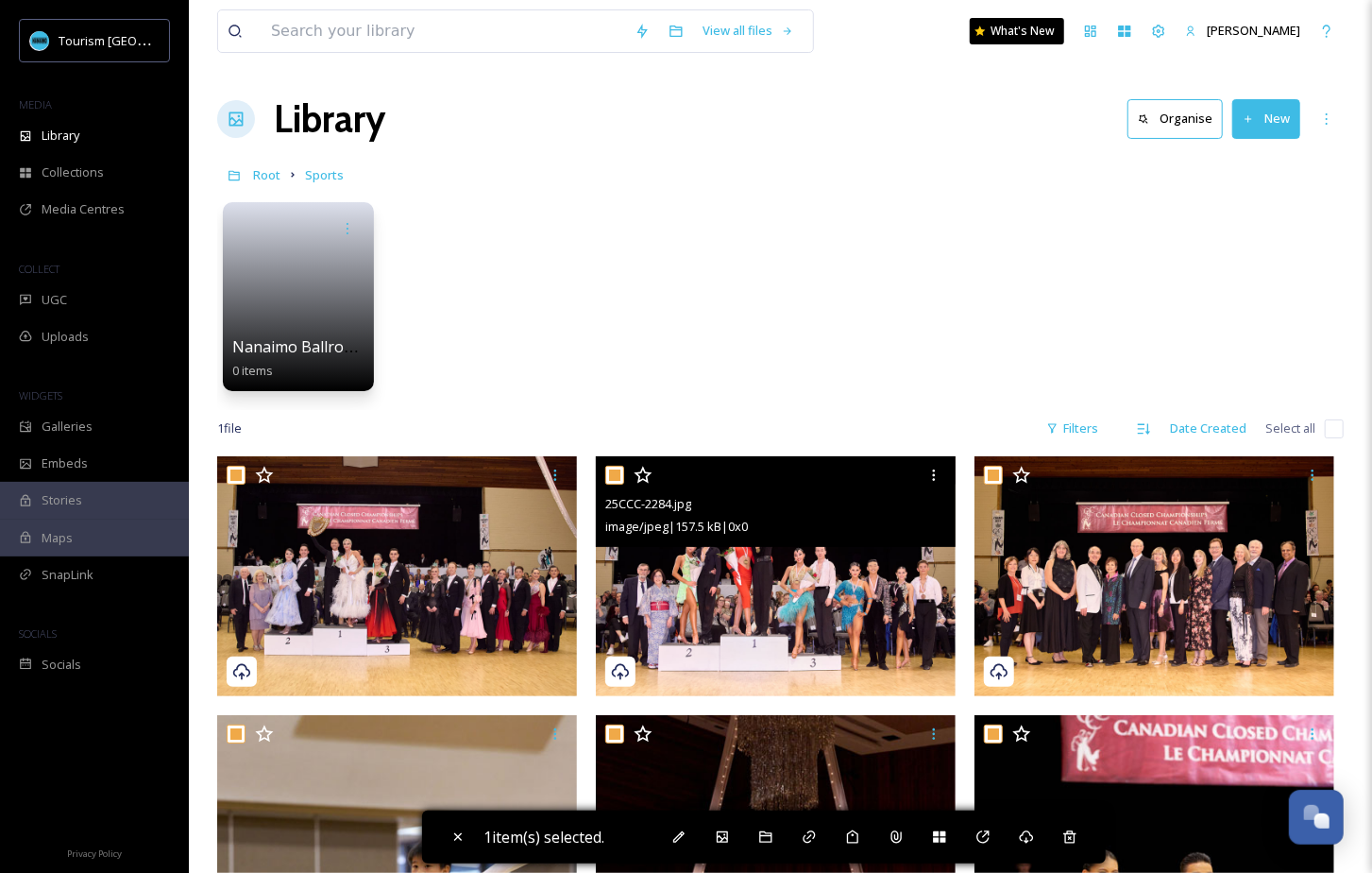
checkbox input "true"
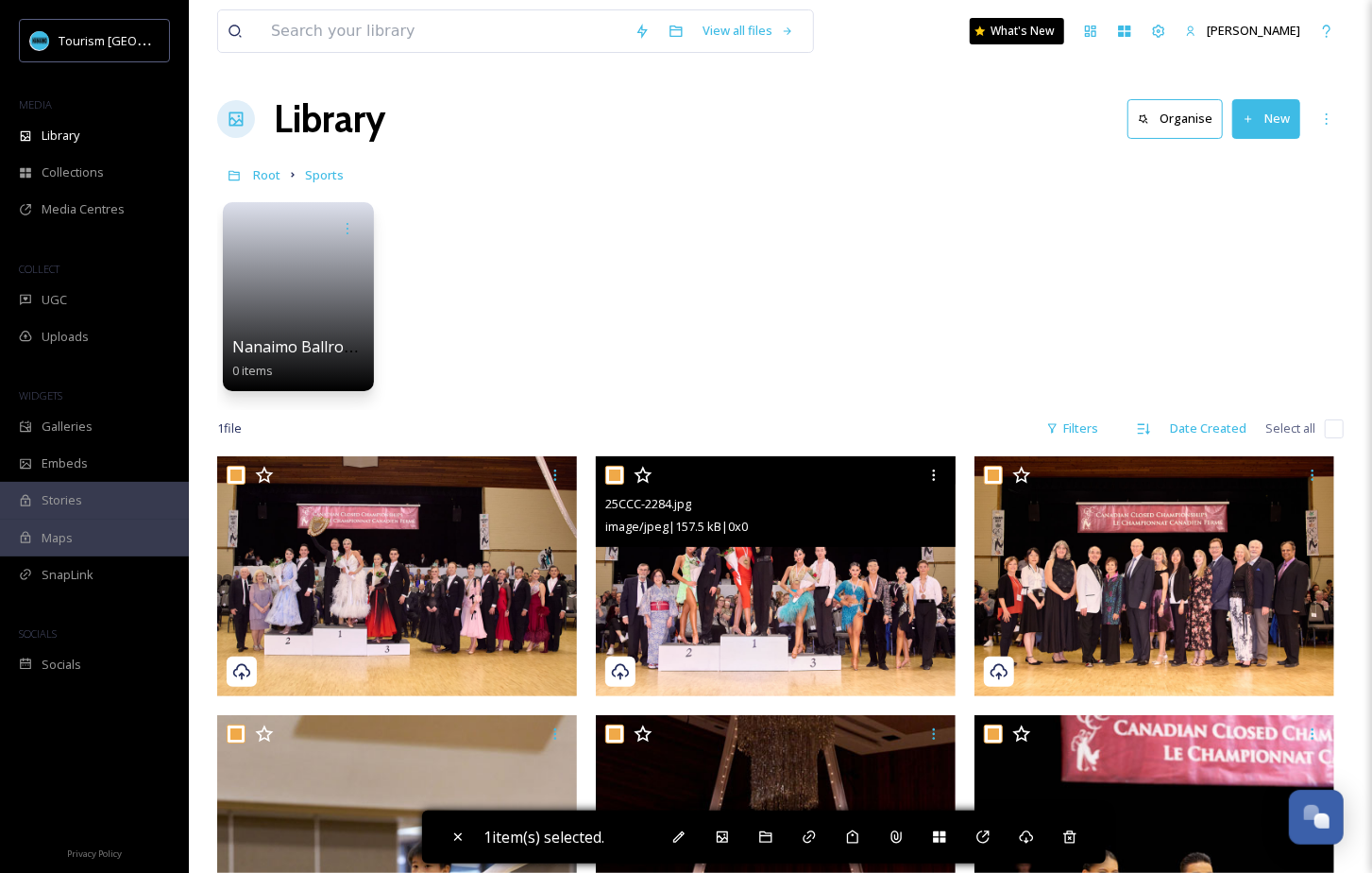
checkbox input "true"
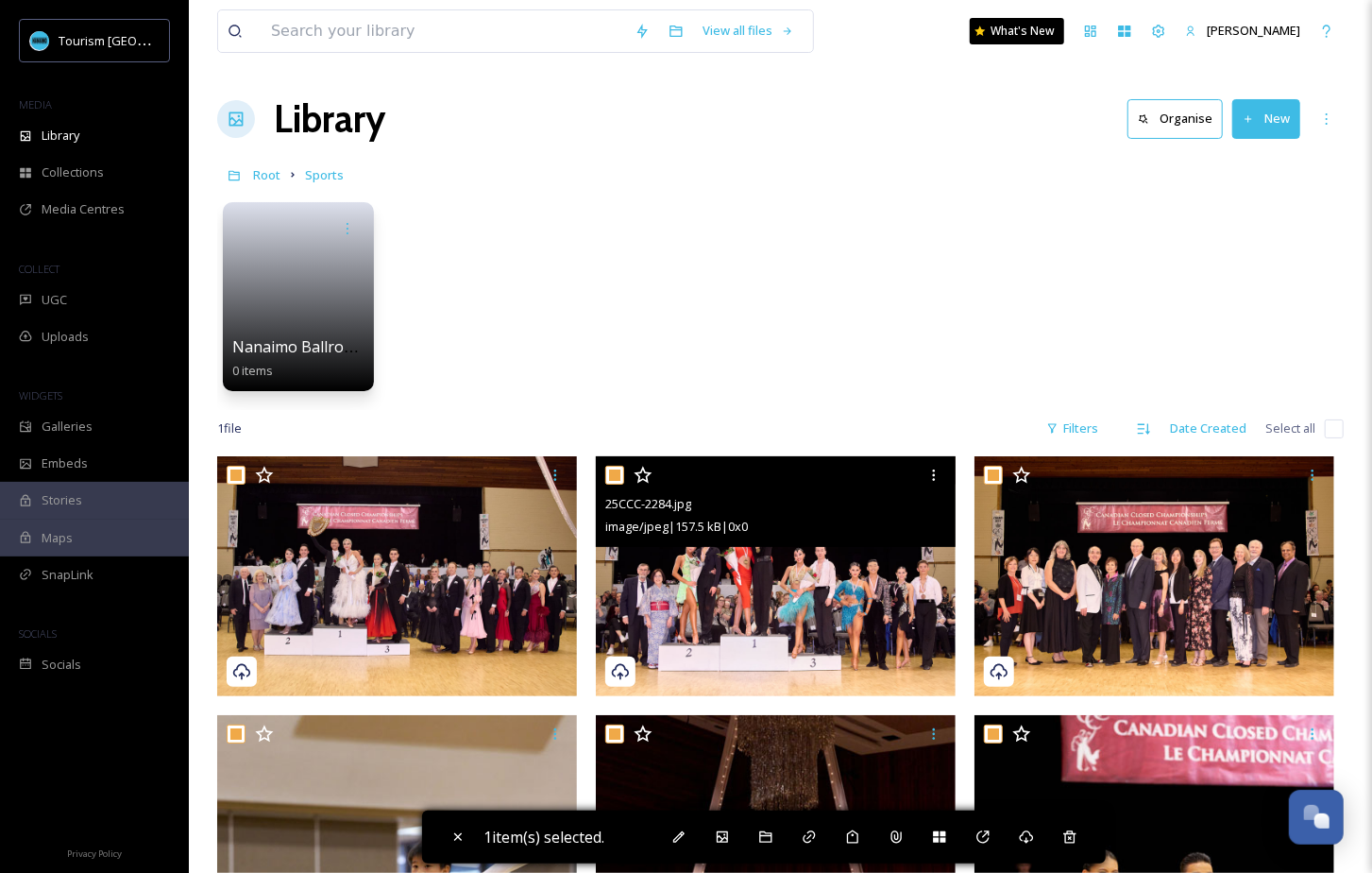
checkbox input "true"
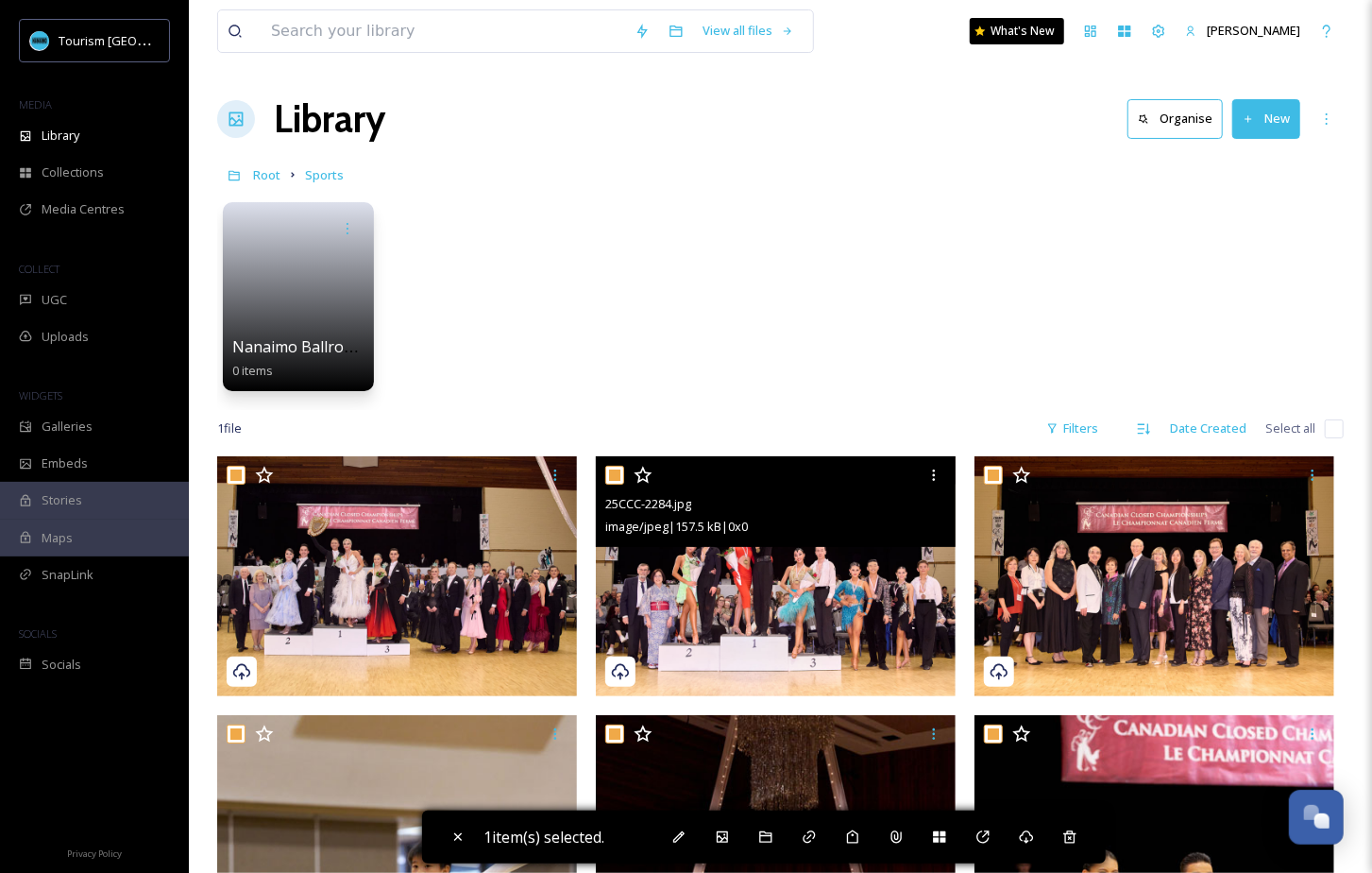
checkbox input "true"
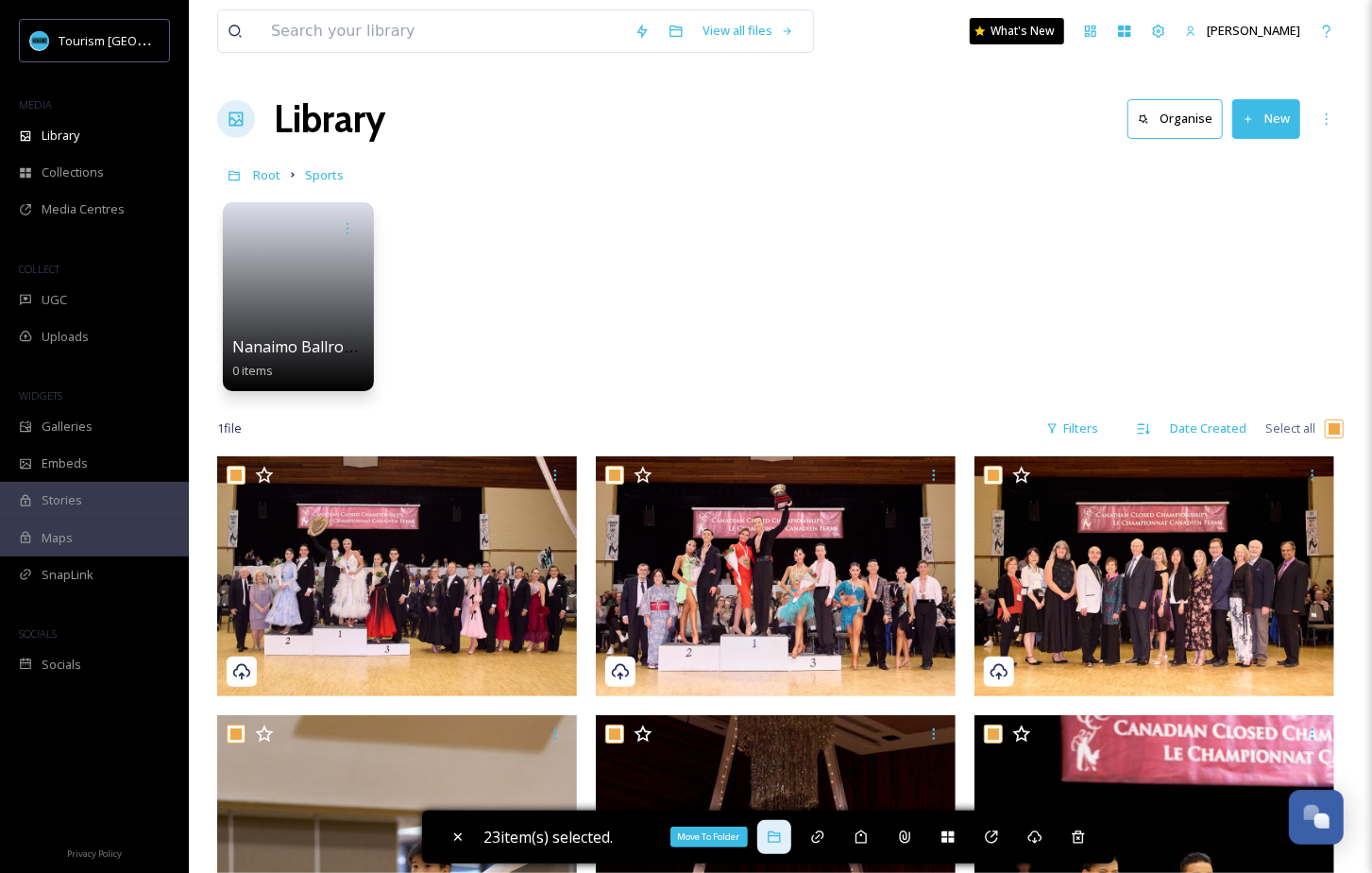
click at [782, 844] on icon at bounding box center [774, 837] width 15 height 15
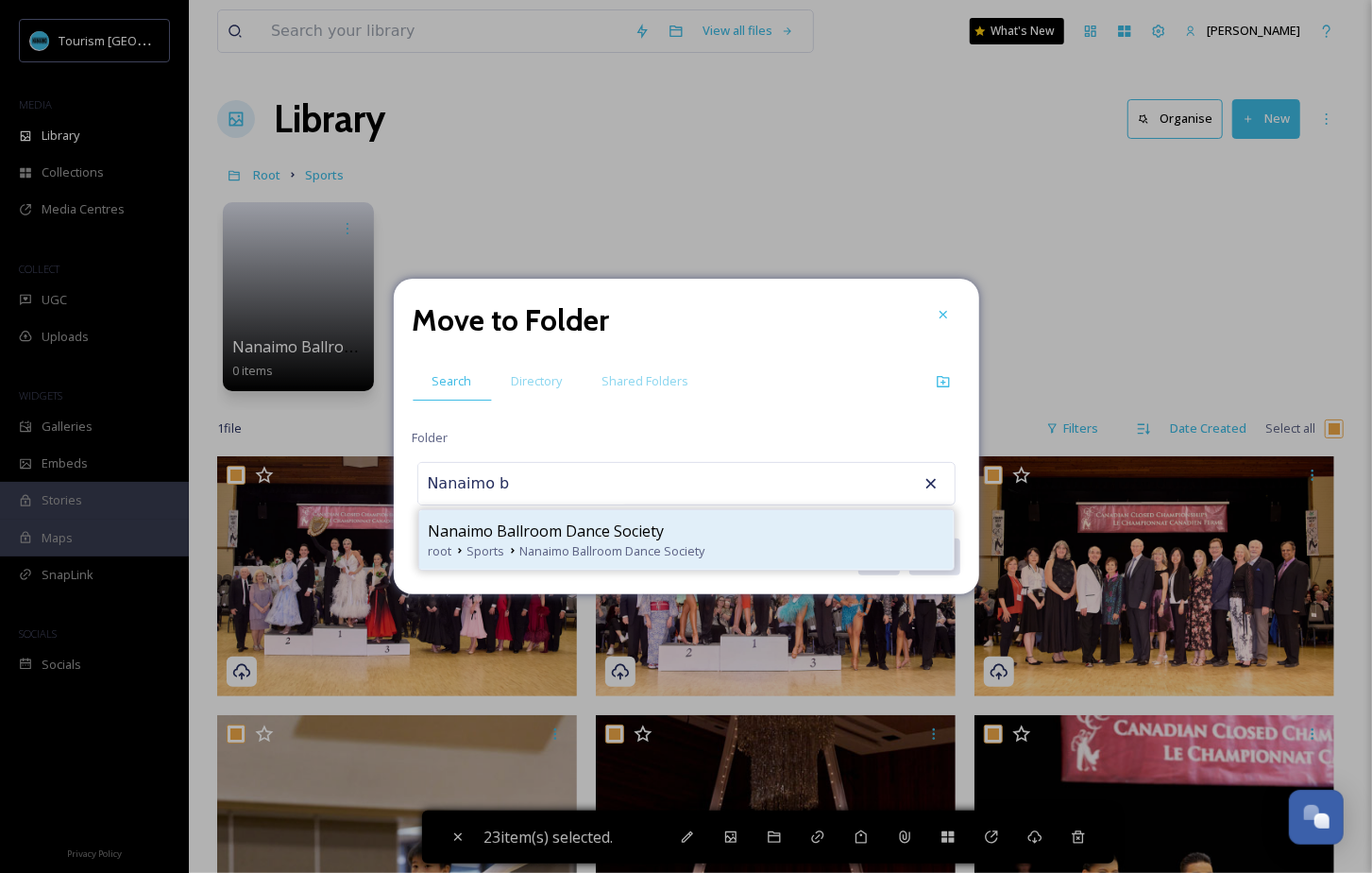
click at [555, 547] on span "Nanaimo Ballroom Dance Society" at bounding box center [613, 551] width 185 height 18
type input "Nanaimo Ballroom Dance Society"
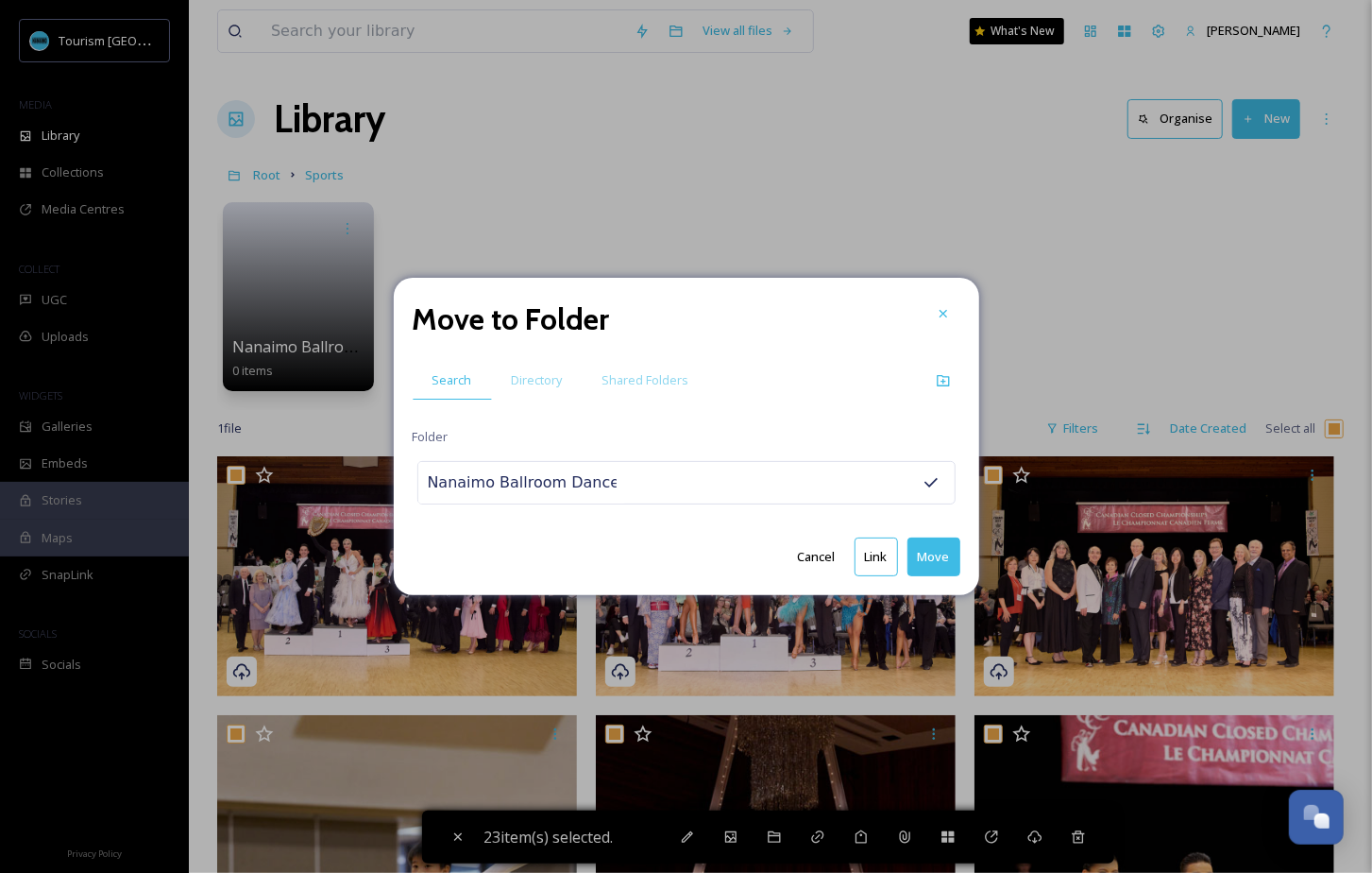
click at [936, 563] on button "Move" at bounding box center [933, 557] width 53 height 38
checkbox input "false"
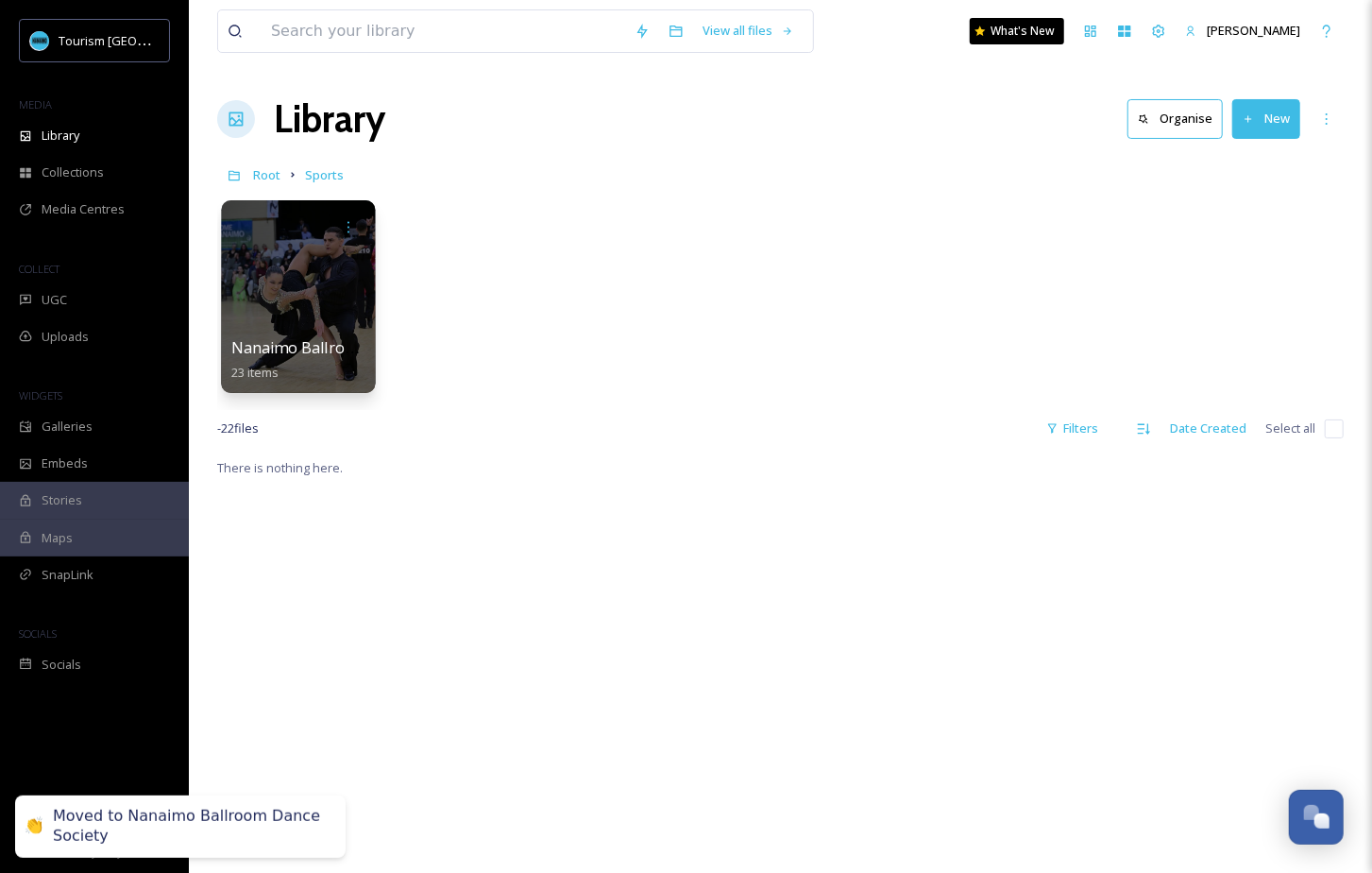
click at [324, 324] on div at bounding box center [297, 295] width 154 height 192
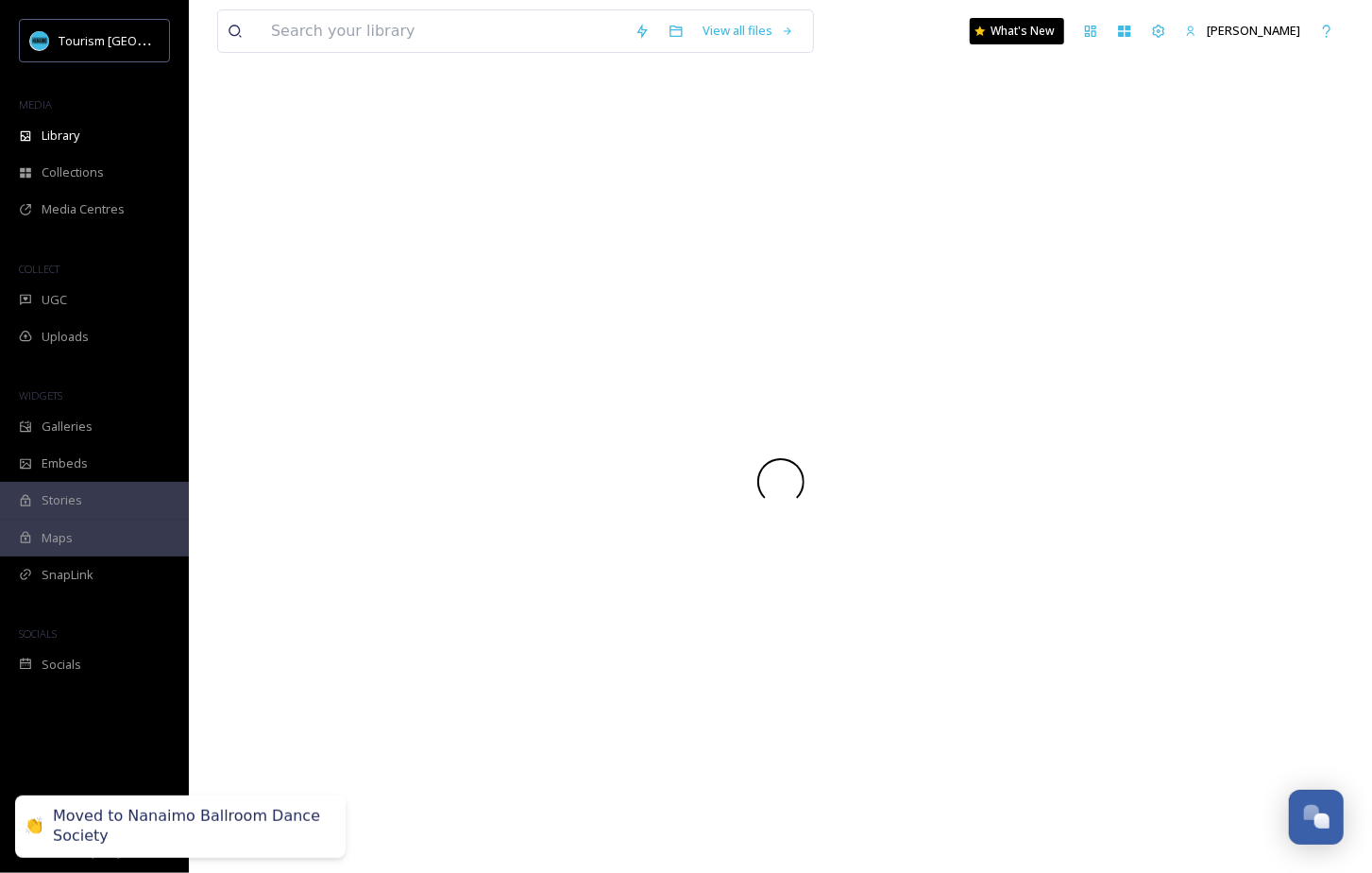
click at [324, 324] on div at bounding box center [780, 482] width 1126 height 782
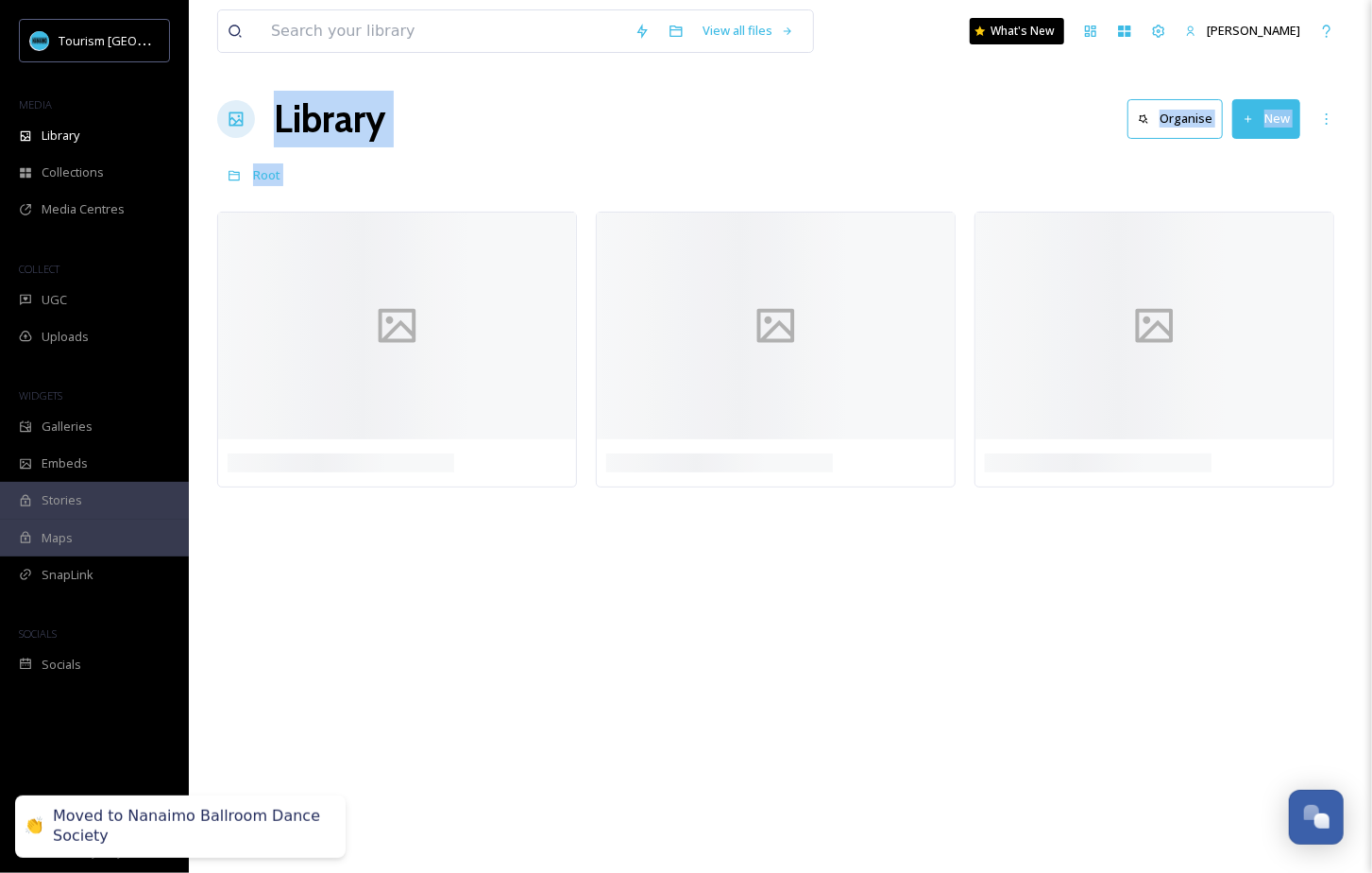
click at [802, 131] on div "Library Organise New" at bounding box center [780, 119] width 1126 height 56
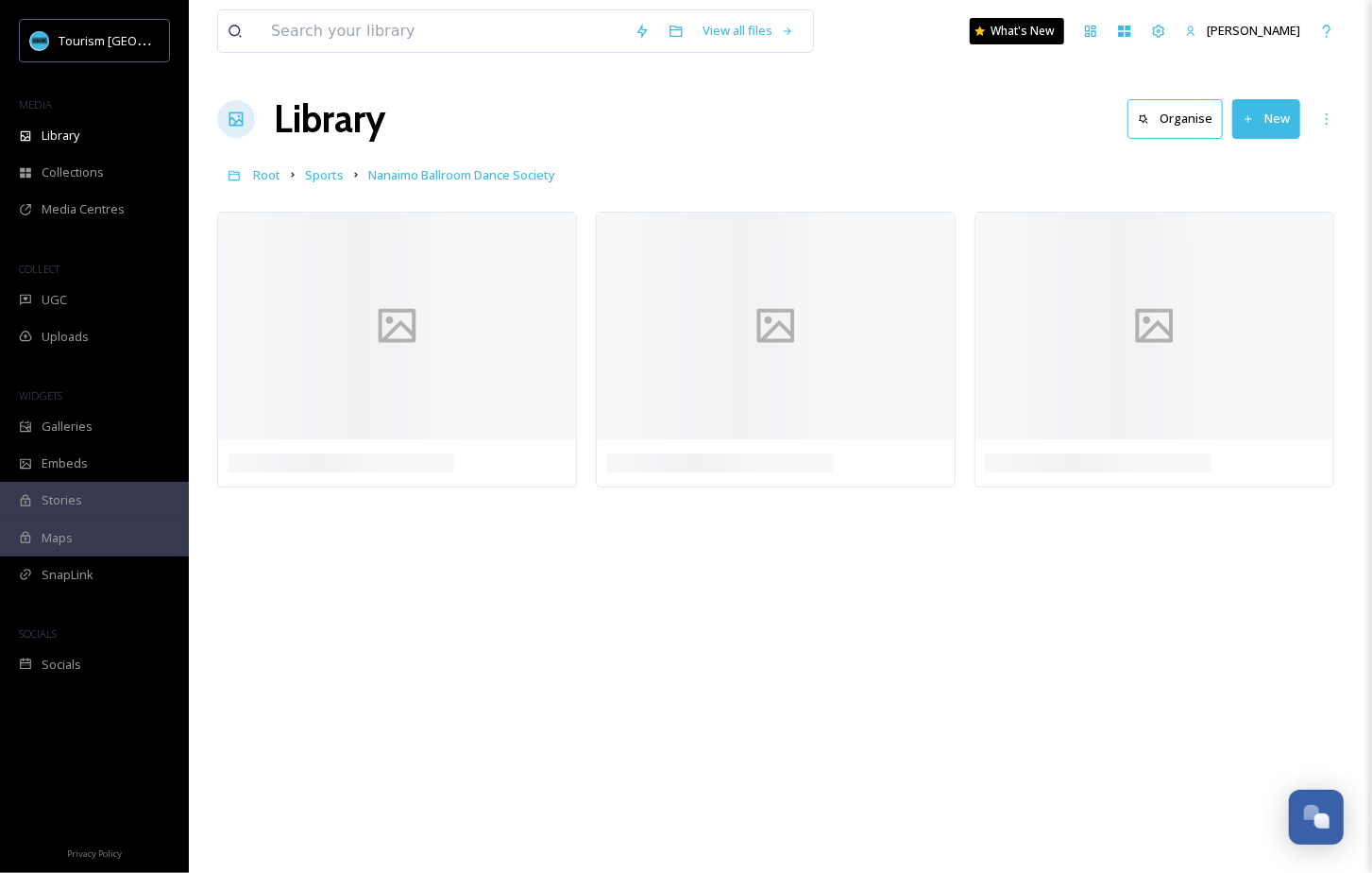
click at [674, 133] on div "Library Organise New" at bounding box center [780, 119] width 1126 height 56
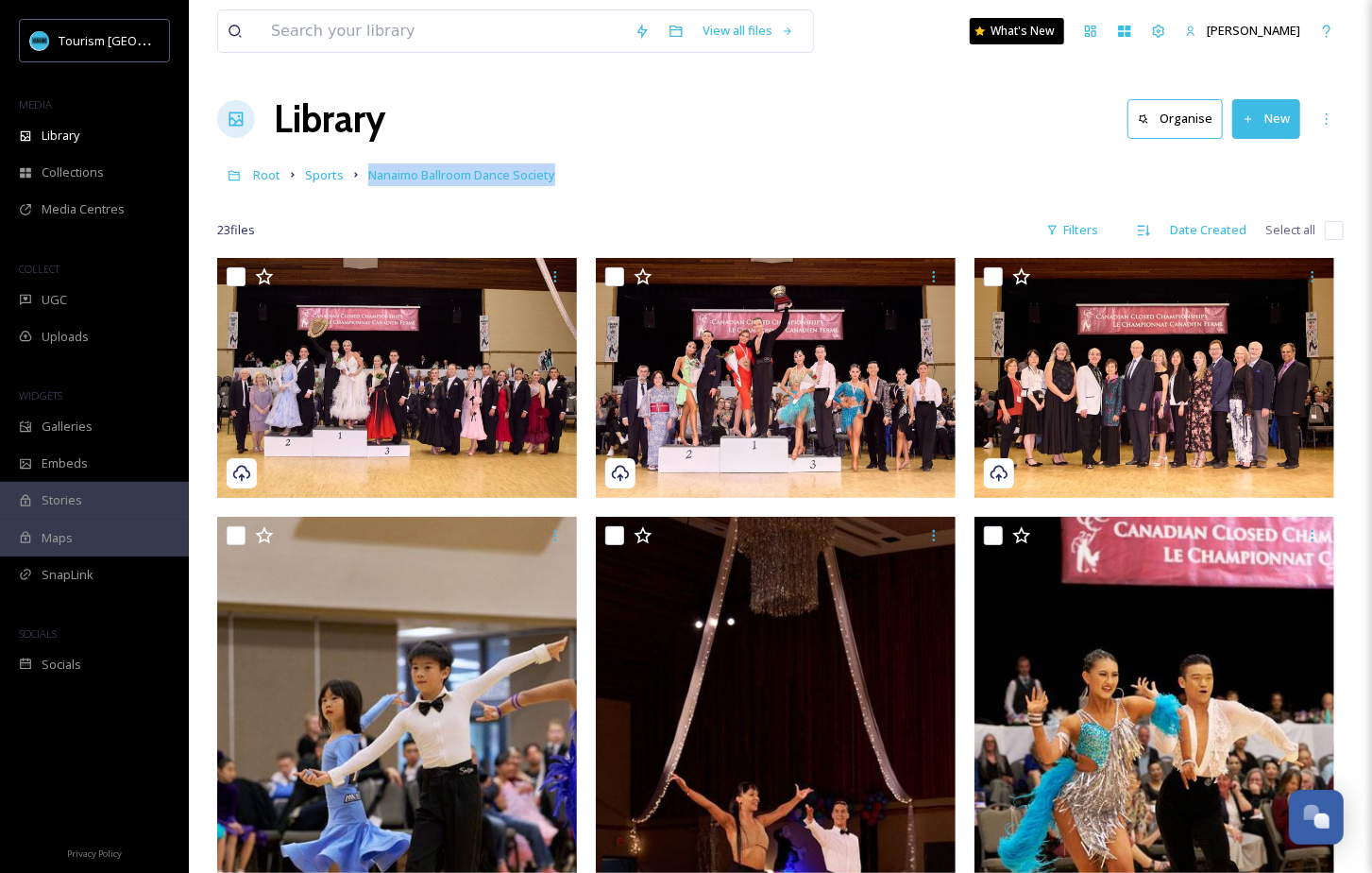
click at [758, 163] on div "Root Sports Nanaimo Ballroom Dance Society" at bounding box center [780, 175] width 1126 height 36
